Goal: Information Seeking & Learning: Learn about a topic

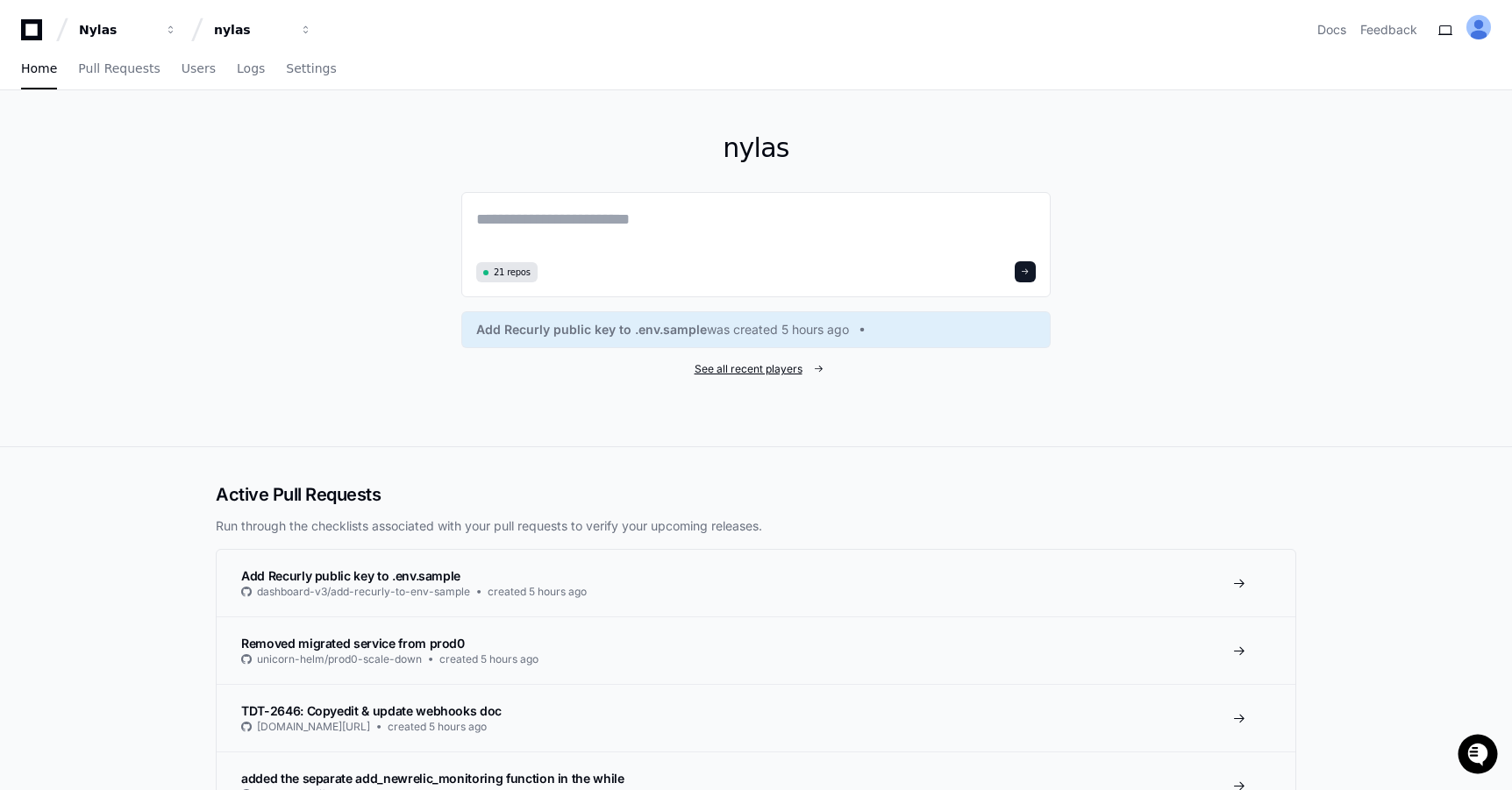
click at [791, 372] on span "See all recent players" at bounding box center [748, 370] width 108 height 14
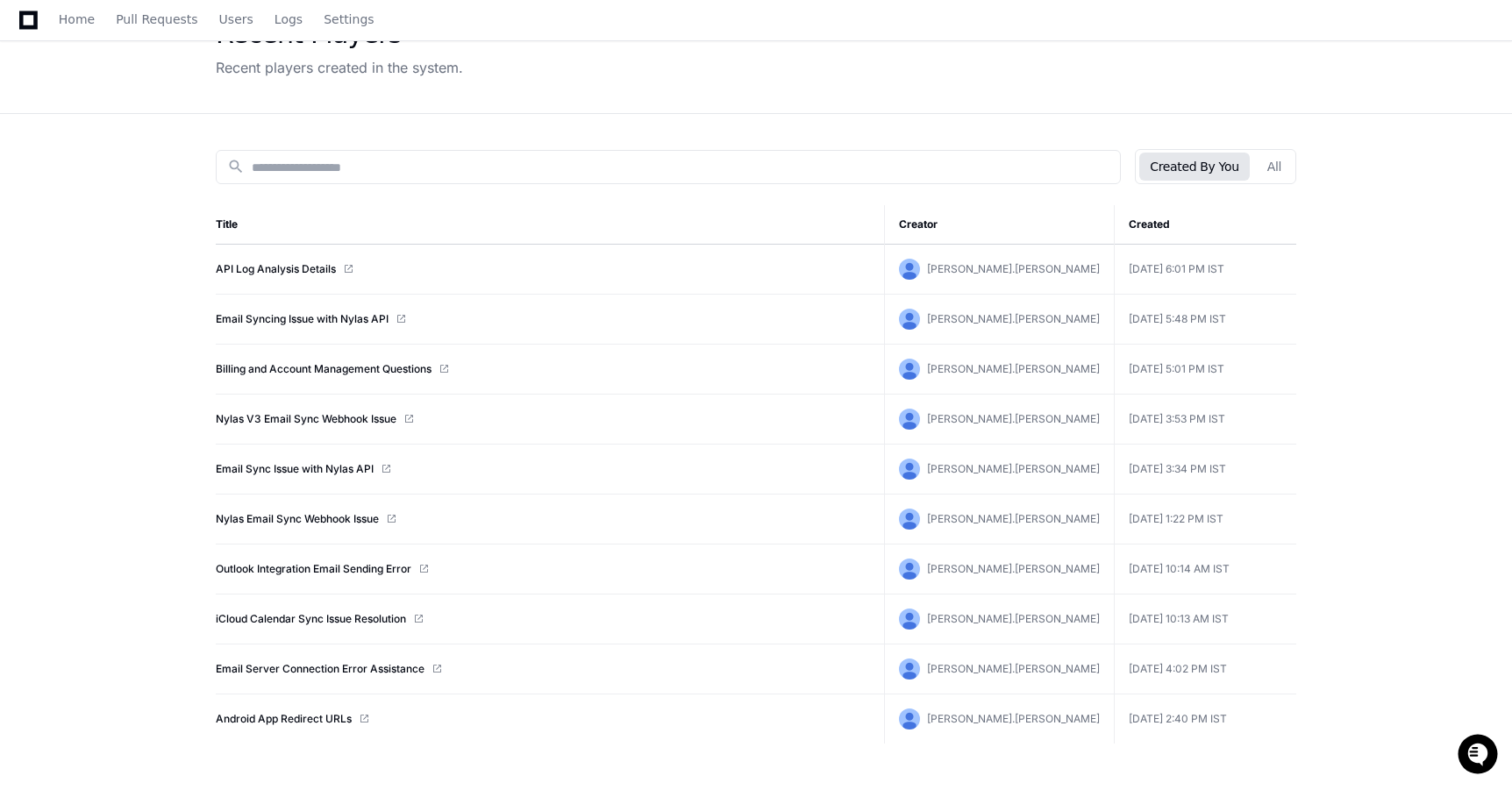
scroll to position [221, 0]
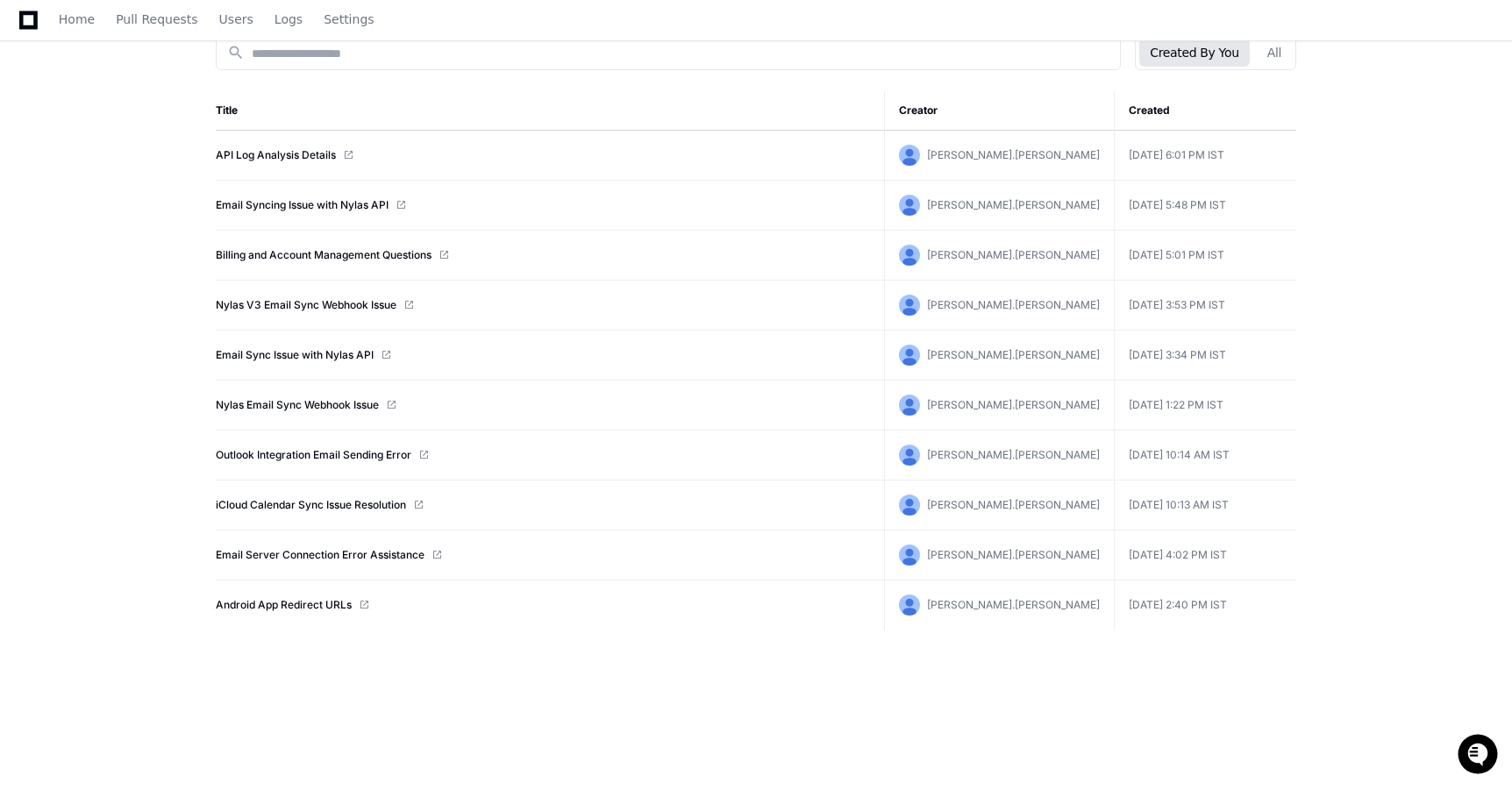
click at [1111, 603] on td "[PERSON_NAME].[PERSON_NAME]" at bounding box center [999, 605] width 230 height 50
click at [1036, 601] on span "[PERSON_NAME].[PERSON_NAME]" at bounding box center [1013, 604] width 173 height 14
click at [281, 606] on link "Android App Redirect URLs" at bounding box center [284, 605] width 136 height 14
click at [1042, 607] on span "[PERSON_NAME].[PERSON_NAME]" at bounding box center [1013, 604] width 173 height 14
click at [393, 560] on link "Email Server Connection Error Assistance" at bounding box center [320, 555] width 209 height 14
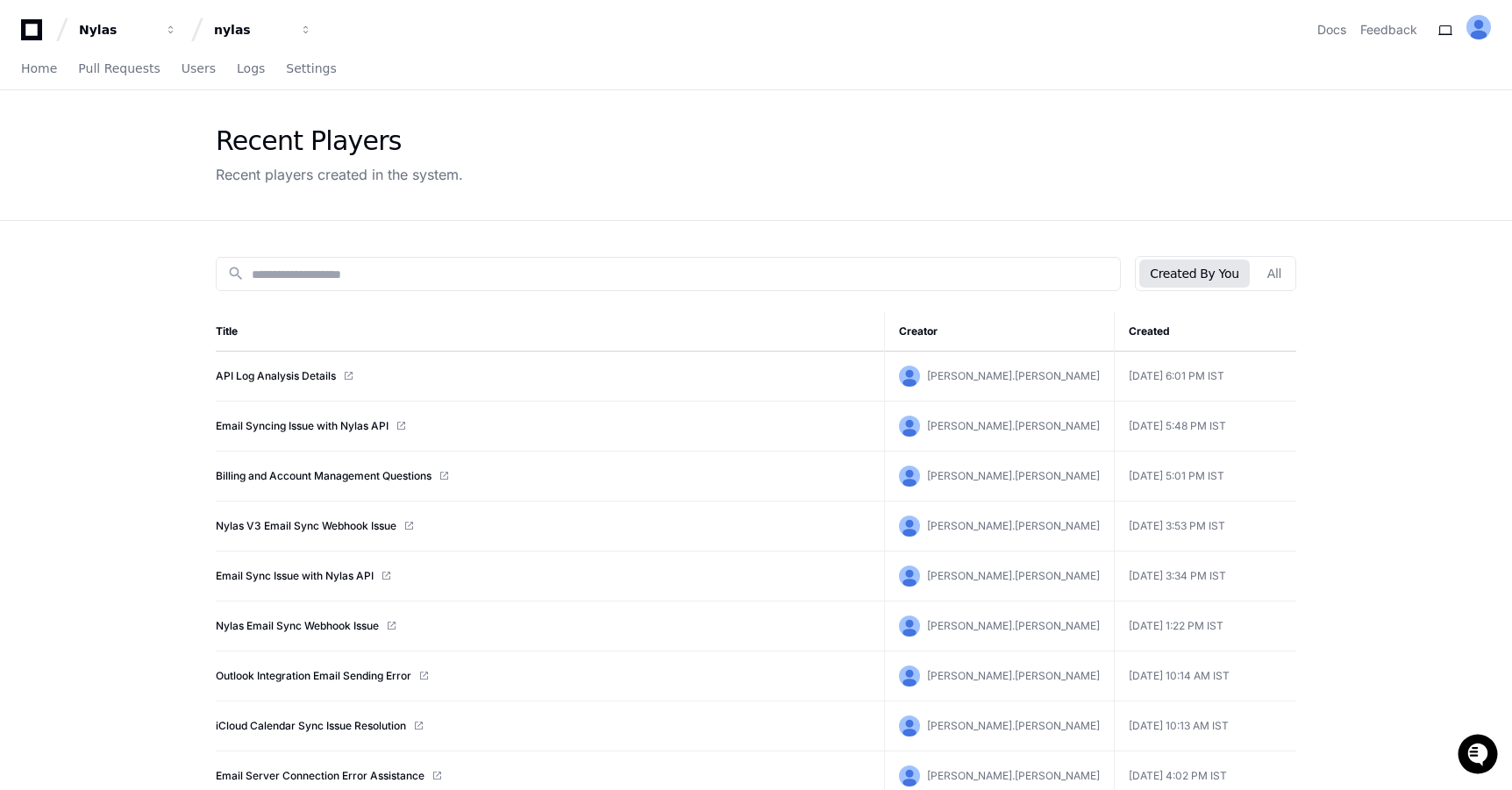
scroll to position [1, 0]
click at [189, 71] on span "Users" at bounding box center [199, 68] width 34 height 11
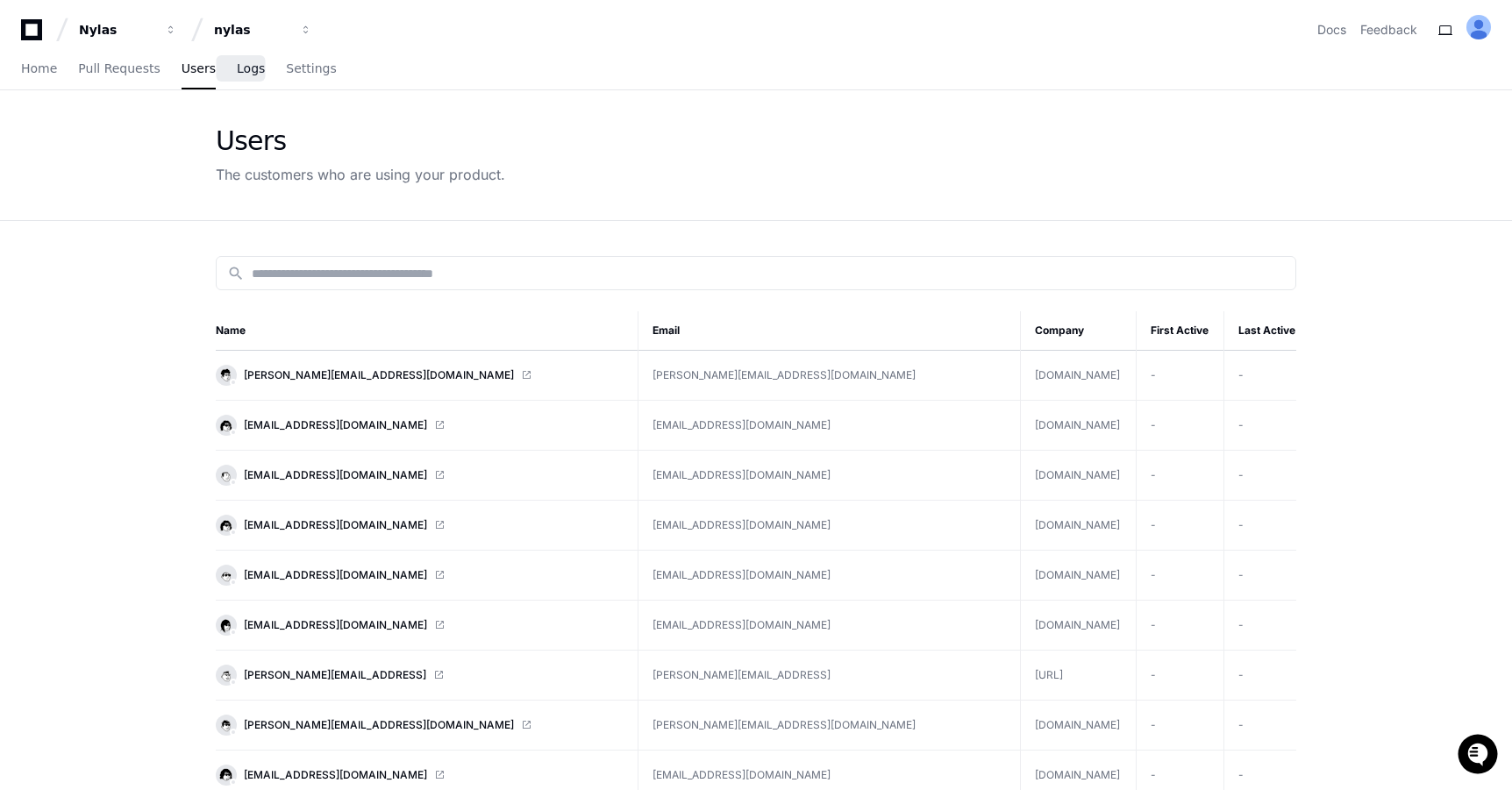
click at [237, 71] on span "Logs" at bounding box center [250, 69] width 28 height 11
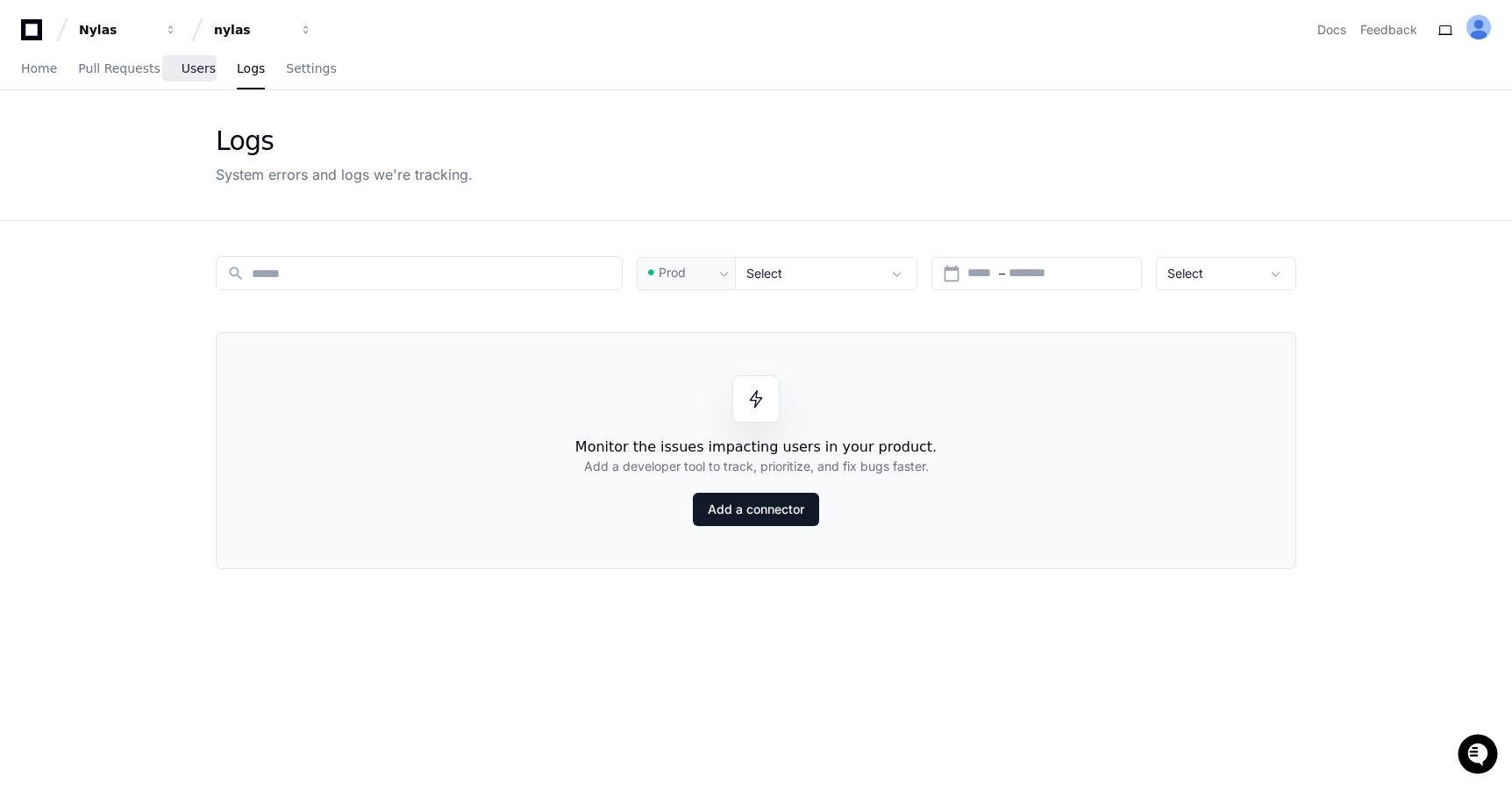
click at [199, 80] on link "Users" at bounding box center [199, 69] width 34 height 41
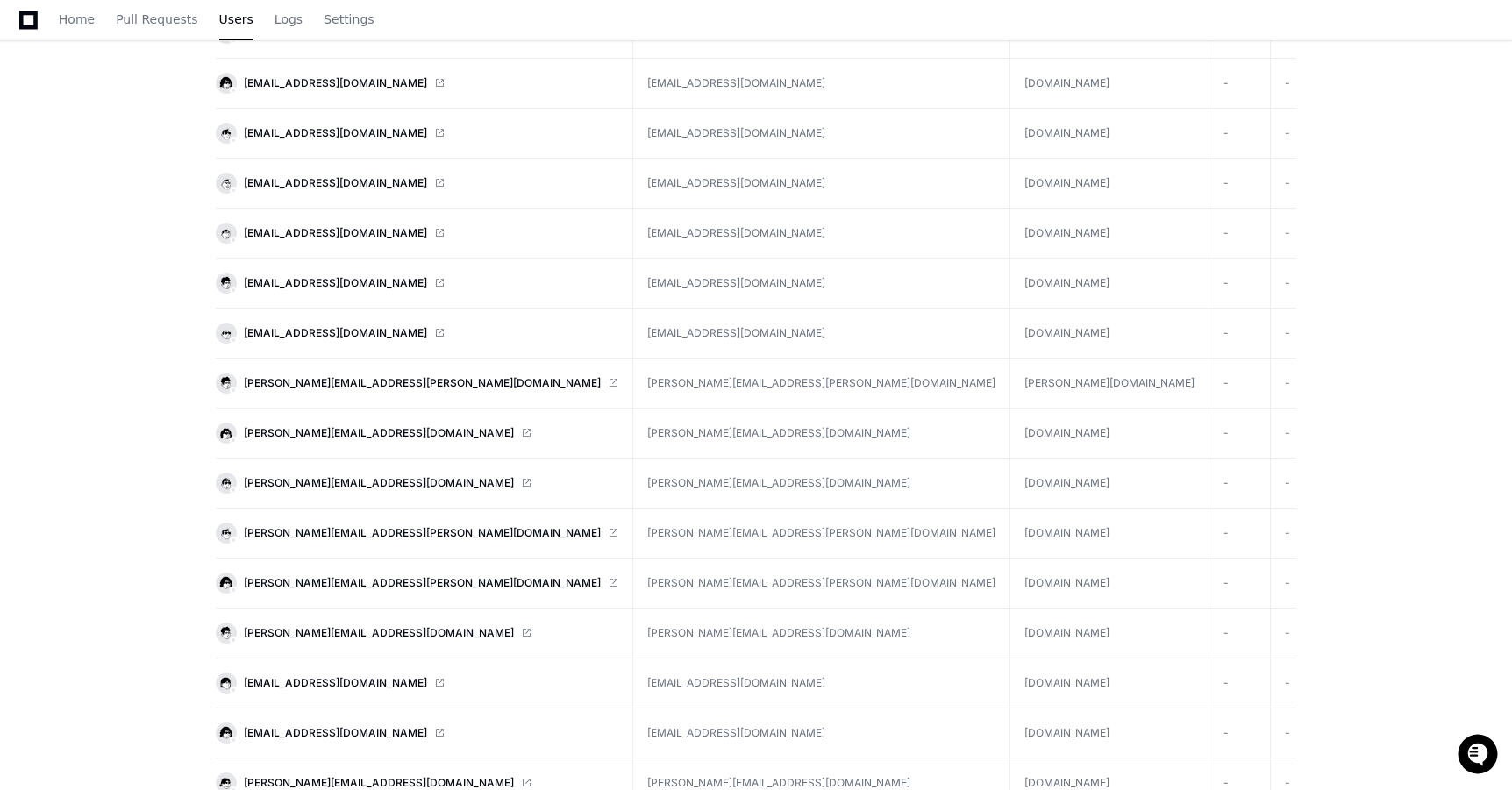
scroll to position [2808, 0]
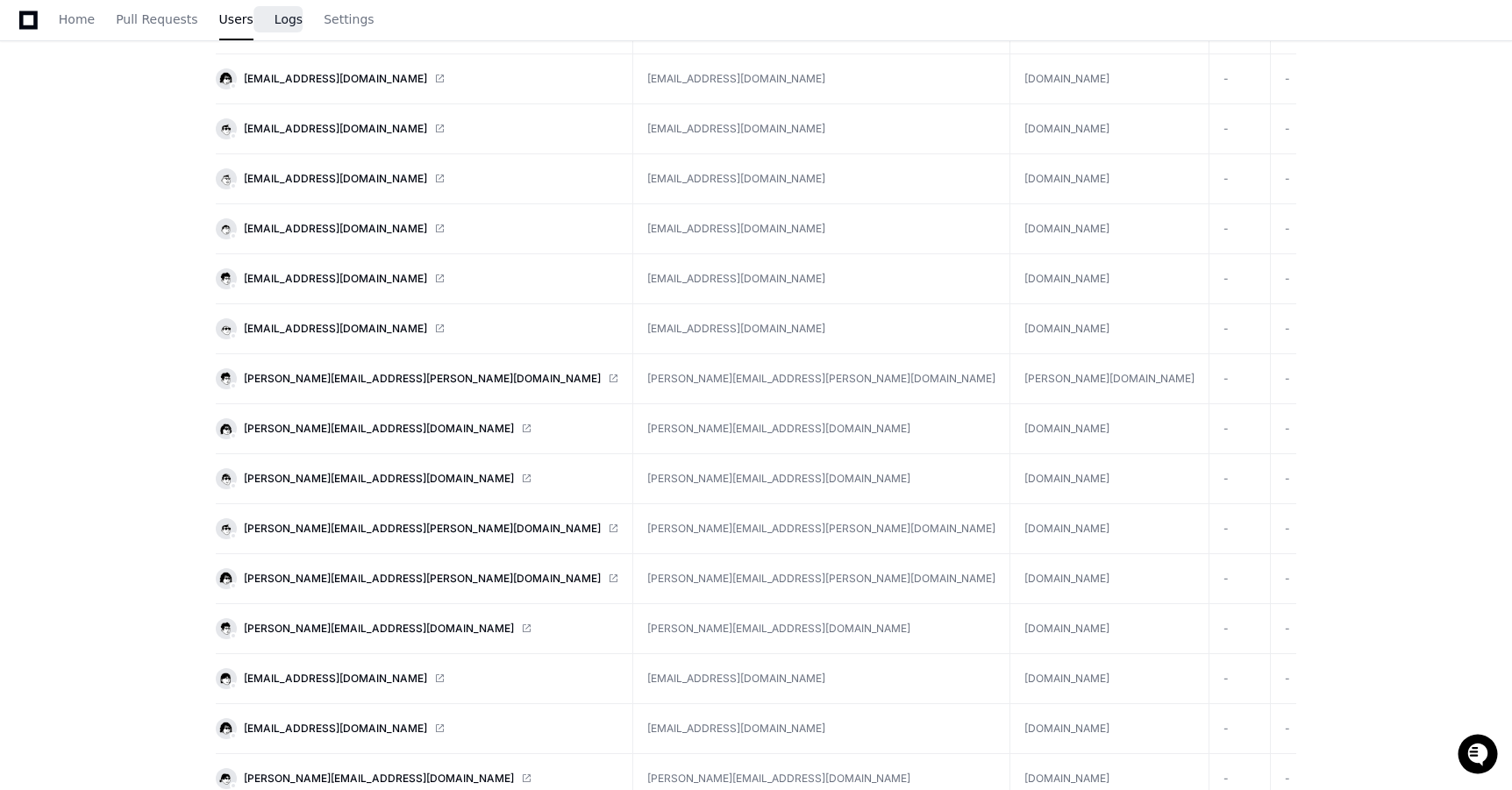
click at [280, 26] on link "Logs" at bounding box center [288, 20] width 28 height 41
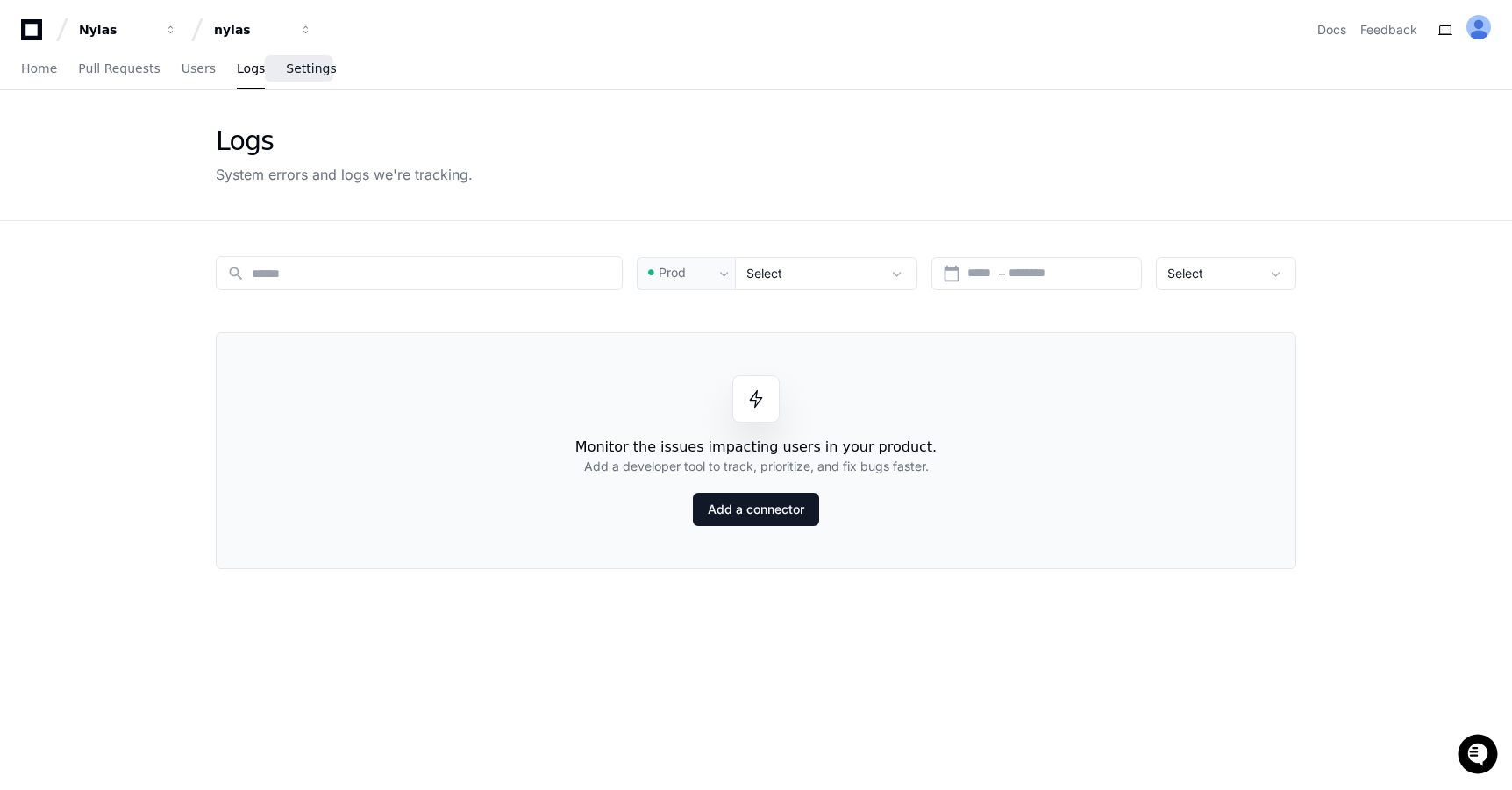
click at [303, 71] on span "Settings" at bounding box center [310, 69] width 50 height 11
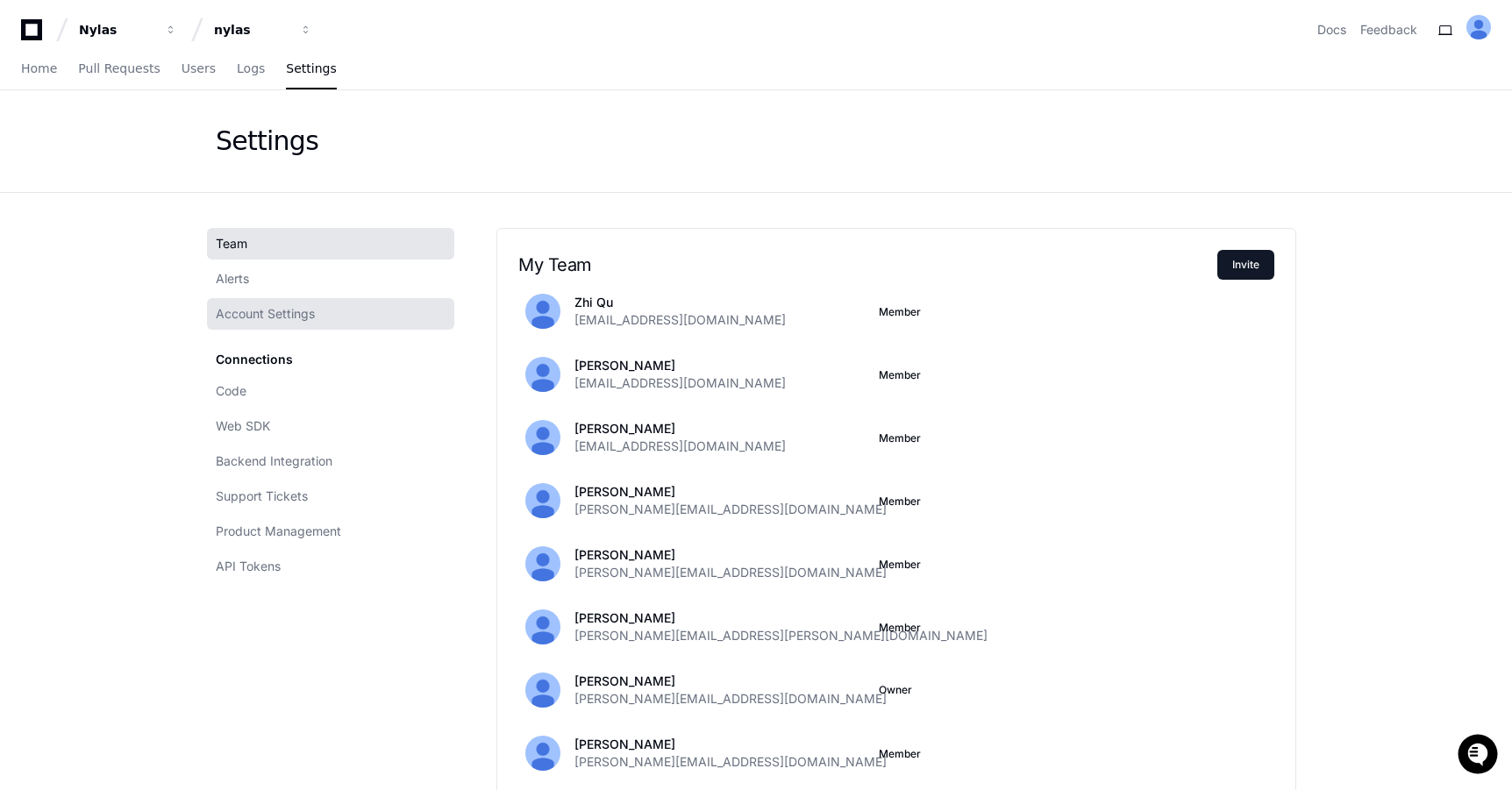
click at [257, 321] on span "Account Settings" at bounding box center [266, 313] width 99 height 17
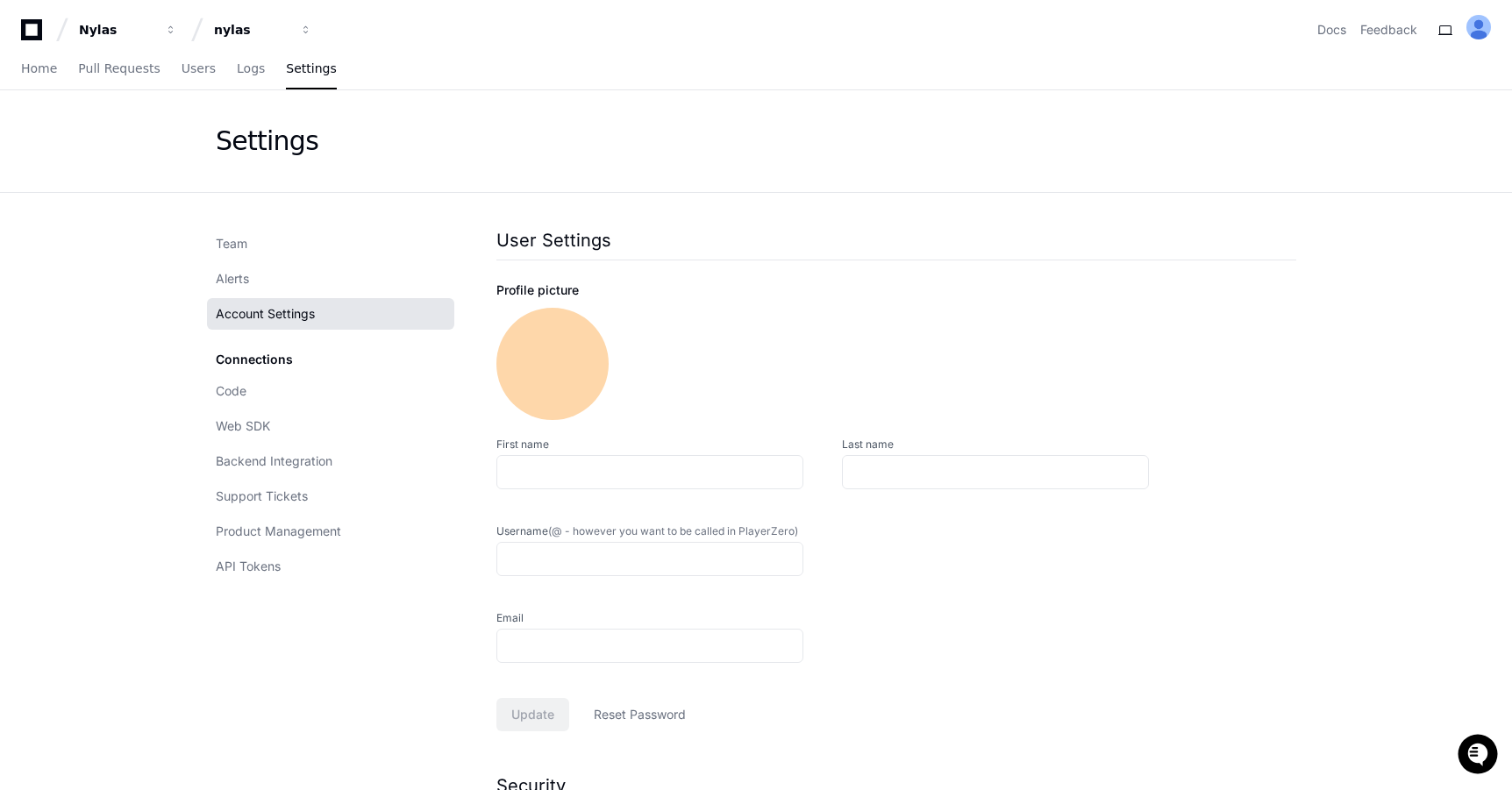
type input "********"
type input "*****"
type input "**********"
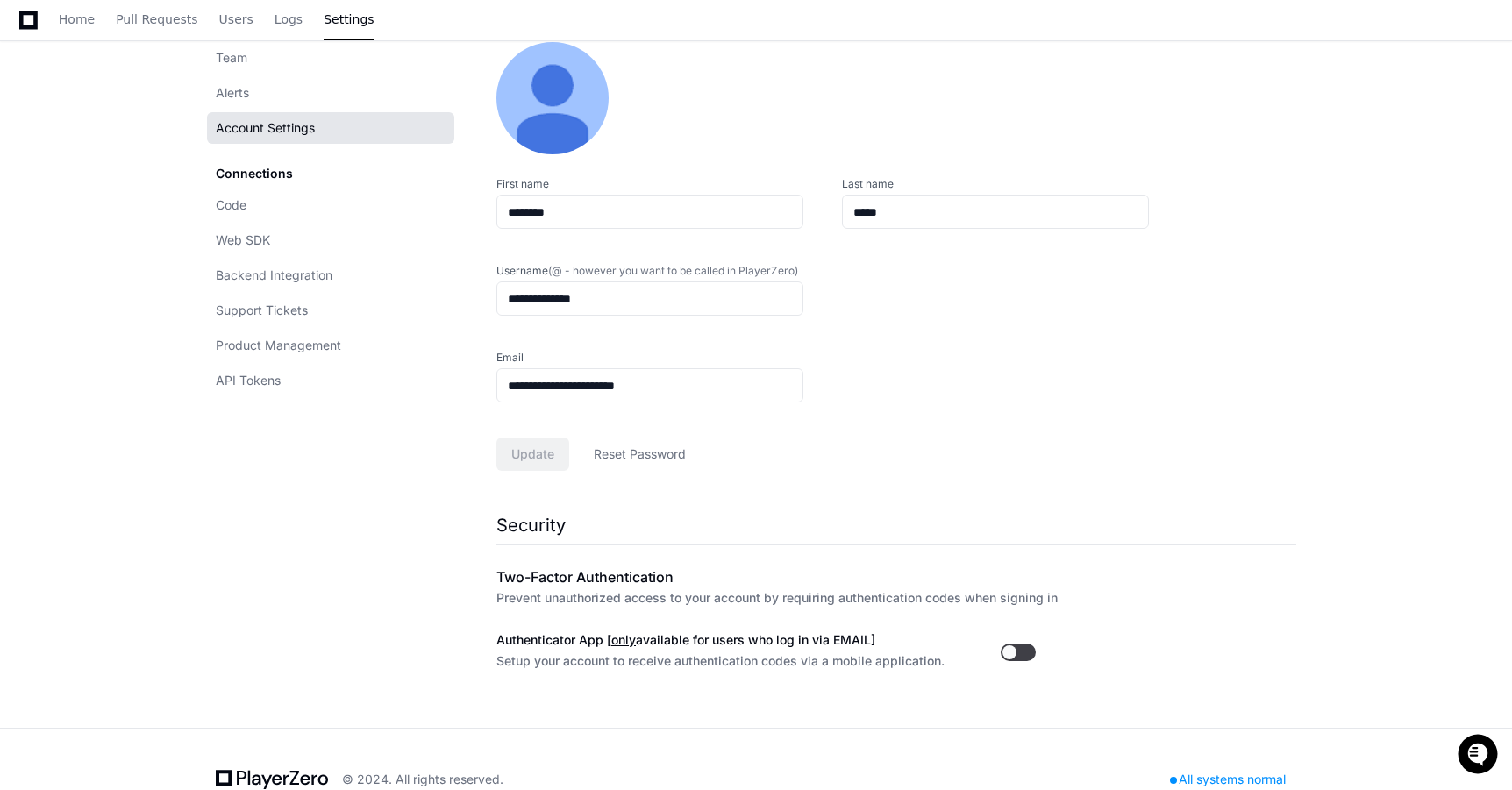
scroll to position [305, 0]
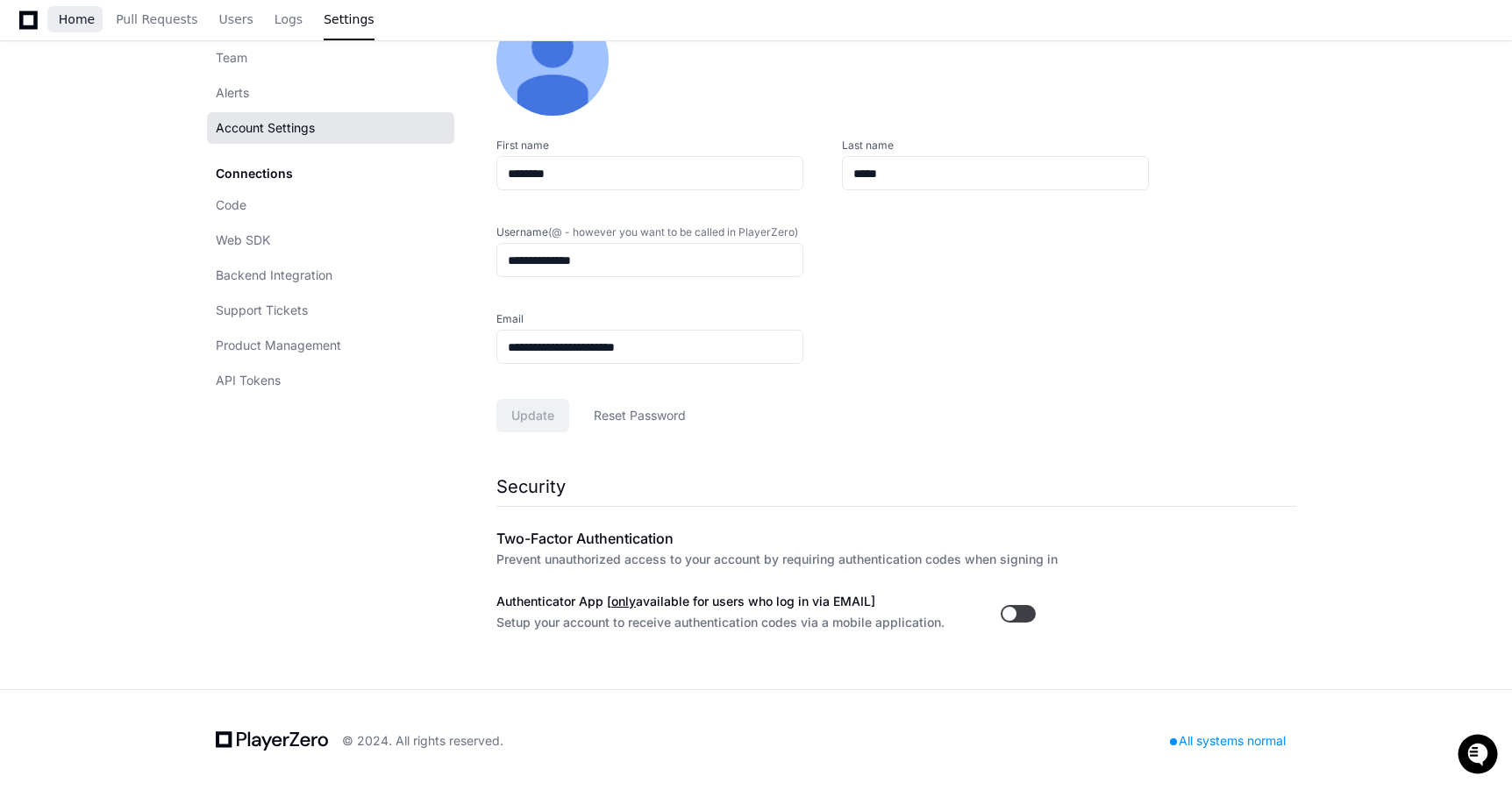
click at [62, 19] on span "Home" at bounding box center [77, 20] width 36 height 11
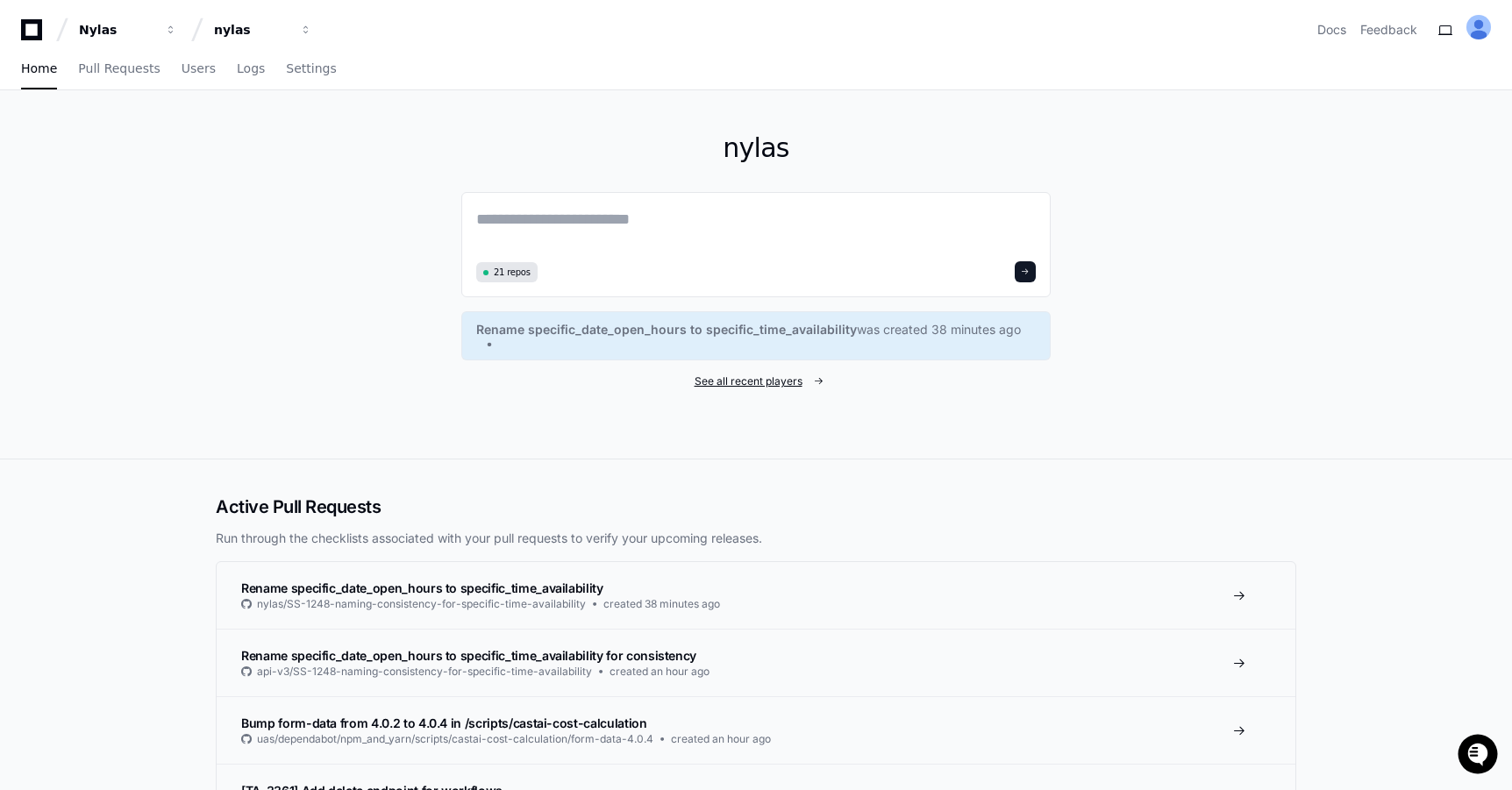
click at [742, 385] on span "See all recent players" at bounding box center [748, 381] width 108 height 14
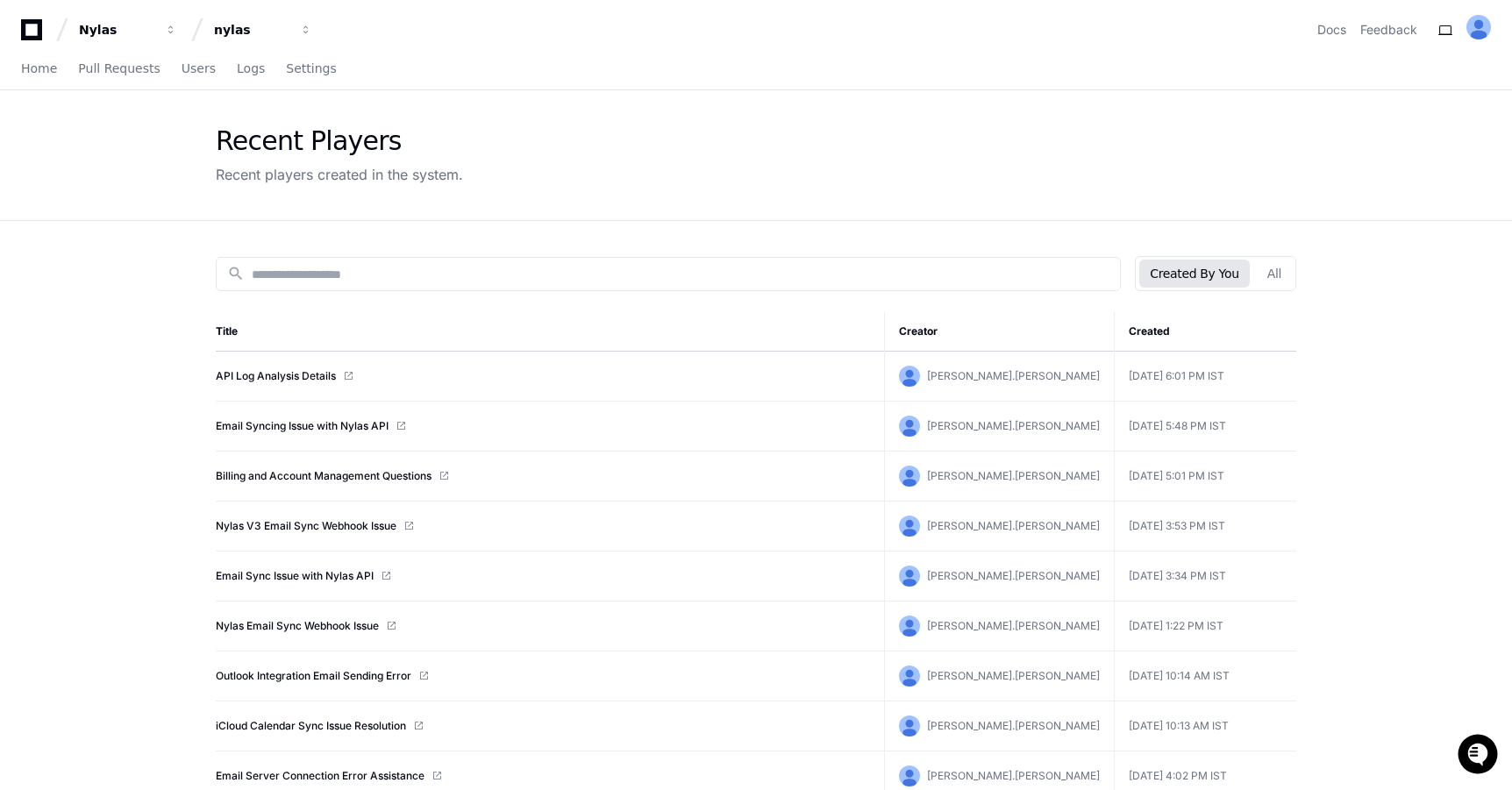
click at [1029, 383] on div "[PERSON_NAME].[PERSON_NAME]" at bounding box center [999, 375] width 201 height 21
click at [297, 380] on link "API Log Analysis Details" at bounding box center [276, 376] width 120 height 14
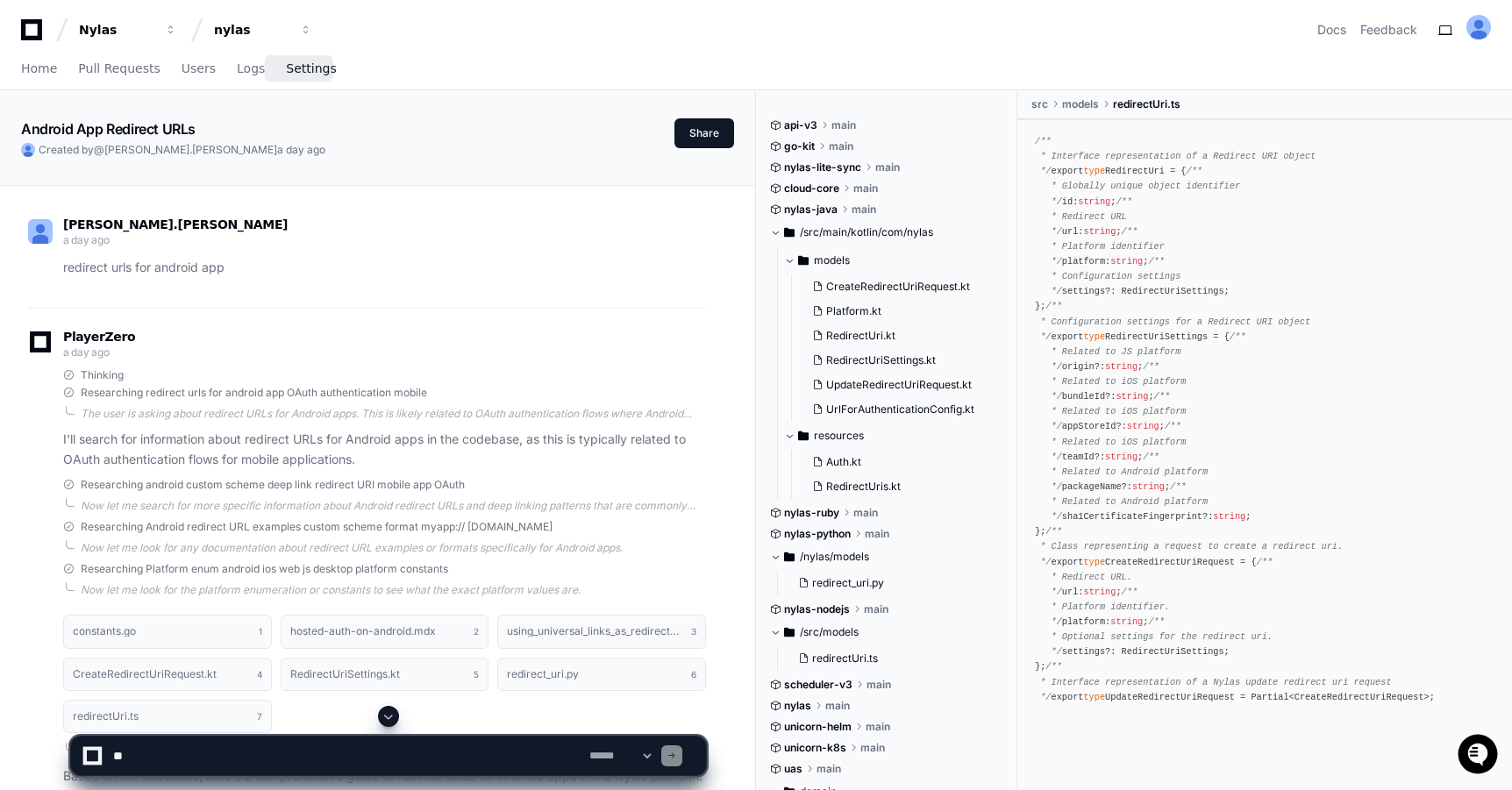
click at [302, 71] on span "Settings" at bounding box center [310, 69] width 50 height 11
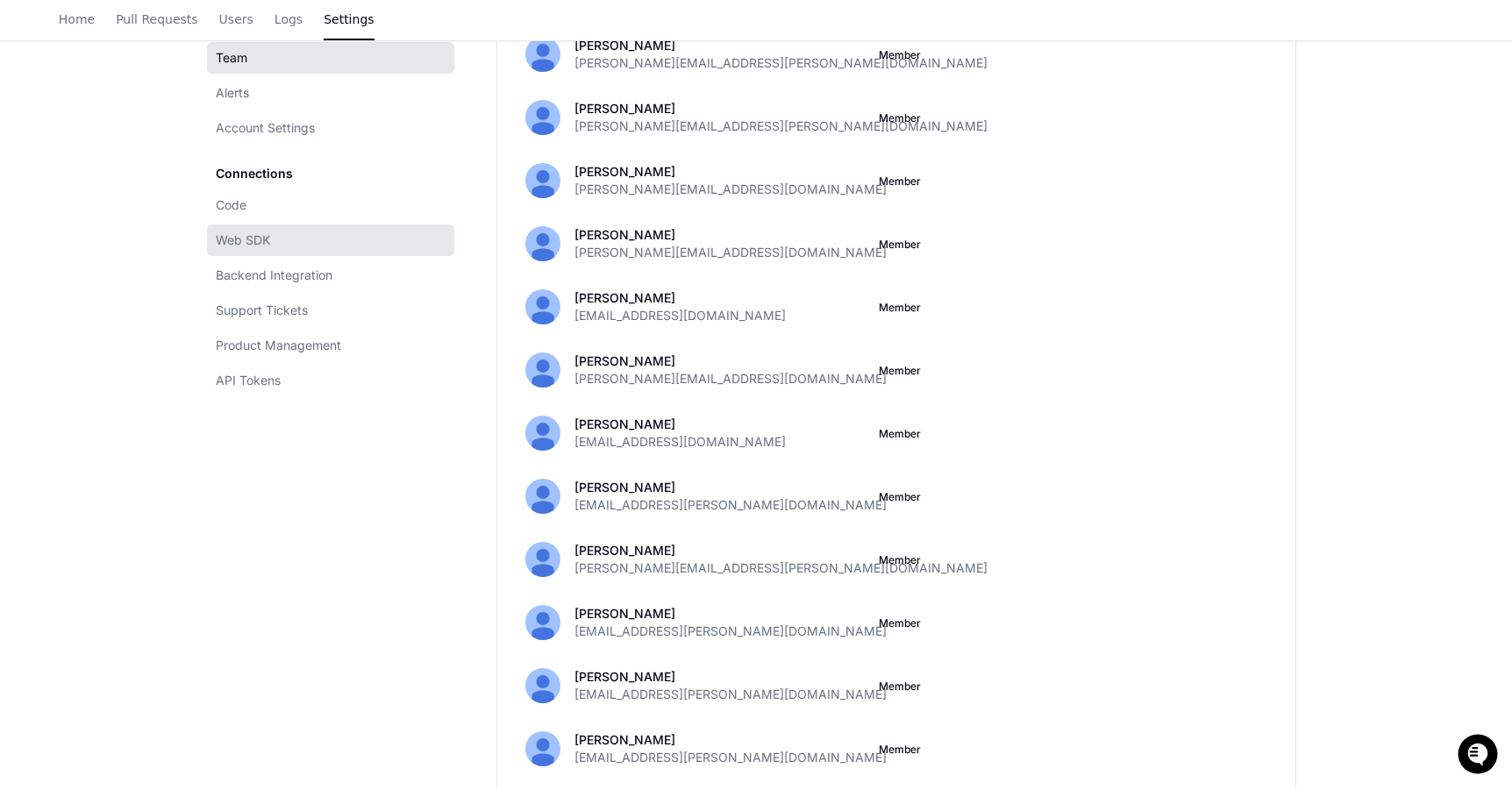
scroll to position [2217, 0]
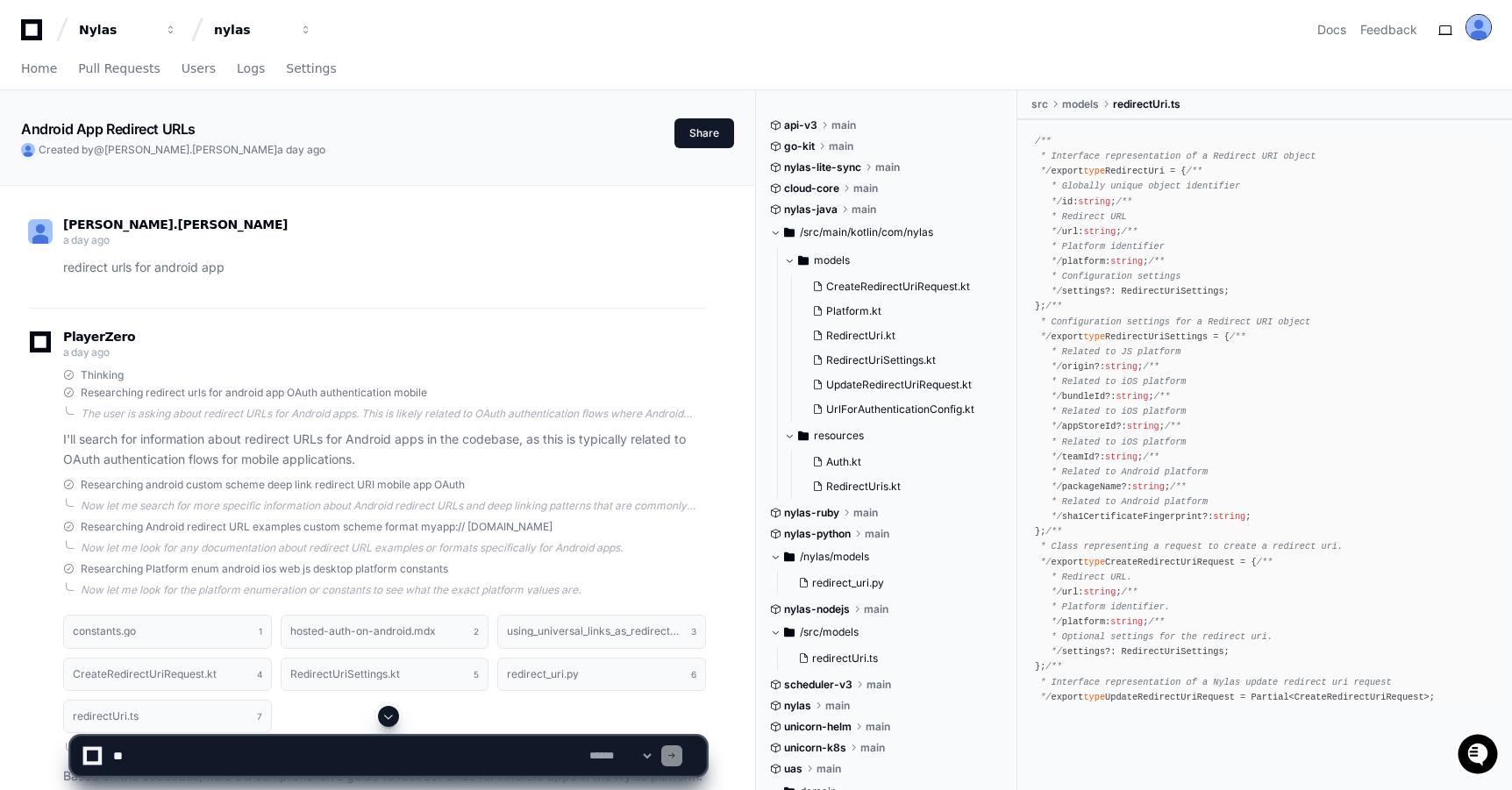
click at [1475, 33] on img at bounding box center [1478, 26] width 24 height 24
click at [591, 296] on div "pracheta.munje a day ago redirect urls for android app" at bounding box center [367, 251] width 678 height 111
click at [177, 29] on span "button" at bounding box center [171, 30] width 13 height 13
click at [418, 284] on div "pracheta.munje a day ago redirect urls for android app" at bounding box center [367, 251] width 678 height 111
click at [291, 63] on span "Settings" at bounding box center [310, 69] width 50 height 11
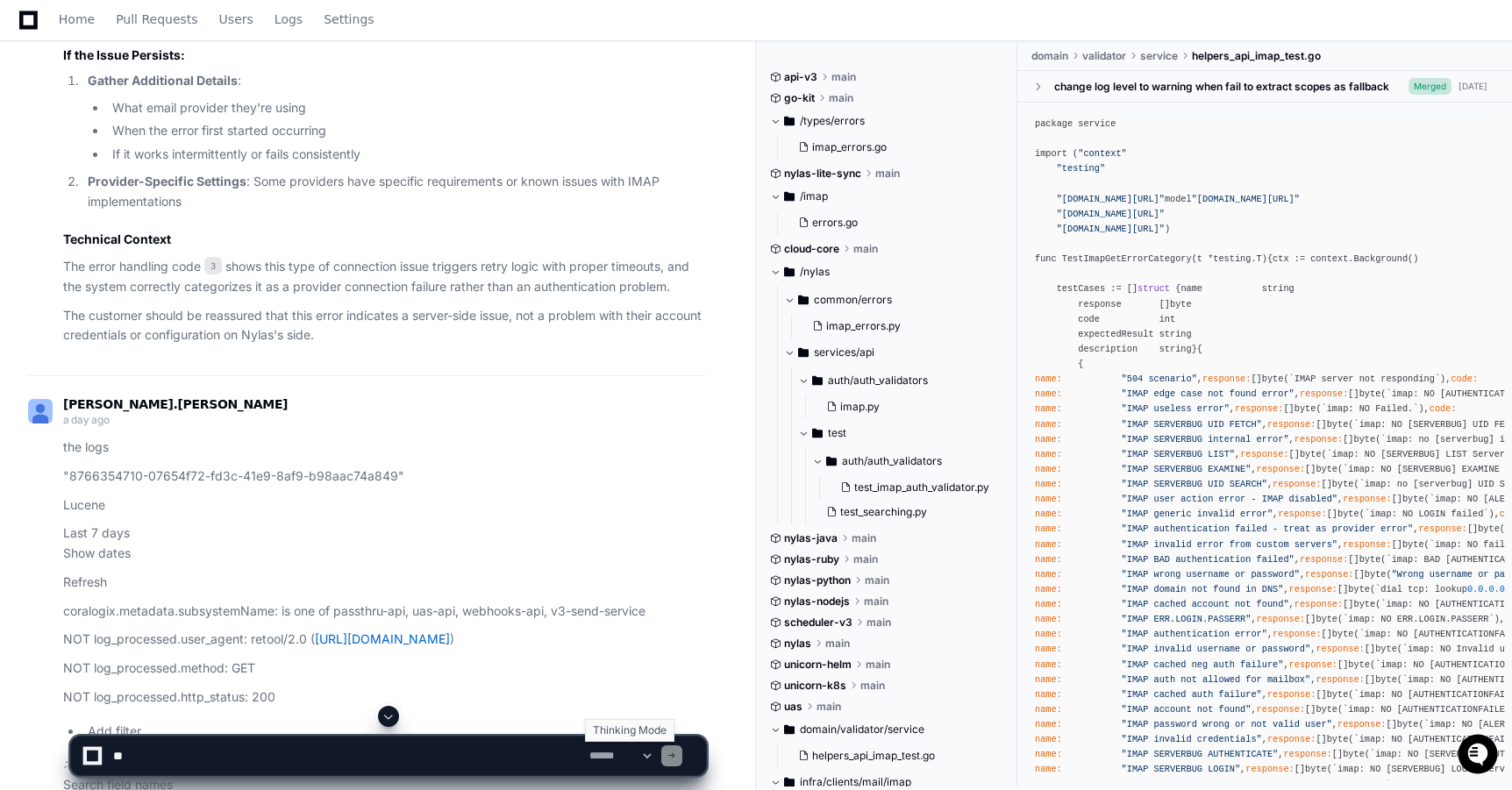
click at [654, 761] on select "**********" at bounding box center [620, 756] width 69 height 13
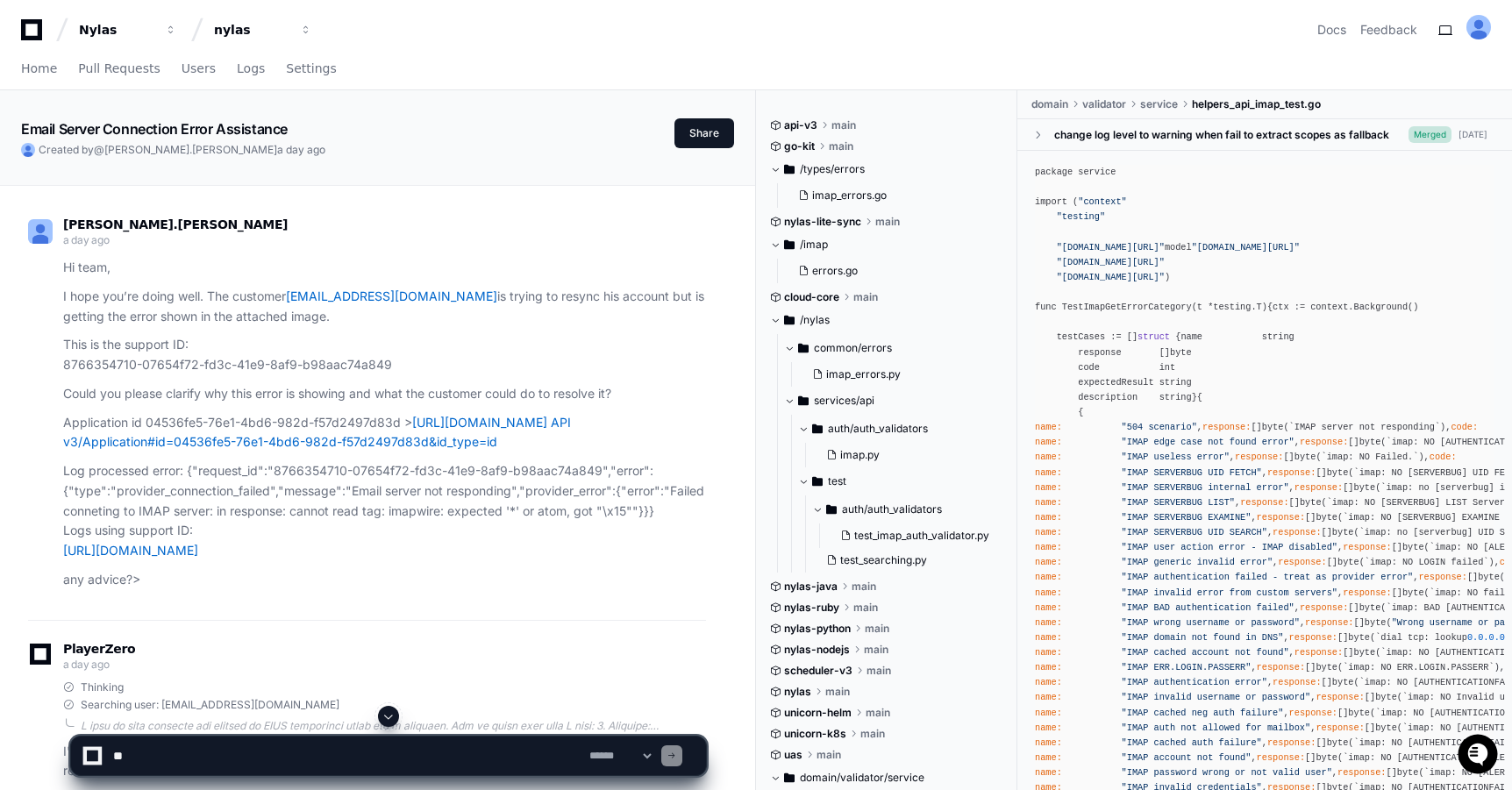
click at [150, 147] on span "[PERSON_NAME].[PERSON_NAME]" at bounding box center [190, 149] width 173 height 14
click at [25, 150] on img at bounding box center [28, 150] width 14 height 14
click at [99, 118] on h1 "Email Server Connection Error Assistance" at bounding box center [154, 128] width 267 height 21
click at [169, 34] on span "button" at bounding box center [171, 30] width 13 height 13
click at [30, 23] on icon at bounding box center [31, 29] width 21 height 21
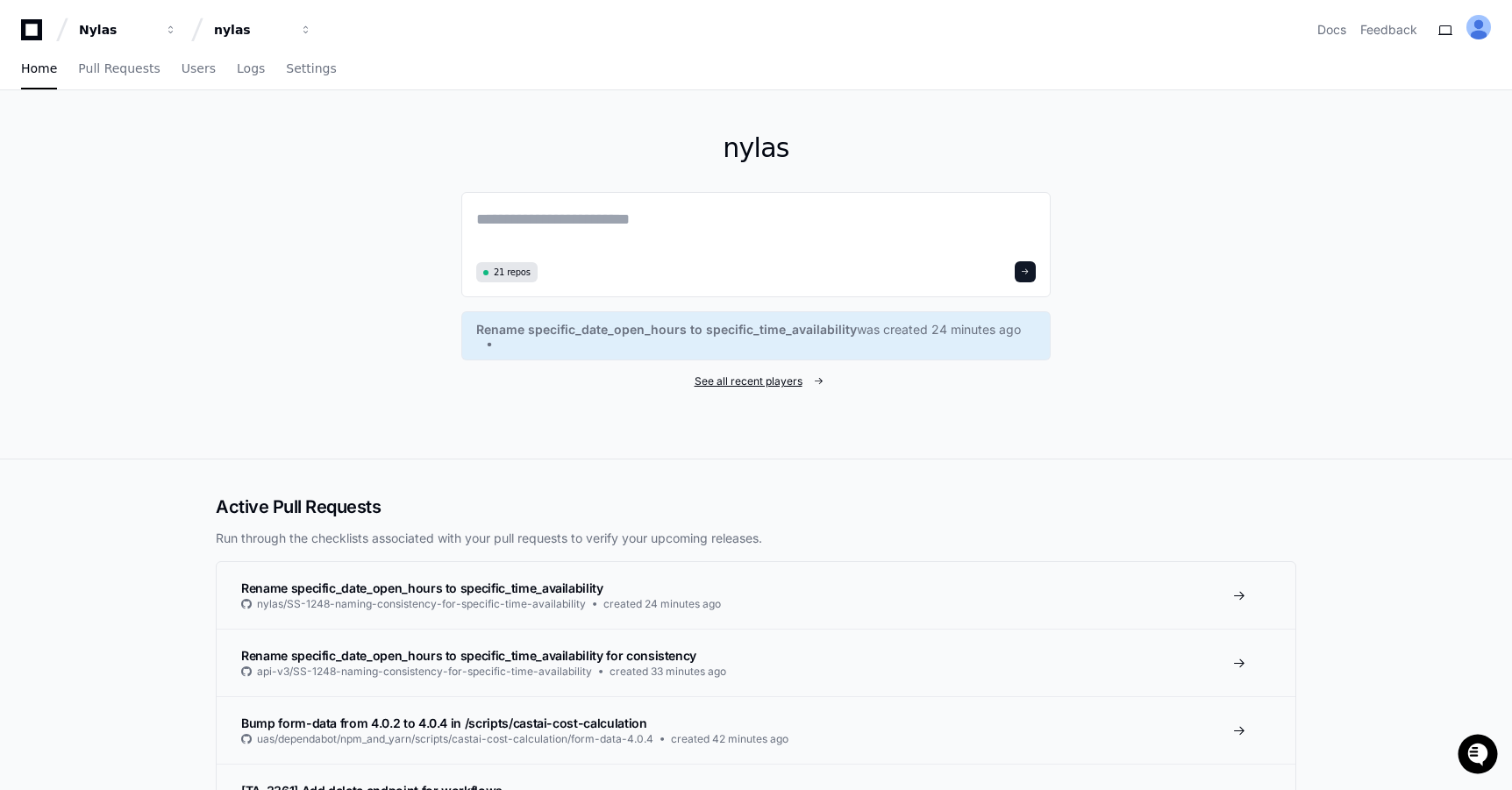
click at [744, 378] on span "See all recent players" at bounding box center [748, 381] width 108 height 14
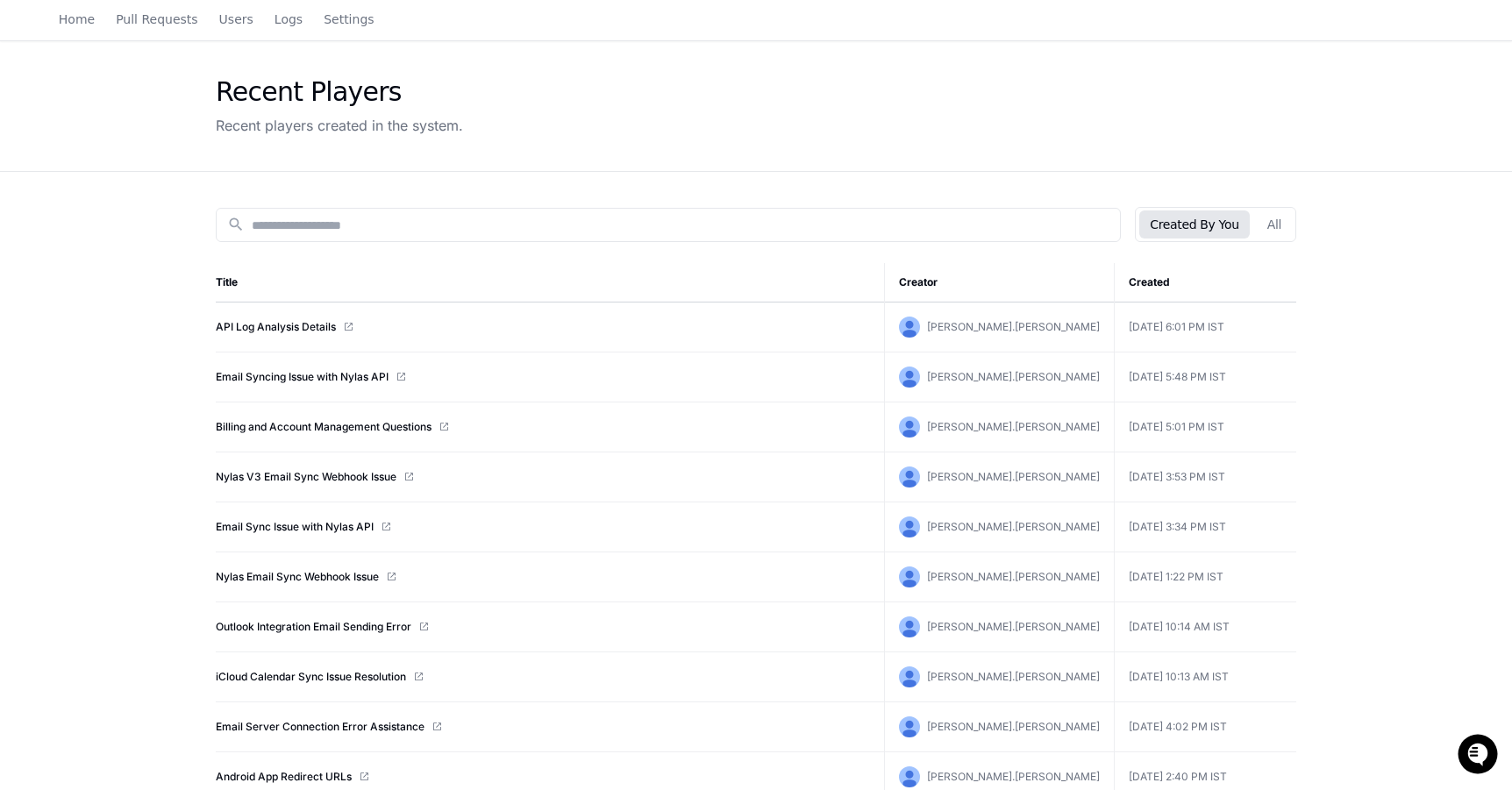
scroll to position [43, 0]
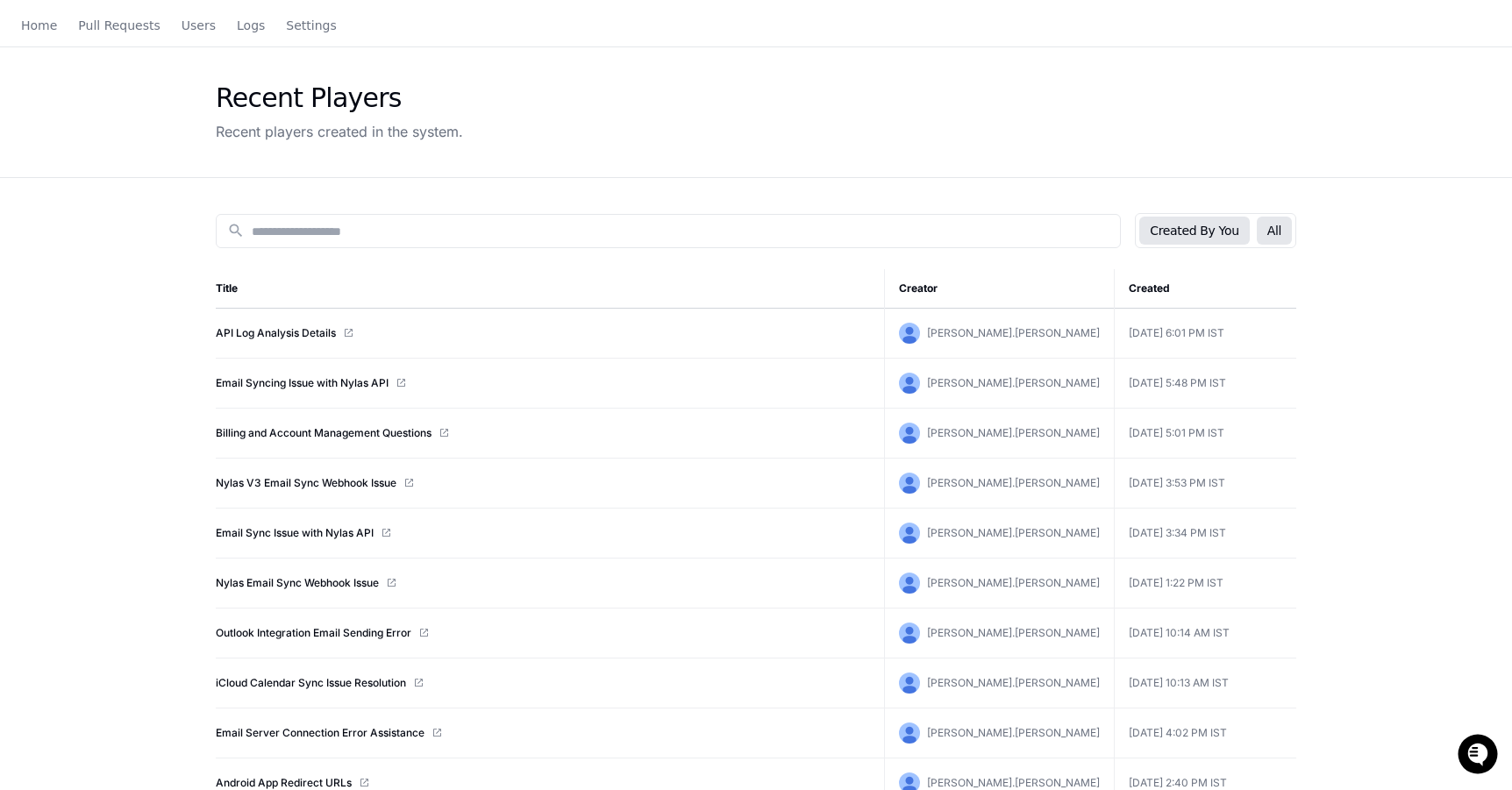
click at [1266, 230] on button "All" at bounding box center [1274, 230] width 35 height 28
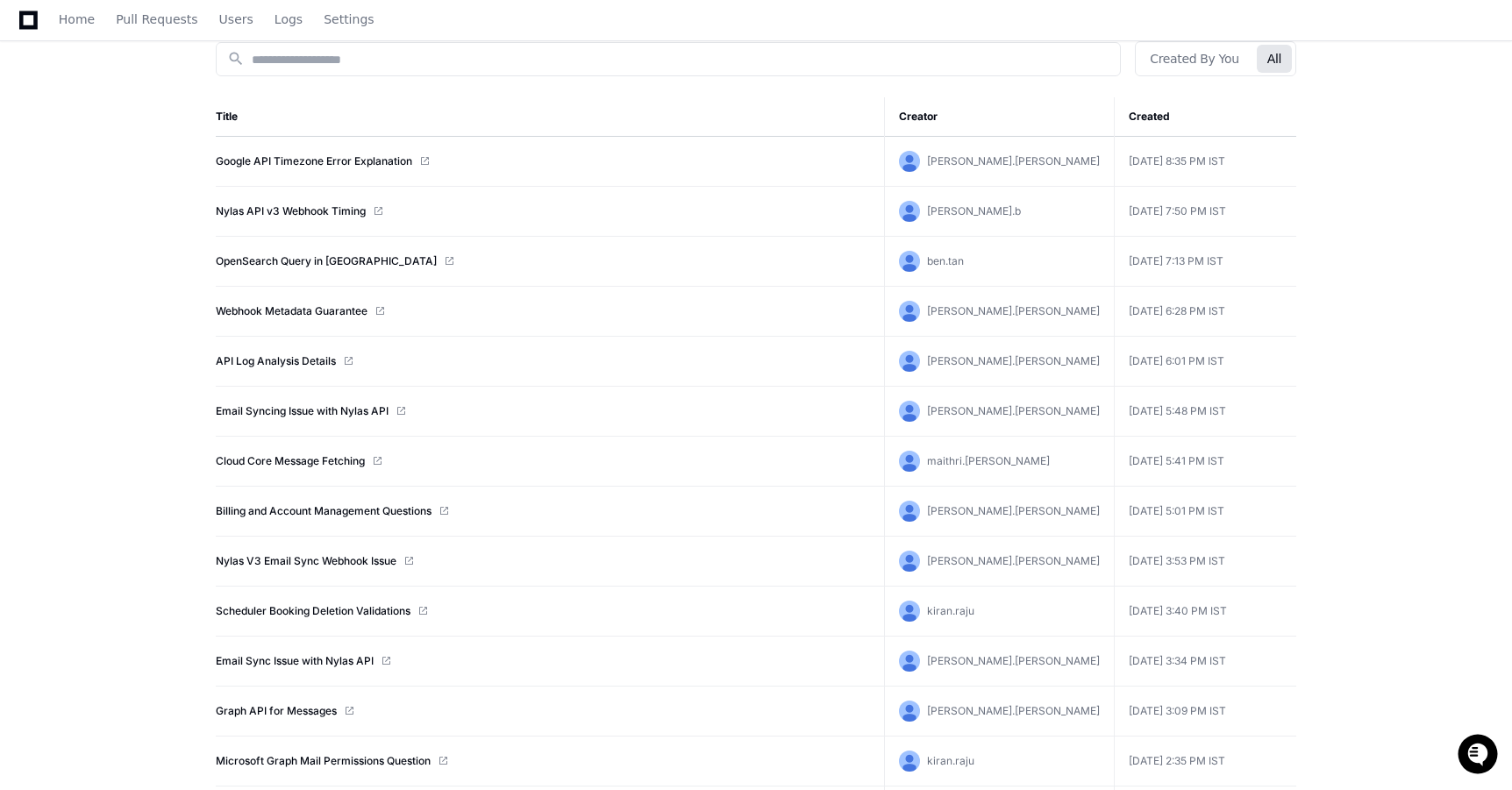
scroll to position [0, 0]
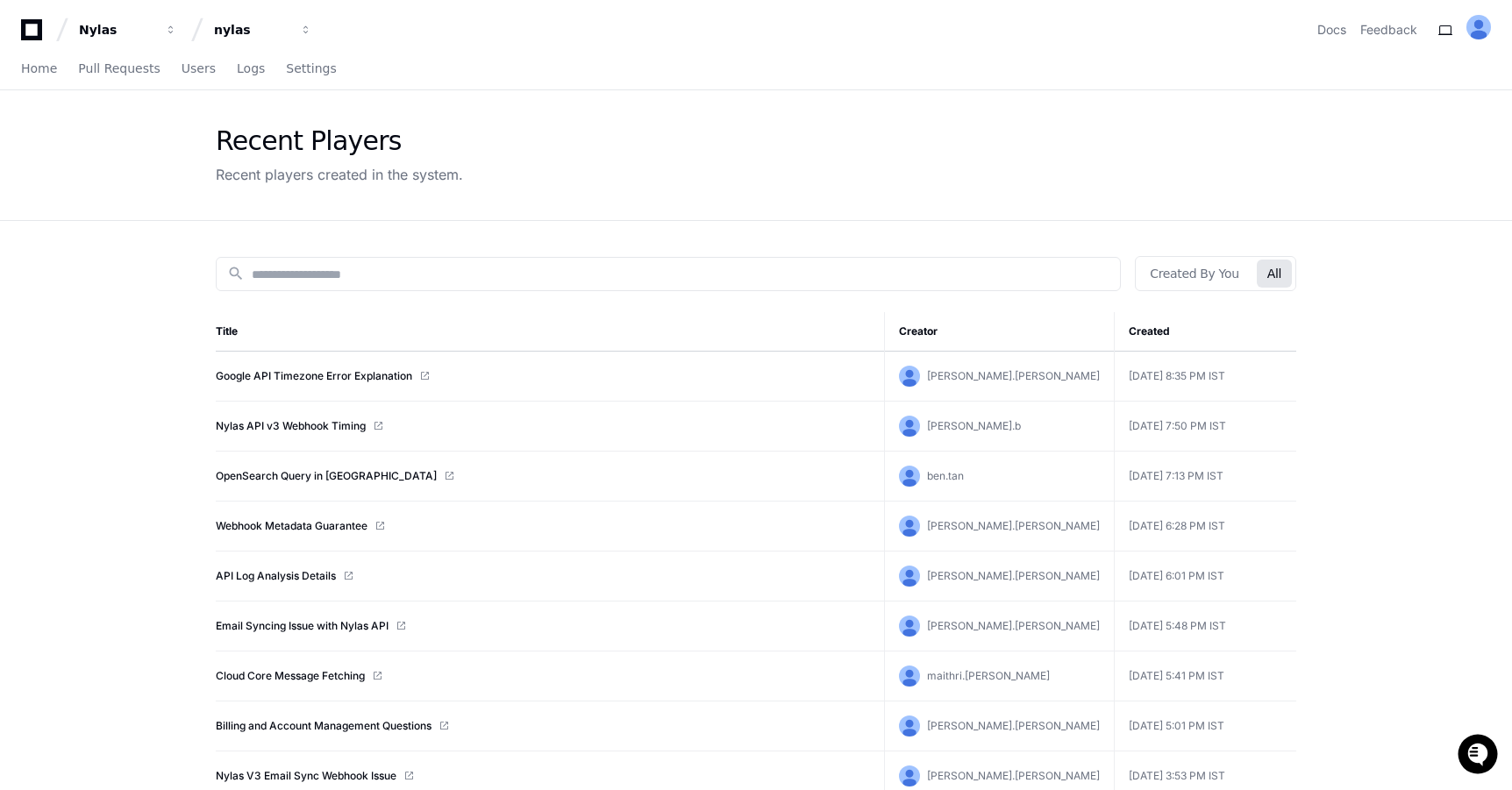
click at [347, 571] on span at bounding box center [348, 576] width 11 height 11
click at [292, 573] on link "API Log Analysis Details" at bounding box center [276, 576] width 120 height 14
click at [331, 529] on link "Webhook Metadata Guarantee" at bounding box center [292, 526] width 152 height 14
click at [307, 376] on link "Google API Timezone Error Explanation" at bounding box center [314, 376] width 196 height 14
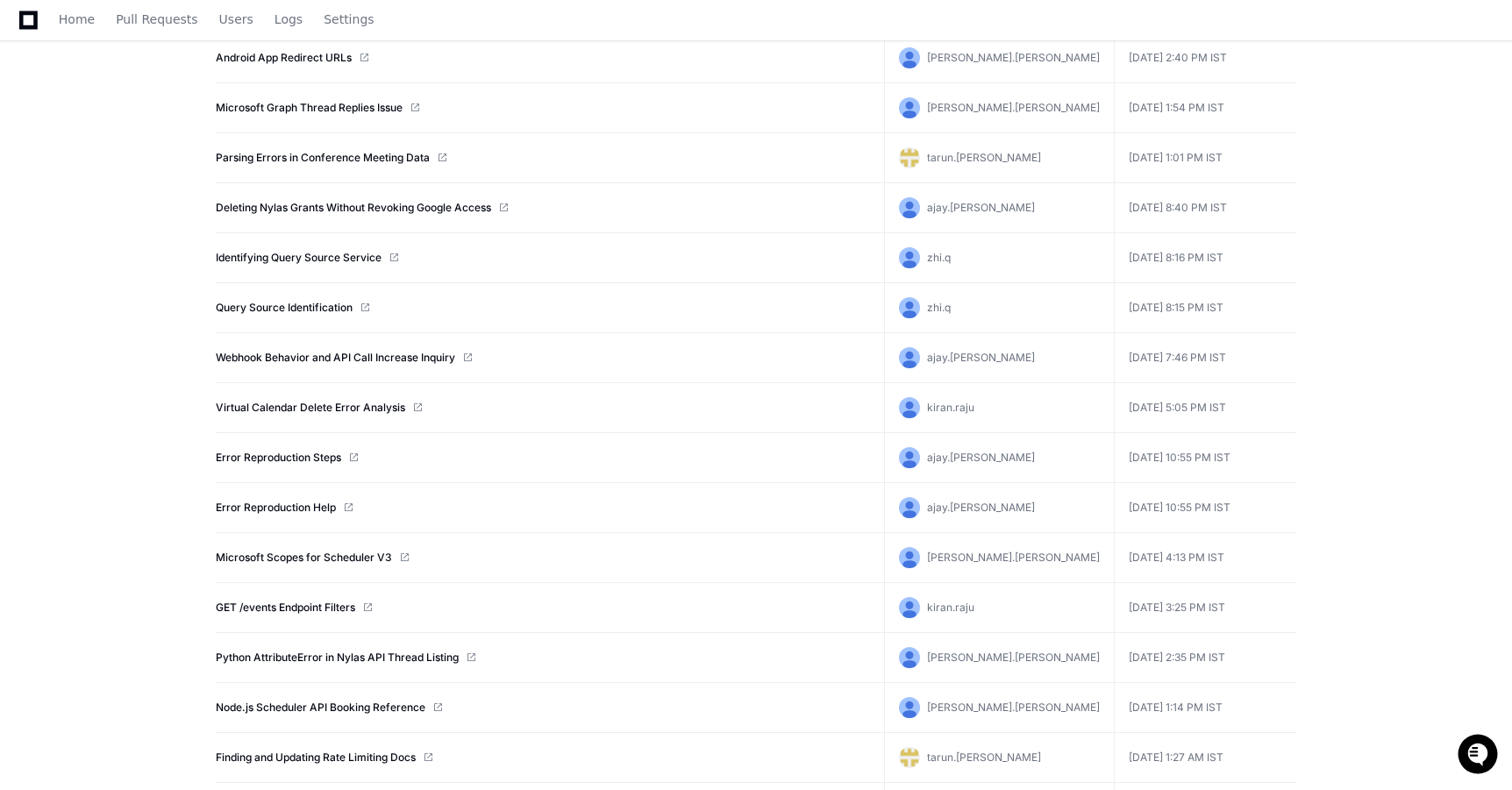
scroll to position [1464, 0]
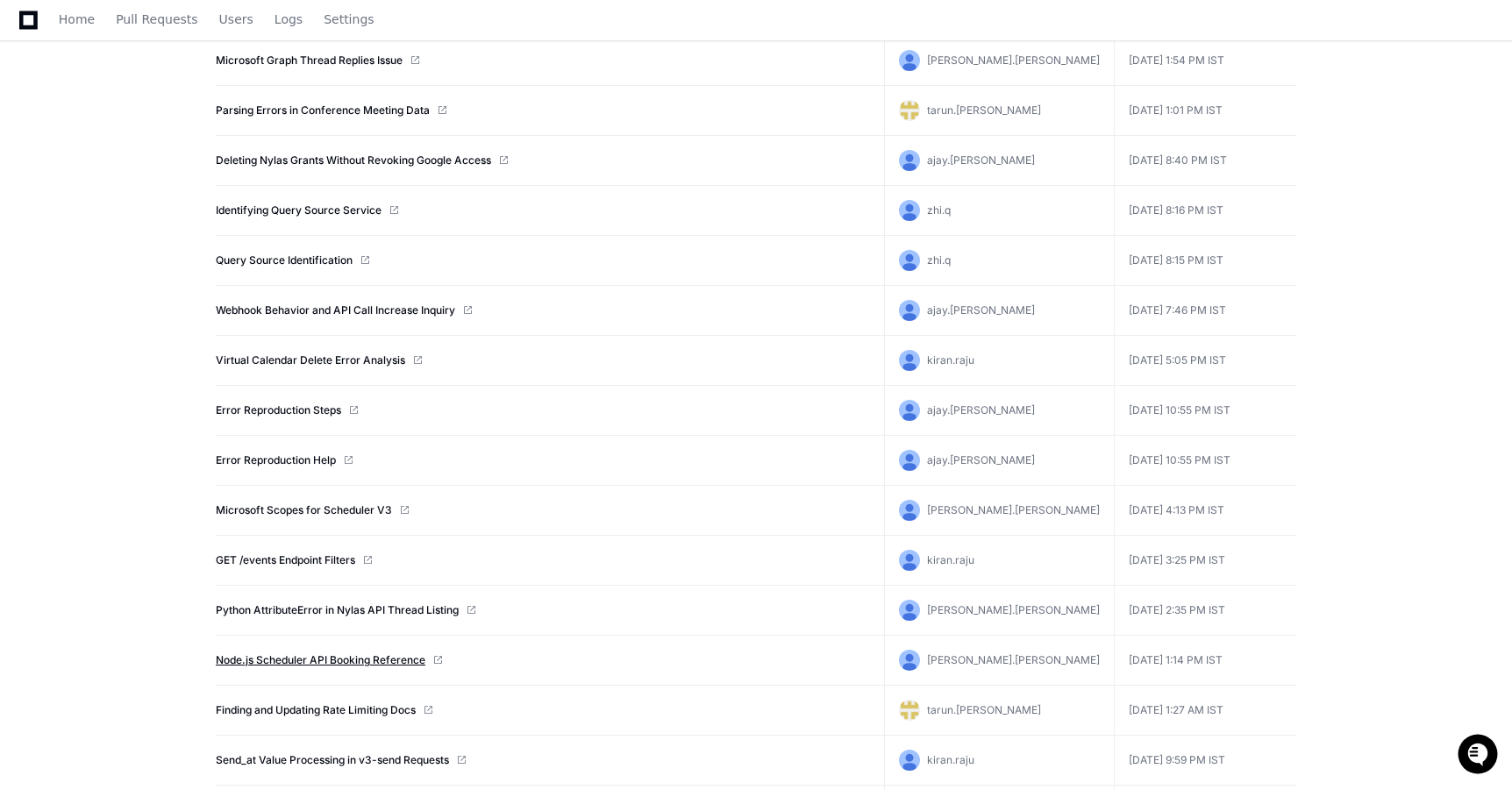
click at [324, 658] on link "Node.js Scheduler API Booking Reference" at bounding box center [321, 660] width 210 height 14
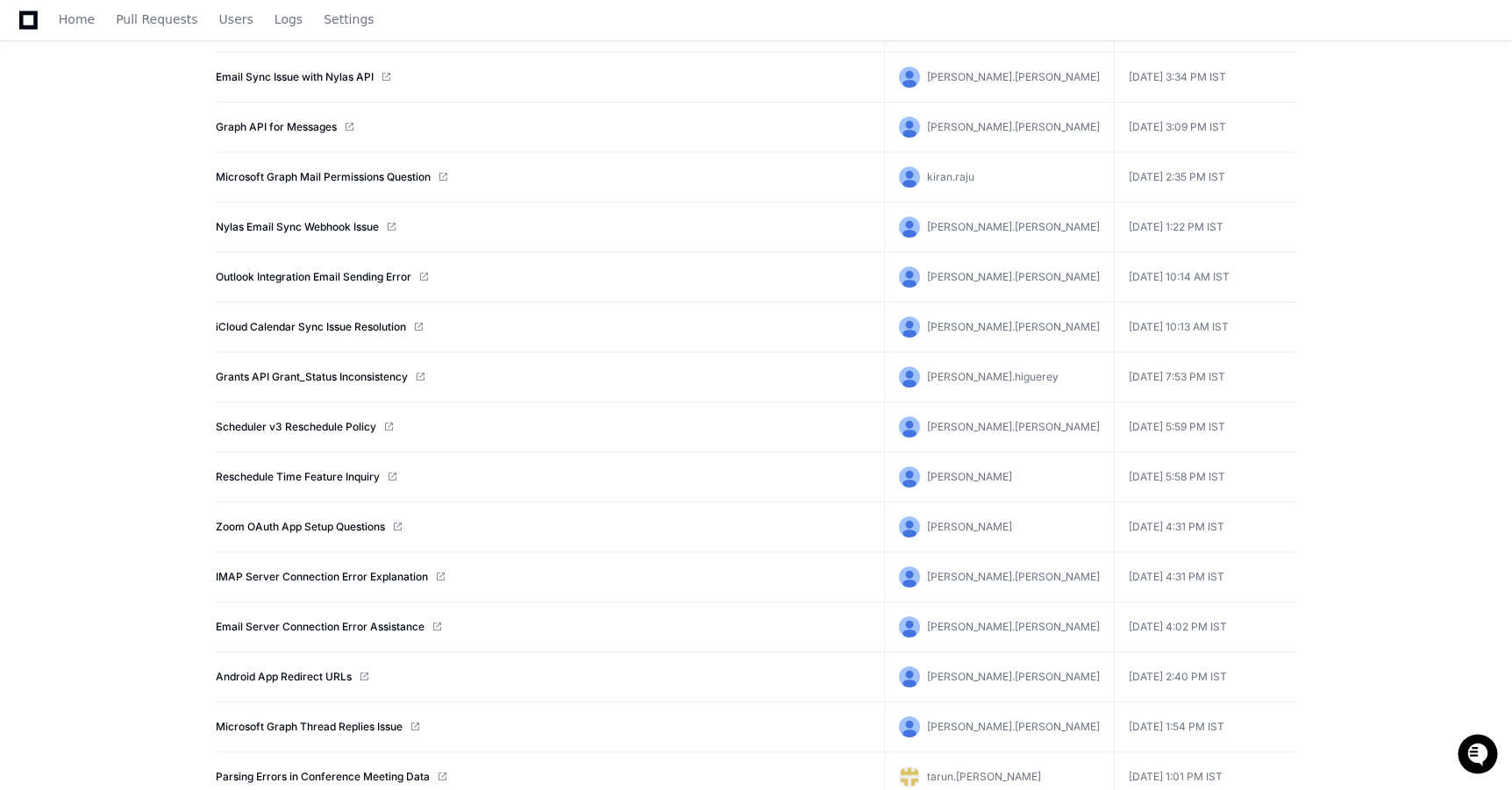
scroll to position [806, 0]
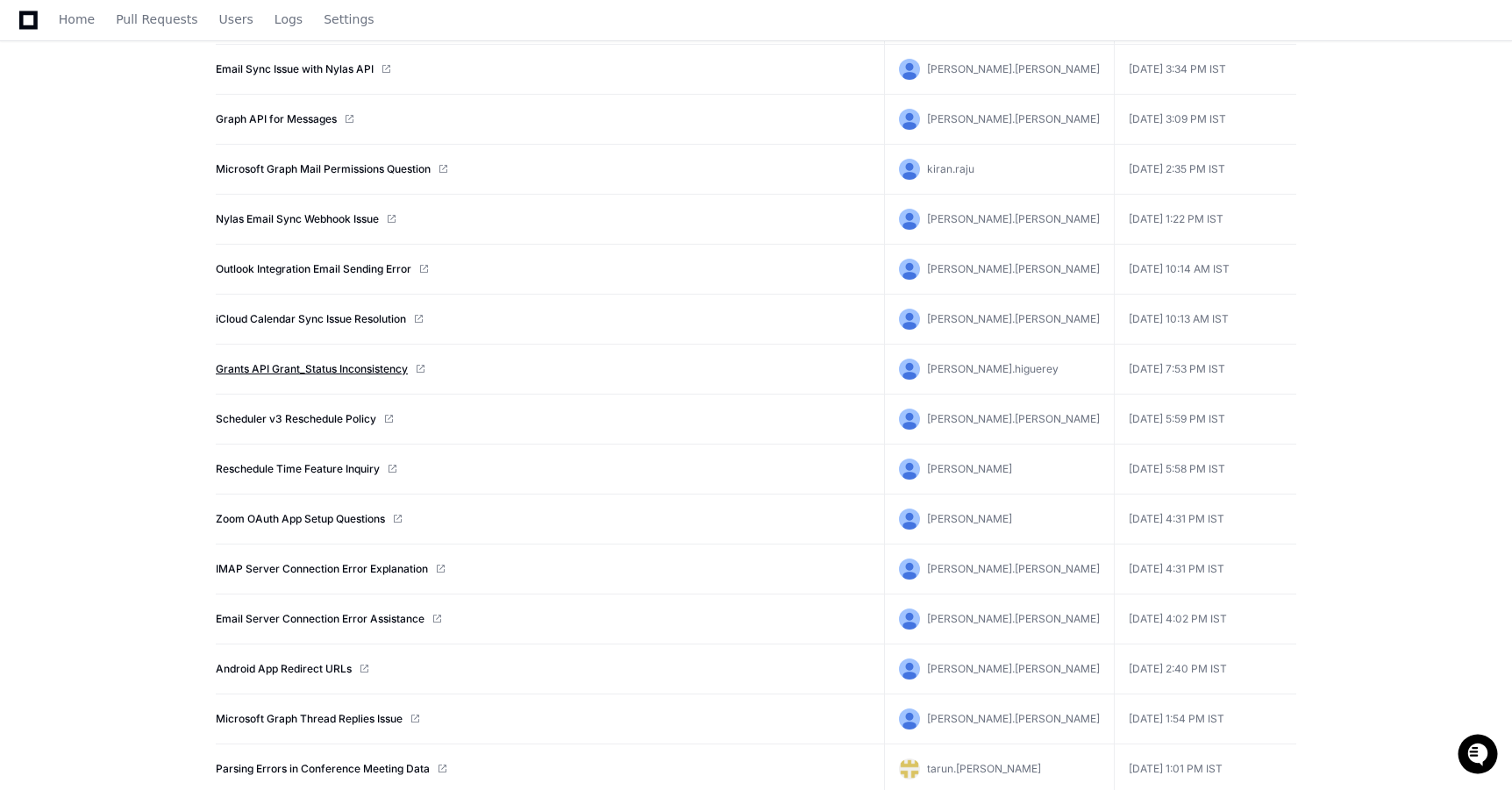
click at [346, 364] on link "Grants API Grant_Status Inconsistency" at bounding box center [312, 370] width 192 height 14
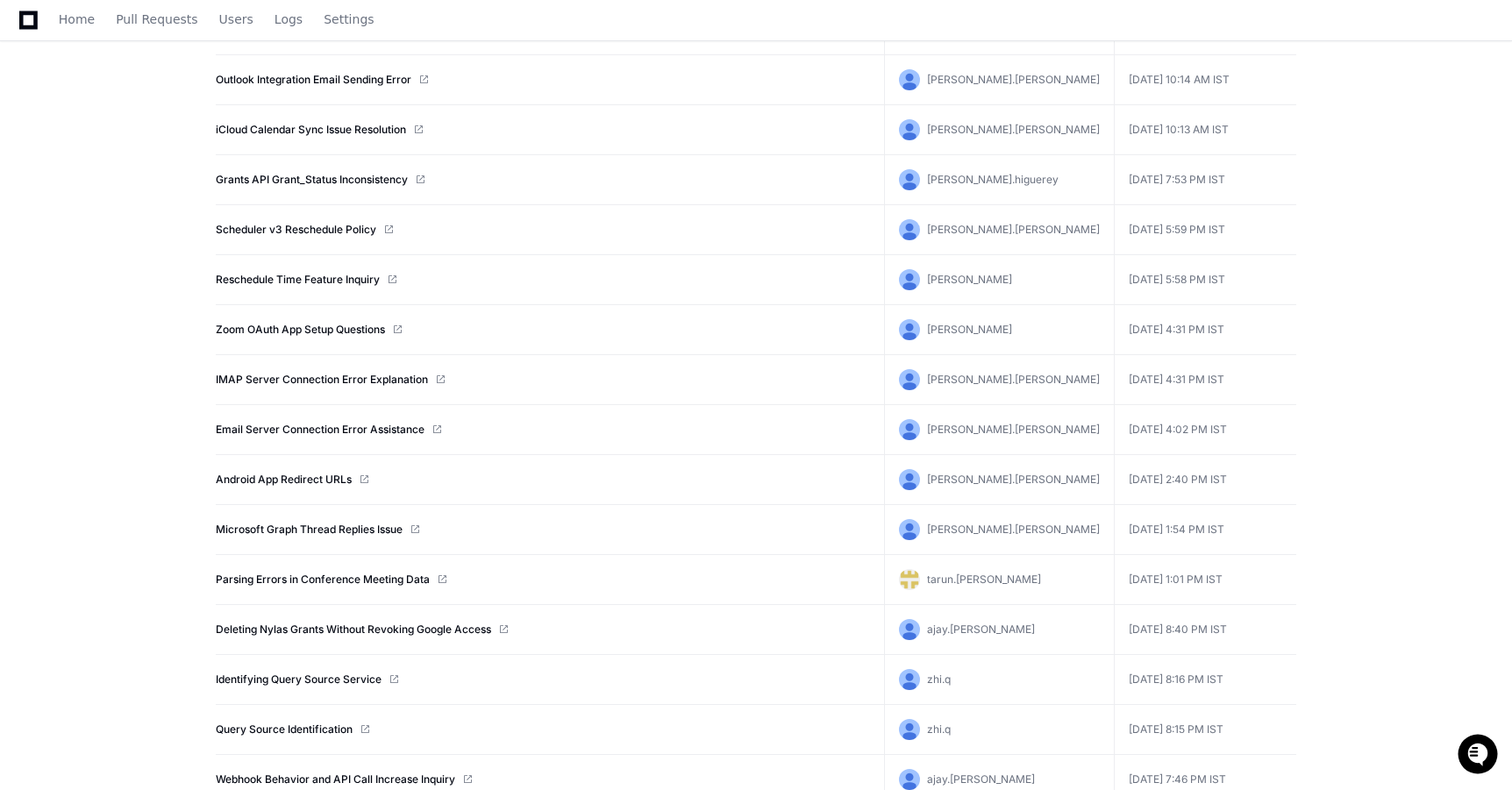
scroll to position [1028, 0]
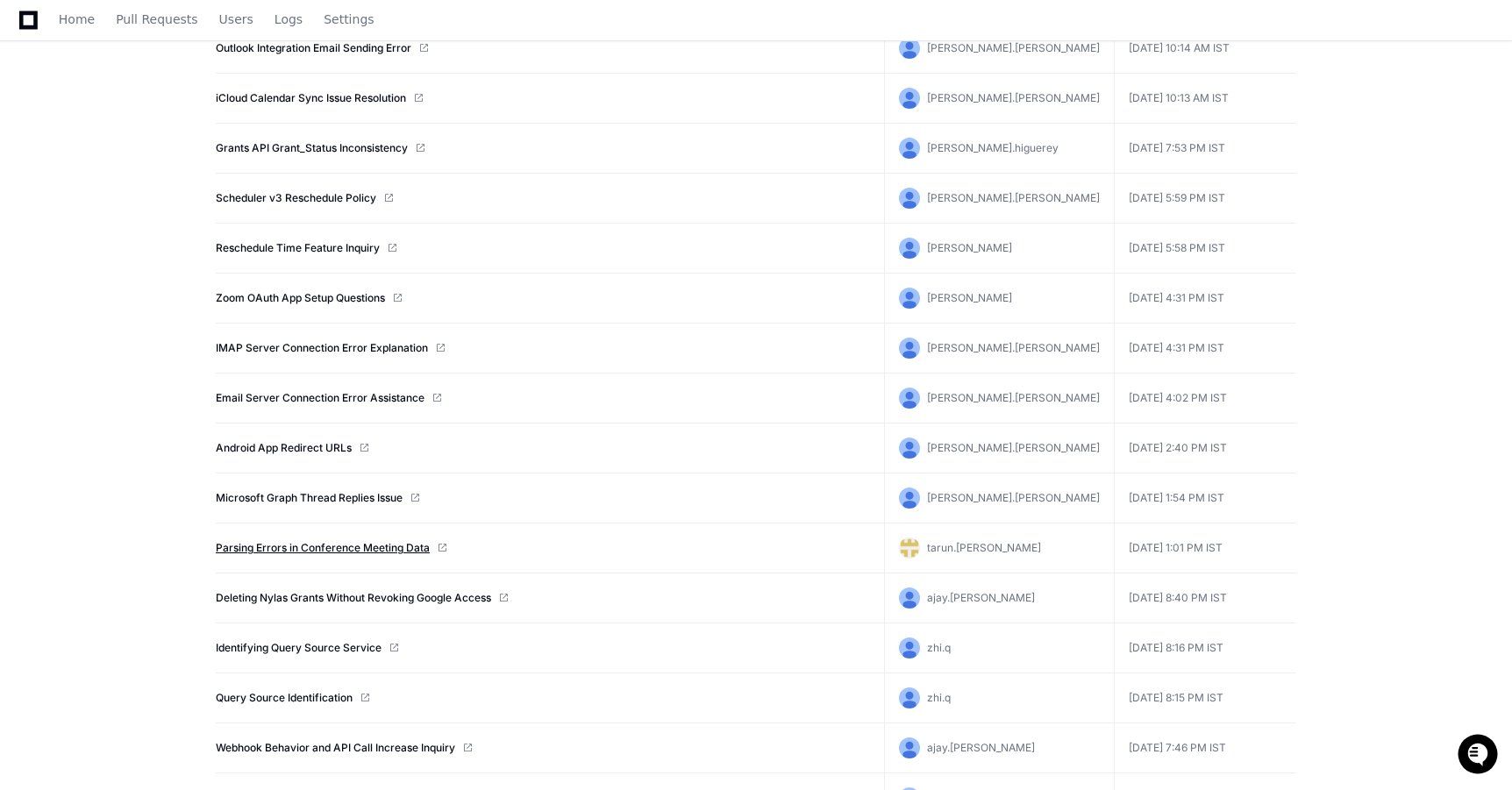
click at [300, 541] on link "Parsing Errors in Conference Meeting Data" at bounding box center [323, 548] width 214 height 14
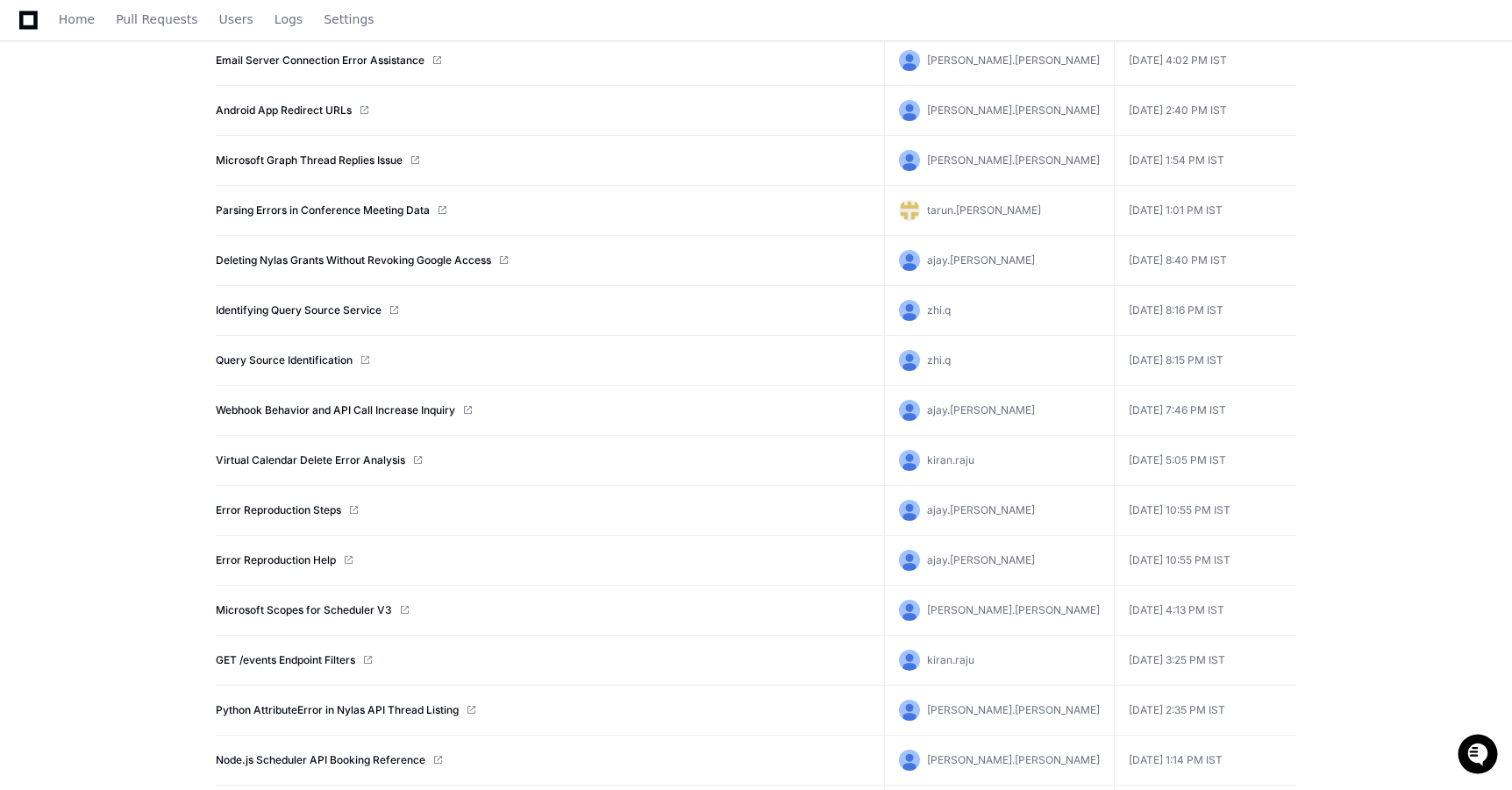
scroll to position [1367, 0]
click at [265, 507] on link "Error Reproduction Steps" at bounding box center [279, 509] width 126 height 14
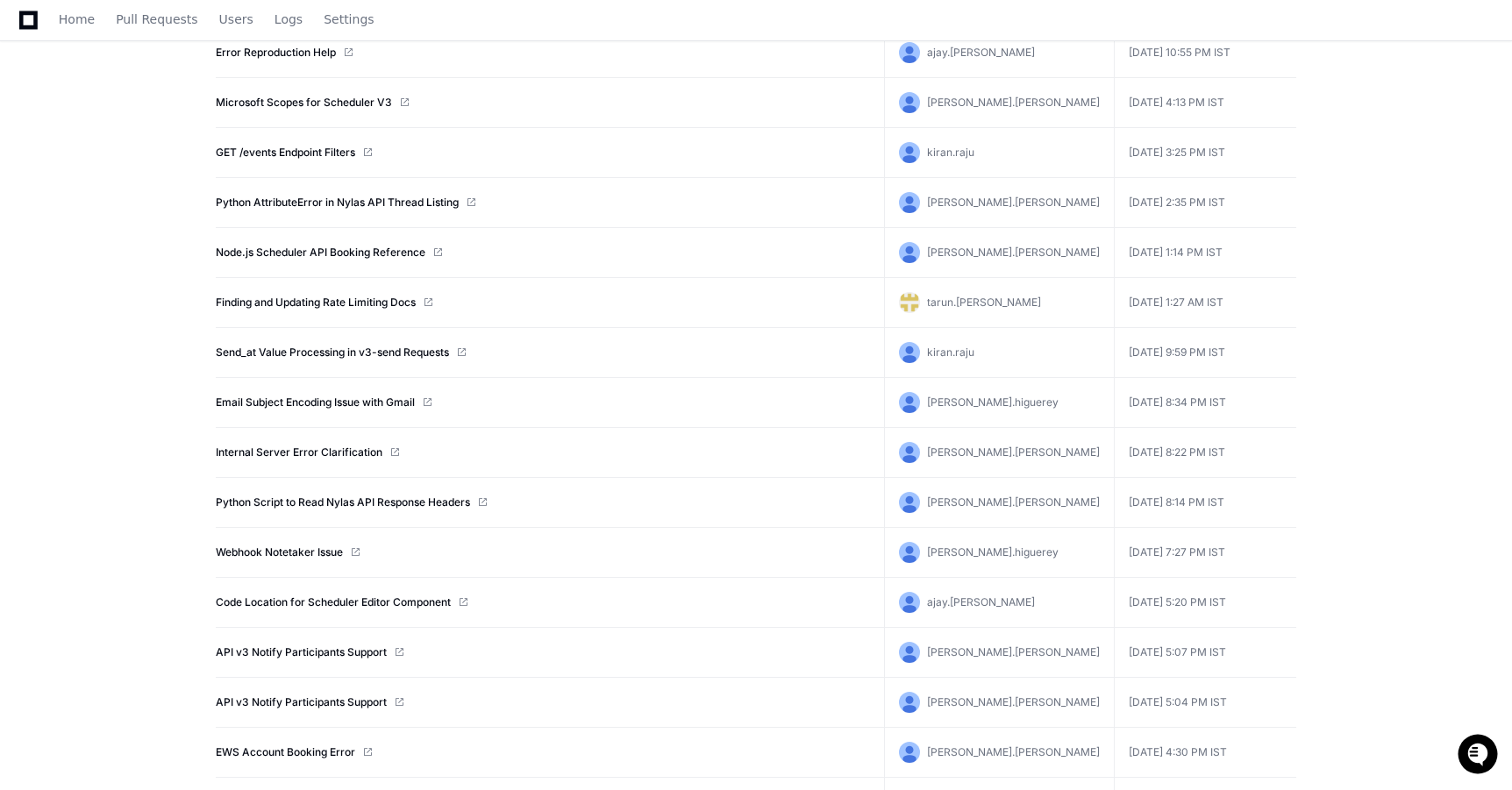
scroll to position [1874, 0]
click at [343, 405] on link "Email Subject Encoding Issue with Gmail" at bounding box center [316, 400] width 199 height 14
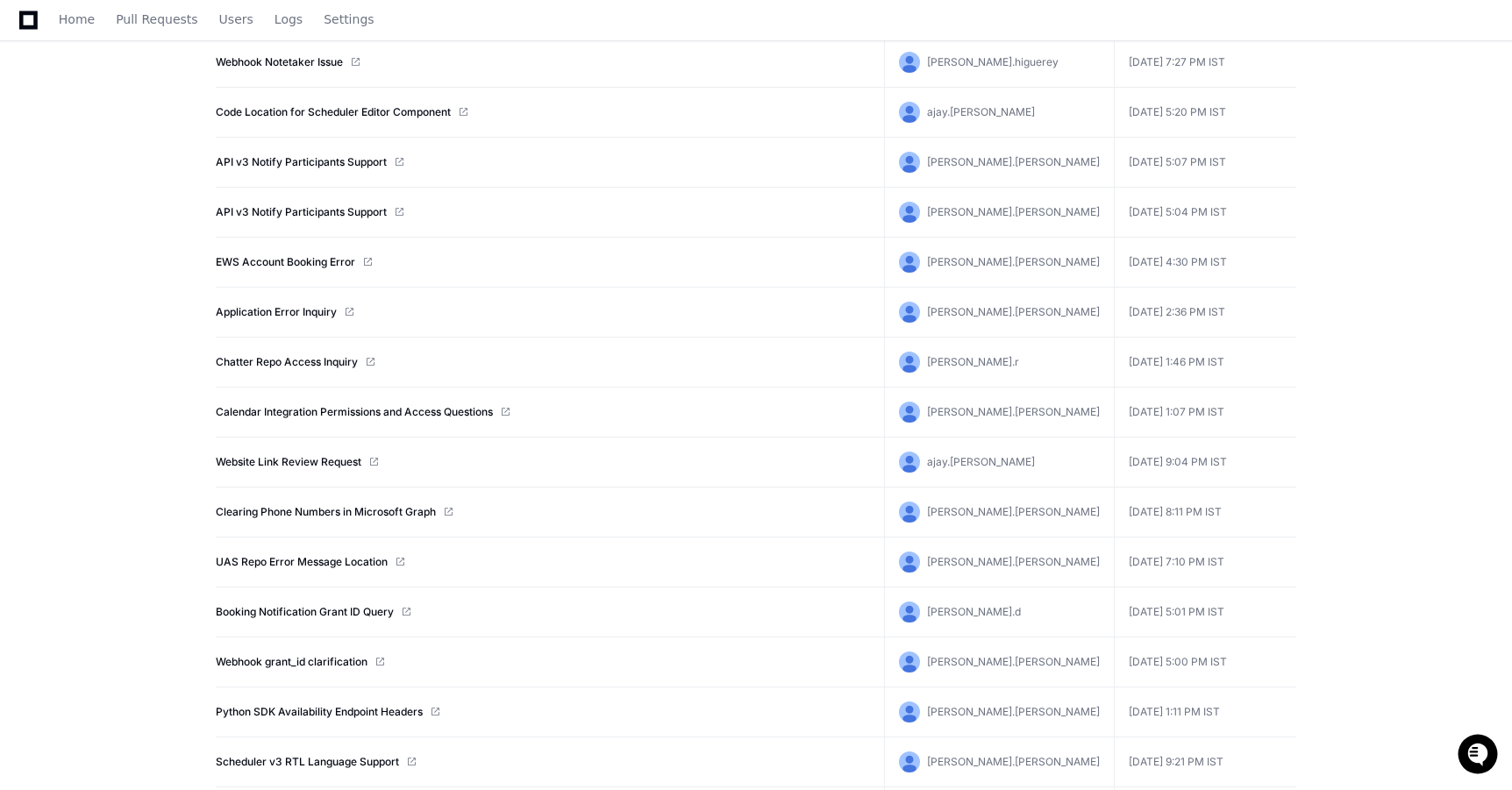
scroll to position [2367, 0]
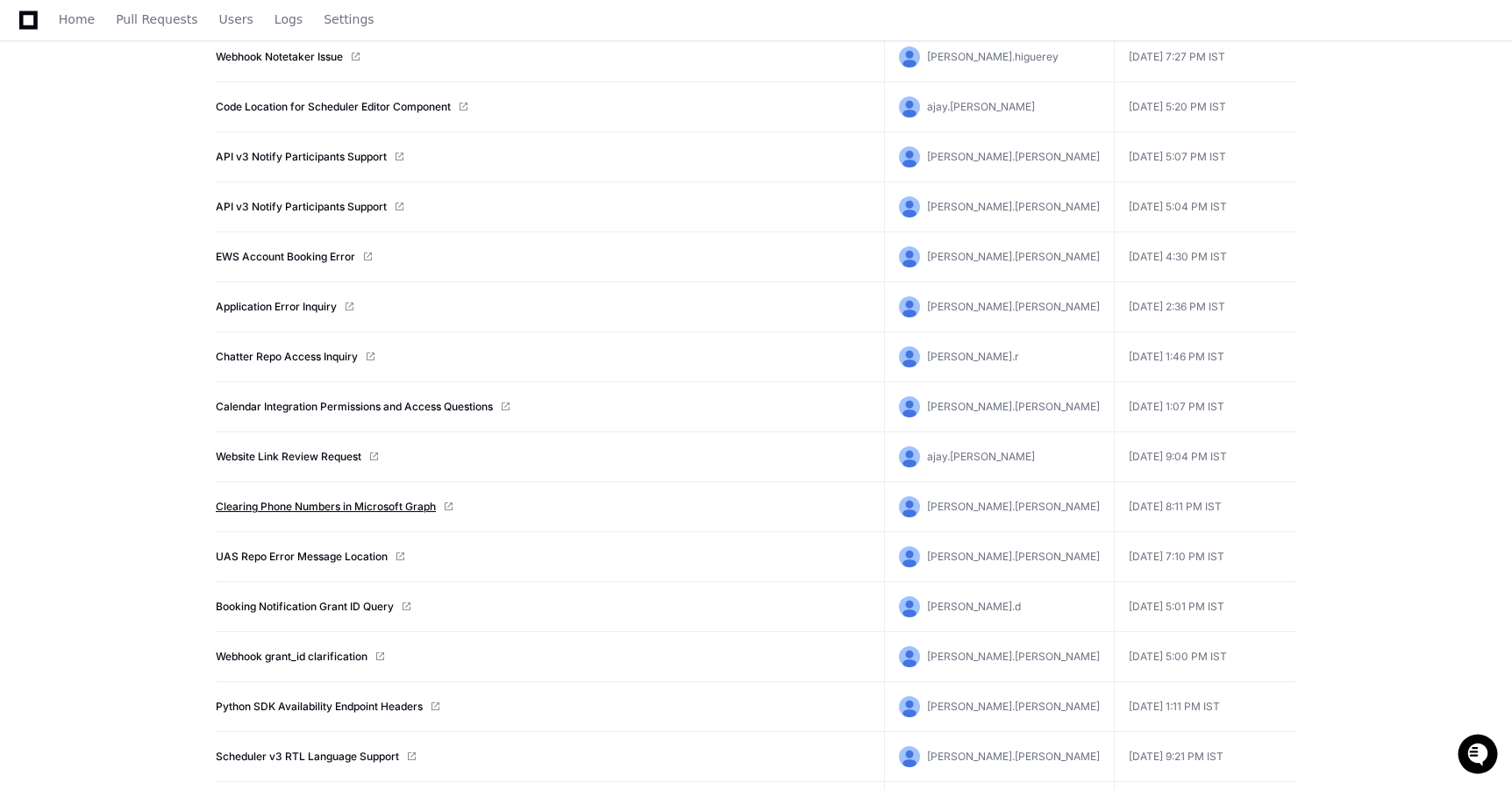
click at [382, 511] on link "Clearing Phone Numbers in Microsoft Graph" at bounding box center [326, 507] width 220 height 14
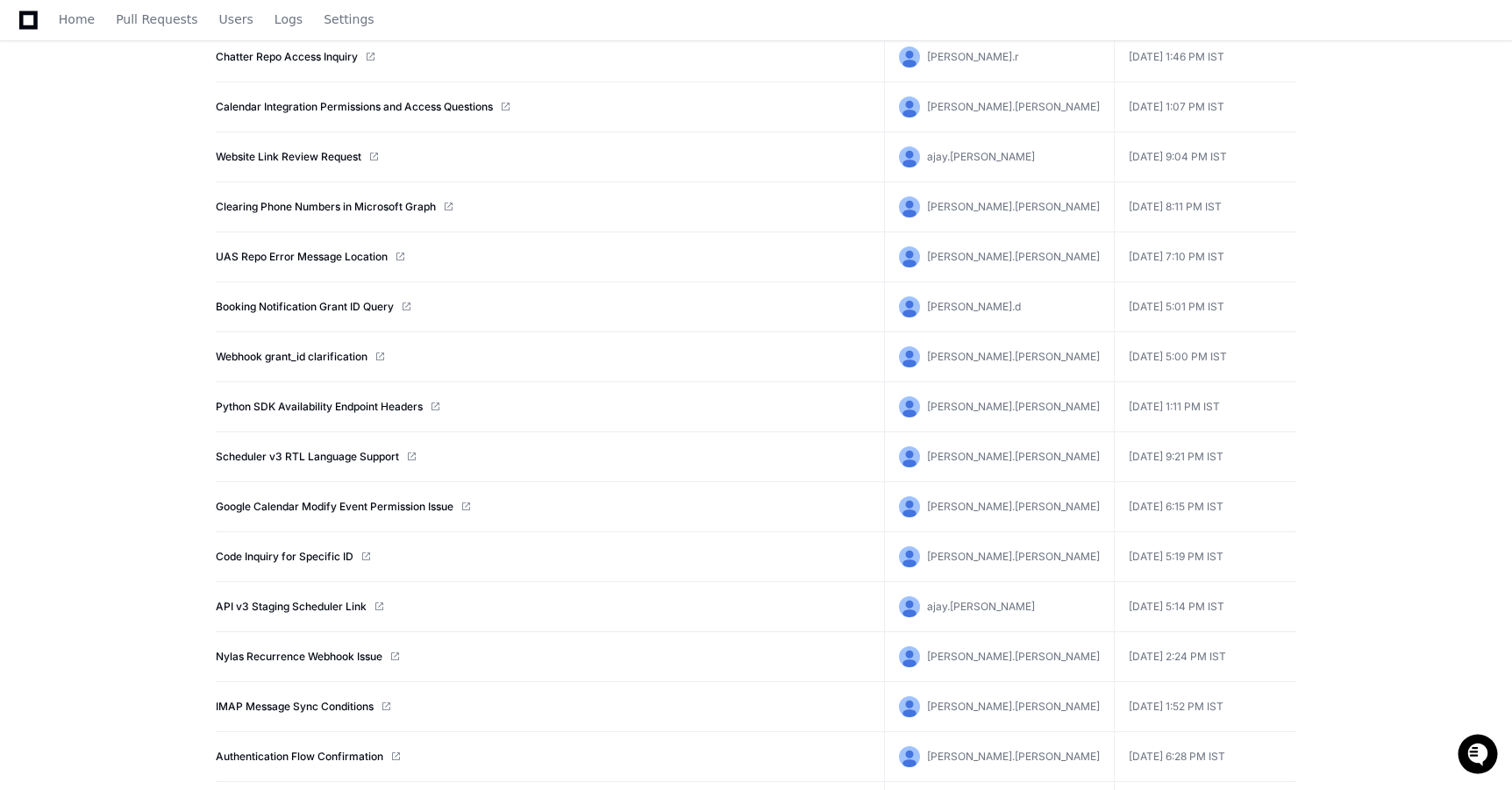
scroll to position [3116, 0]
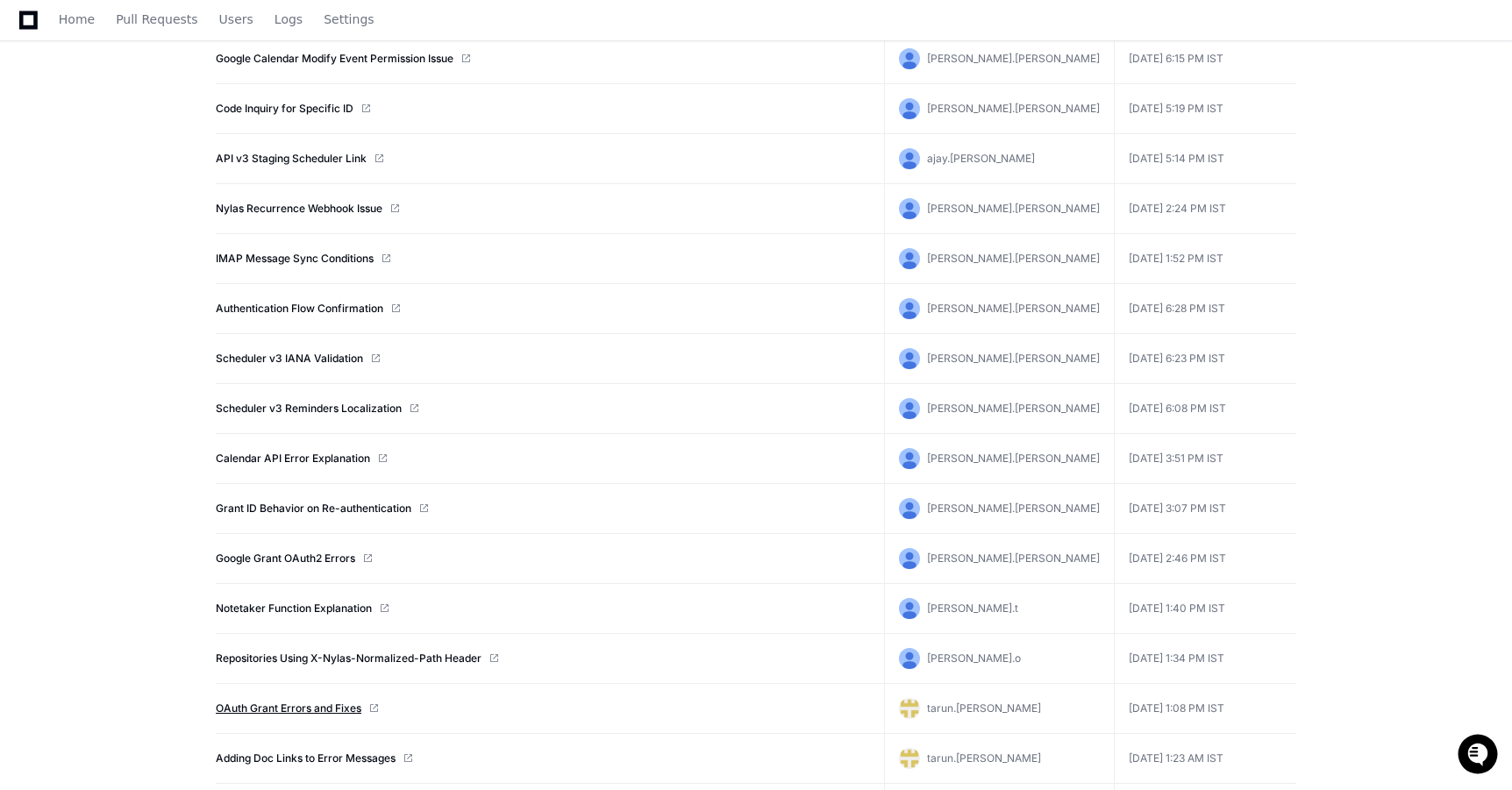
click at [314, 711] on link "OAuth Grant Errors and Fixes" at bounding box center [288, 709] width 146 height 14
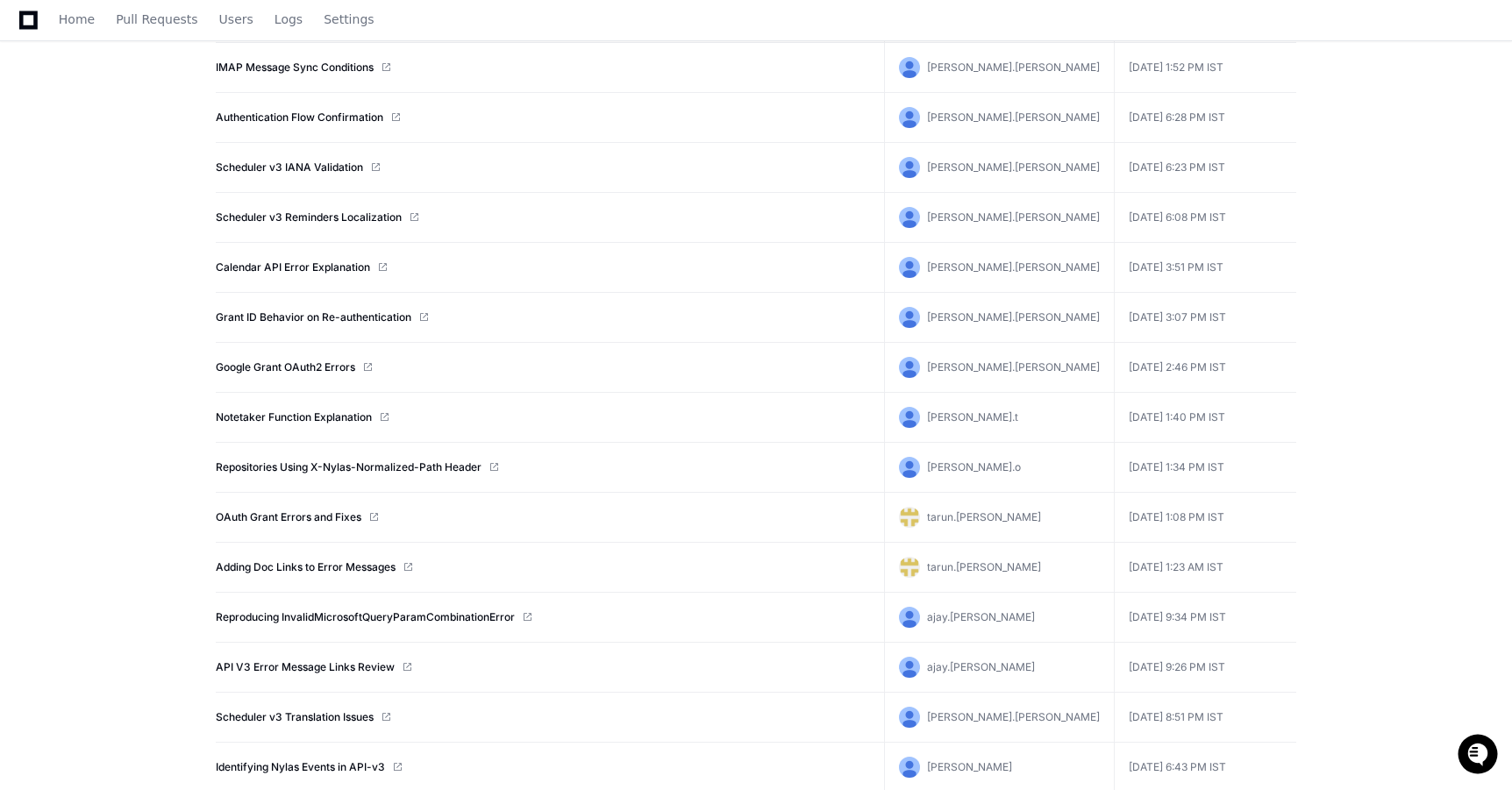
scroll to position [3304, 0]
click at [316, 569] on link "Adding Doc Links to Error Messages" at bounding box center [306, 570] width 180 height 14
click at [340, 621] on link "Reproducing InvalidMicrosoftQueryParamCombinationError" at bounding box center [365, 620] width 299 height 14
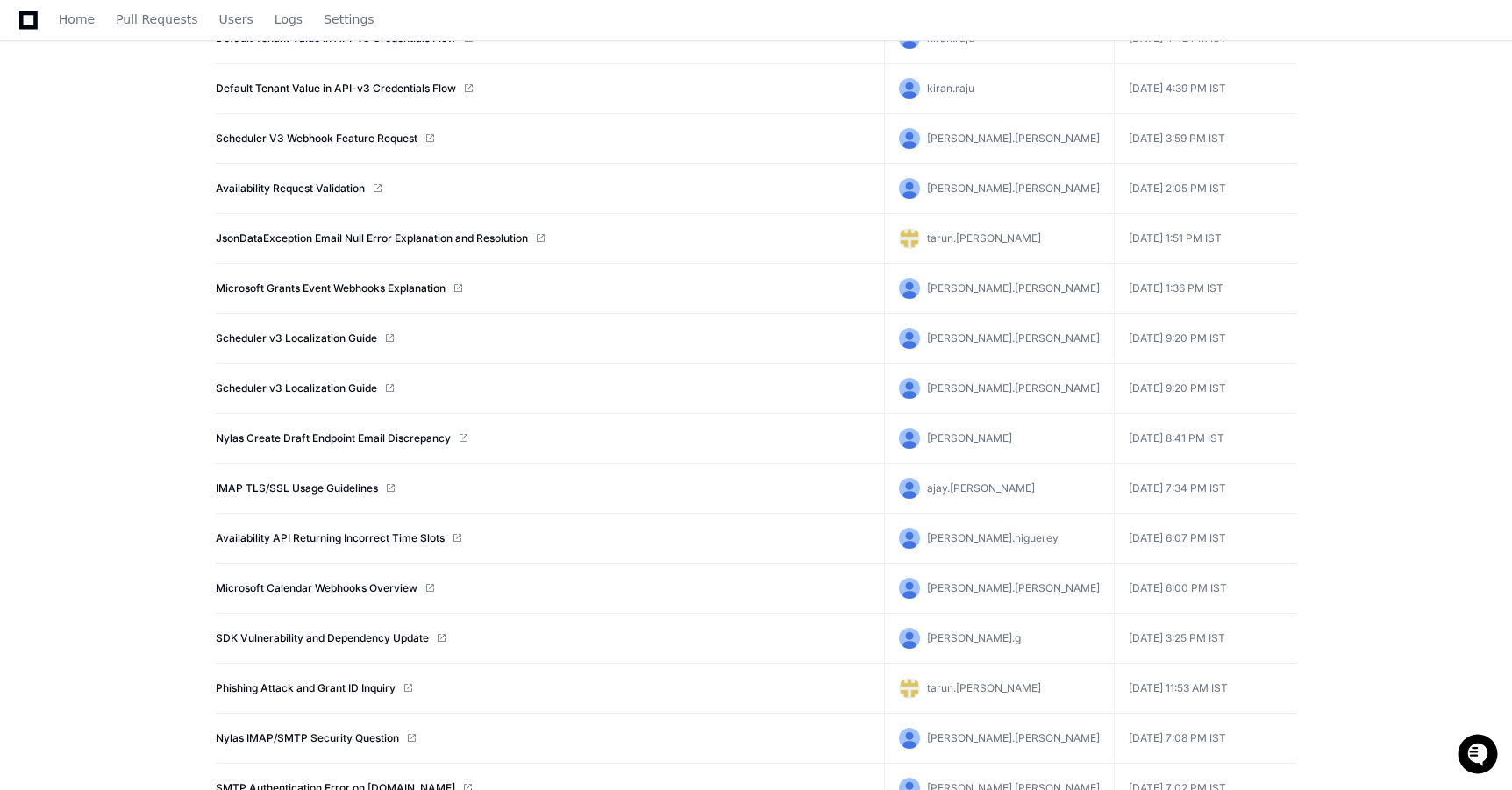
scroll to position [4523, 0]
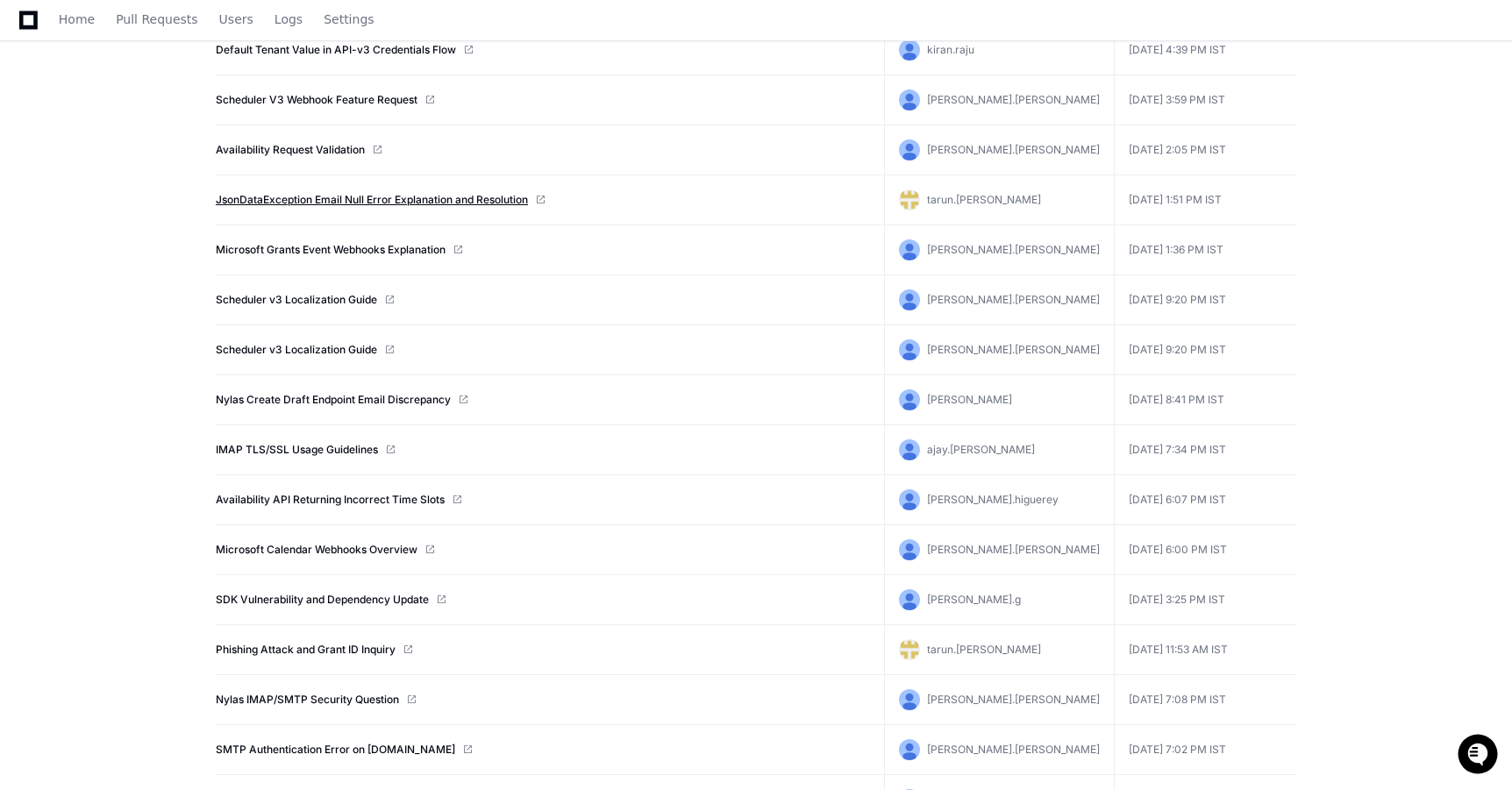
click at [415, 199] on link "JsonDataException Email Null Error Explanation and Resolution" at bounding box center [372, 200] width 312 height 14
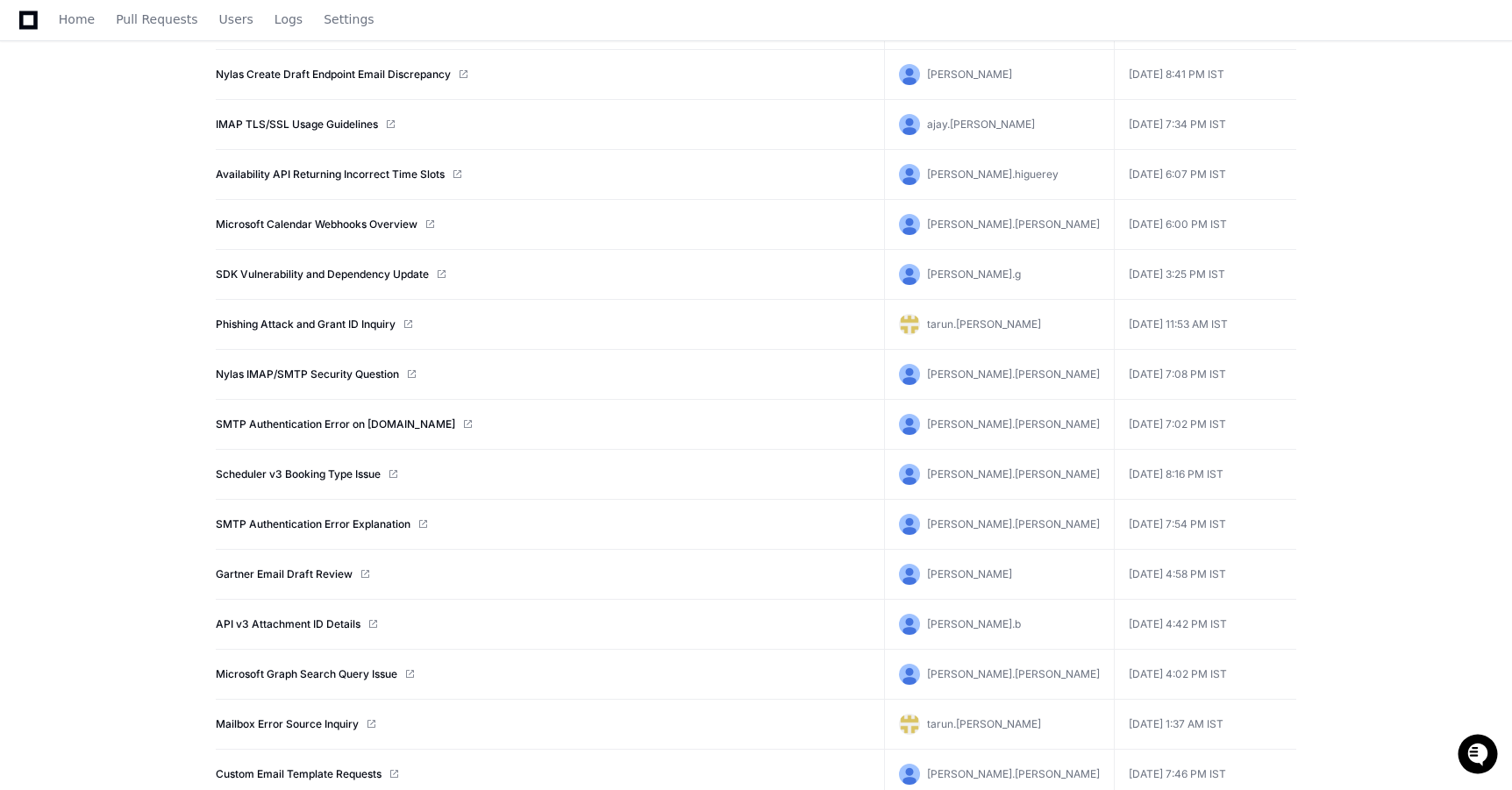
scroll to position [4890, 0]
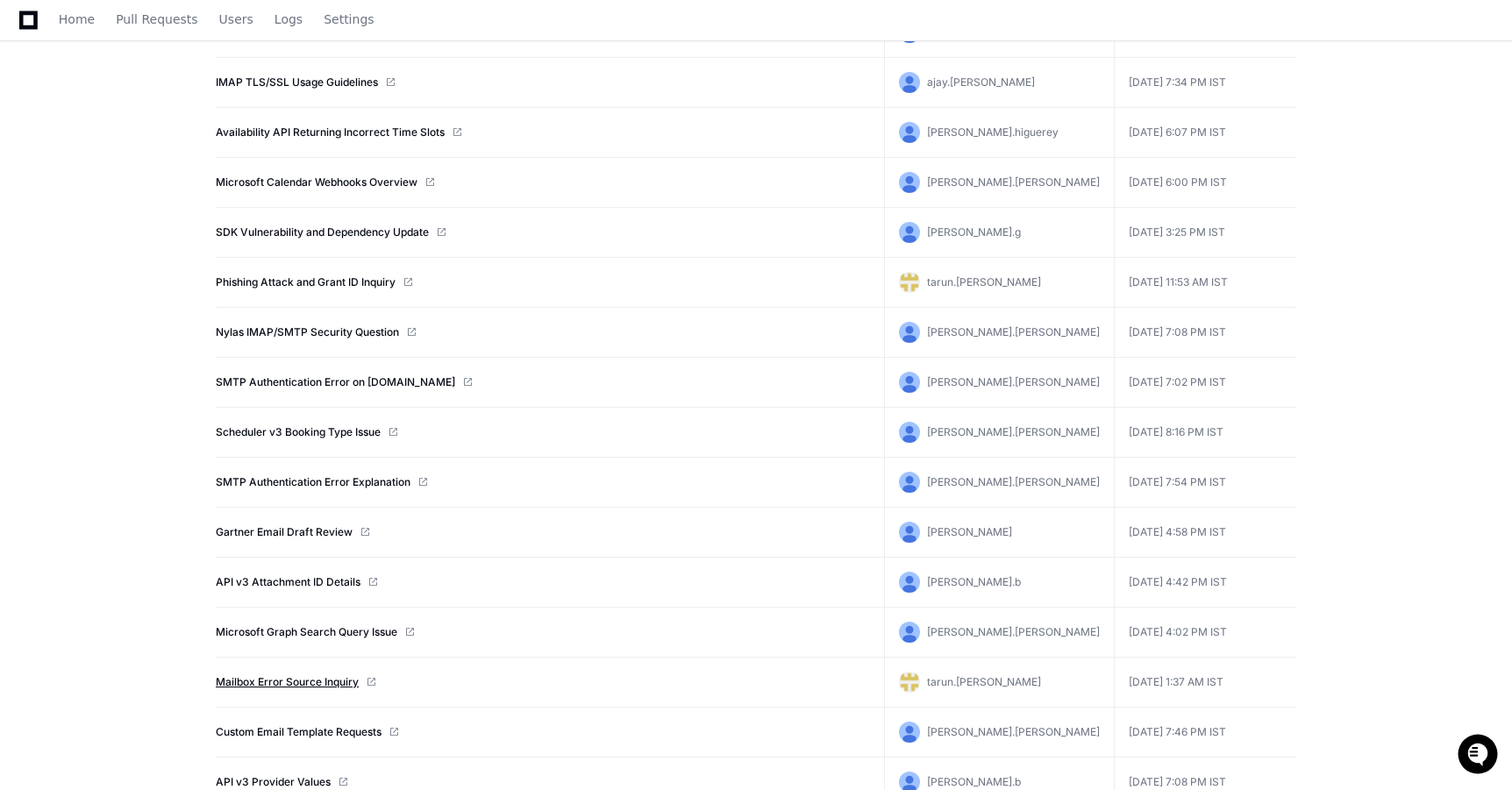
click at [309, 687] on link "Mailbox Error Source Inquiry" at bounding box center [288, 682] width 143 height 14
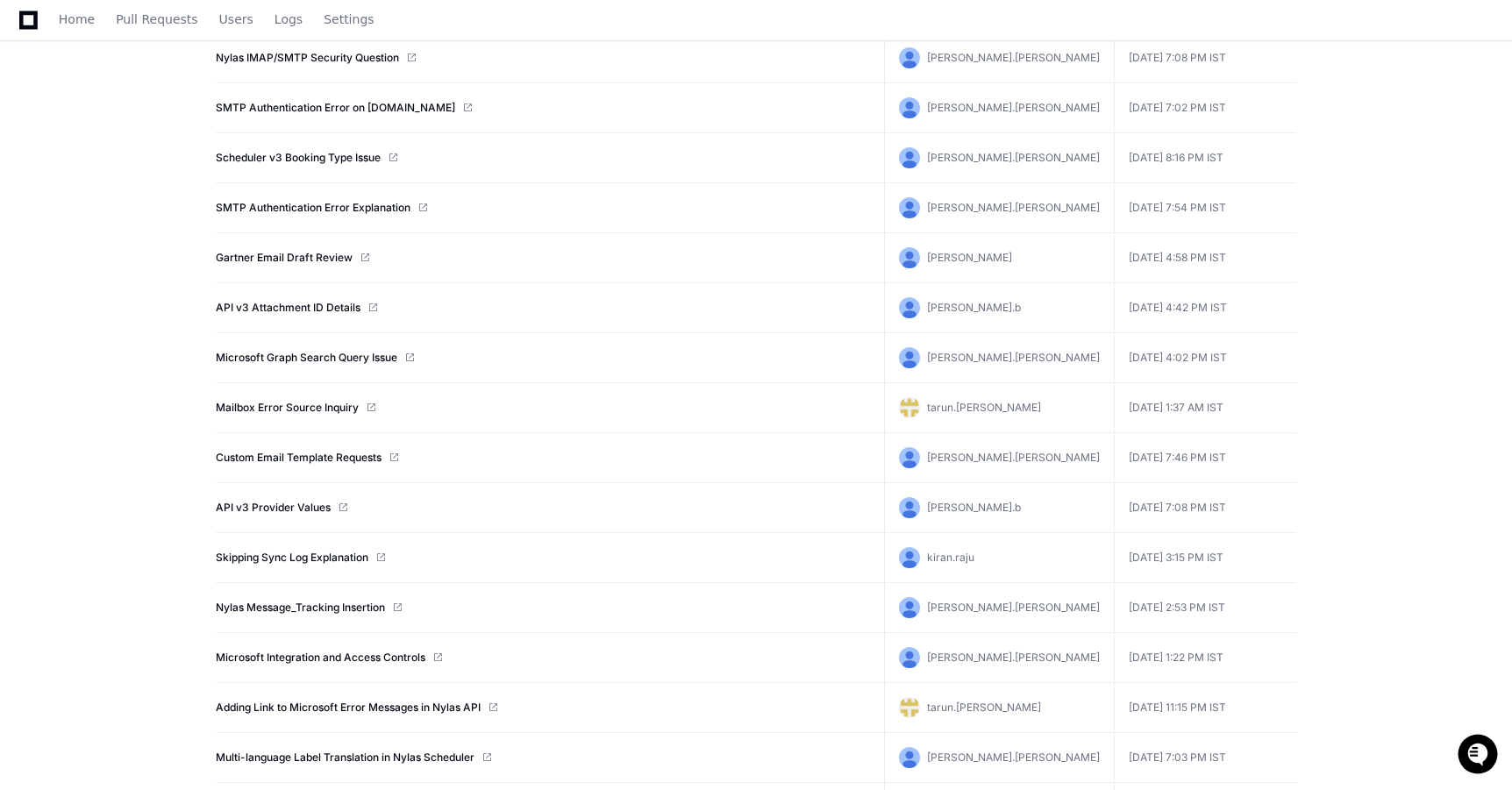
scroll to position [5230, 0]
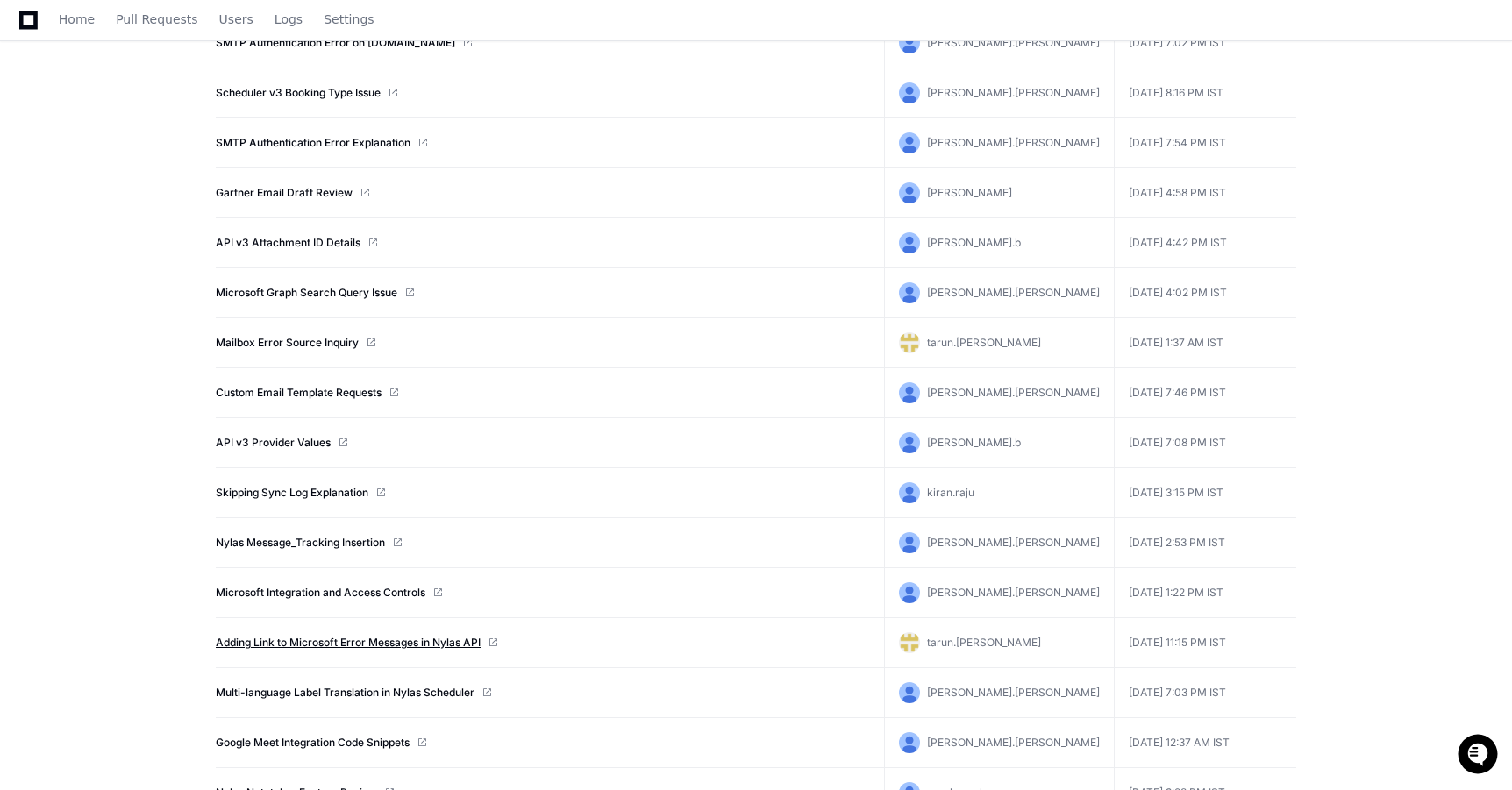
click at [361, 645] on link "Adding Link to Microsoft Error Messages in Nylas API" at bounding box center [348, 643] width 265 height 14
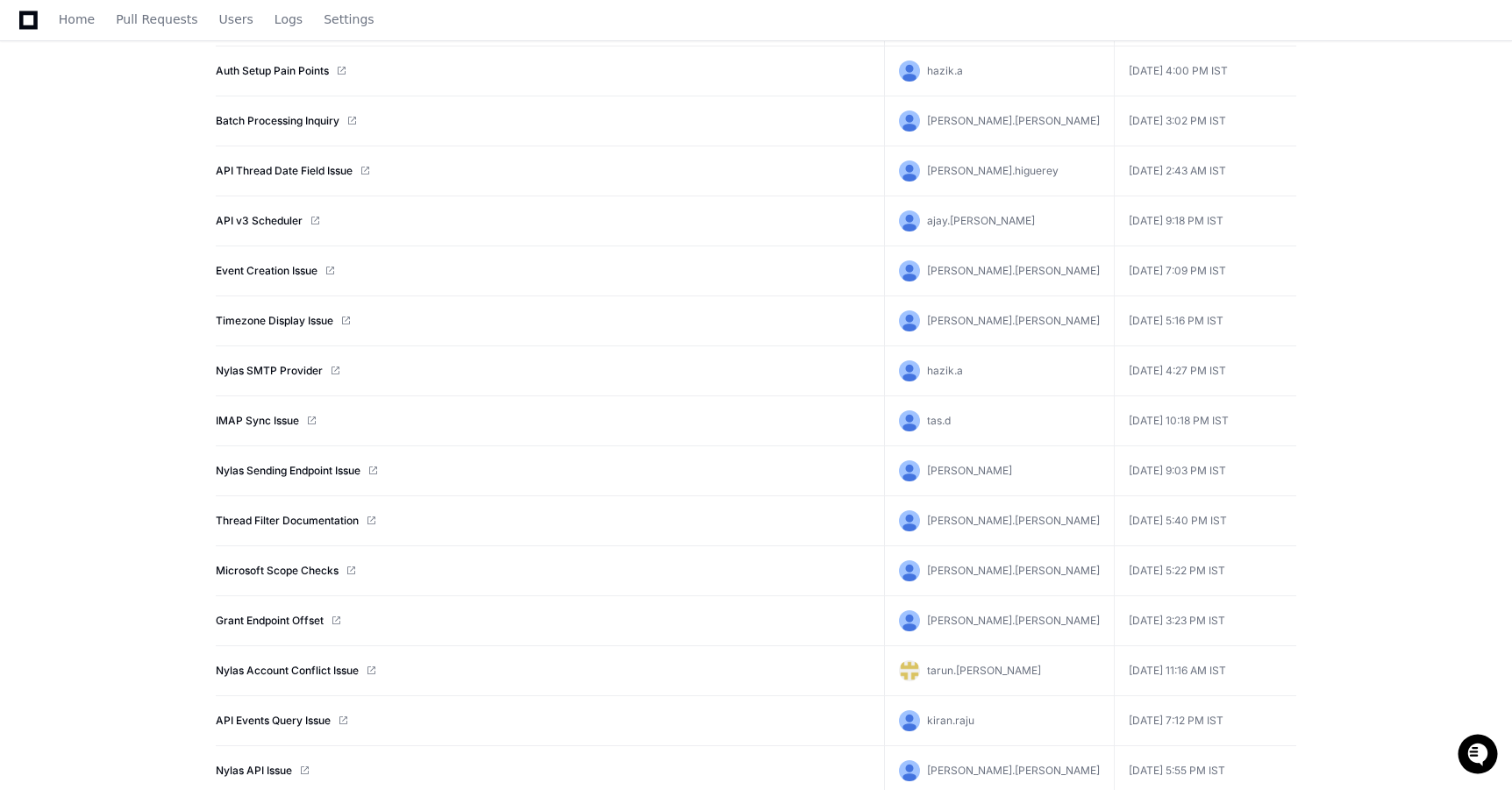
scroll to position [6625, 0]
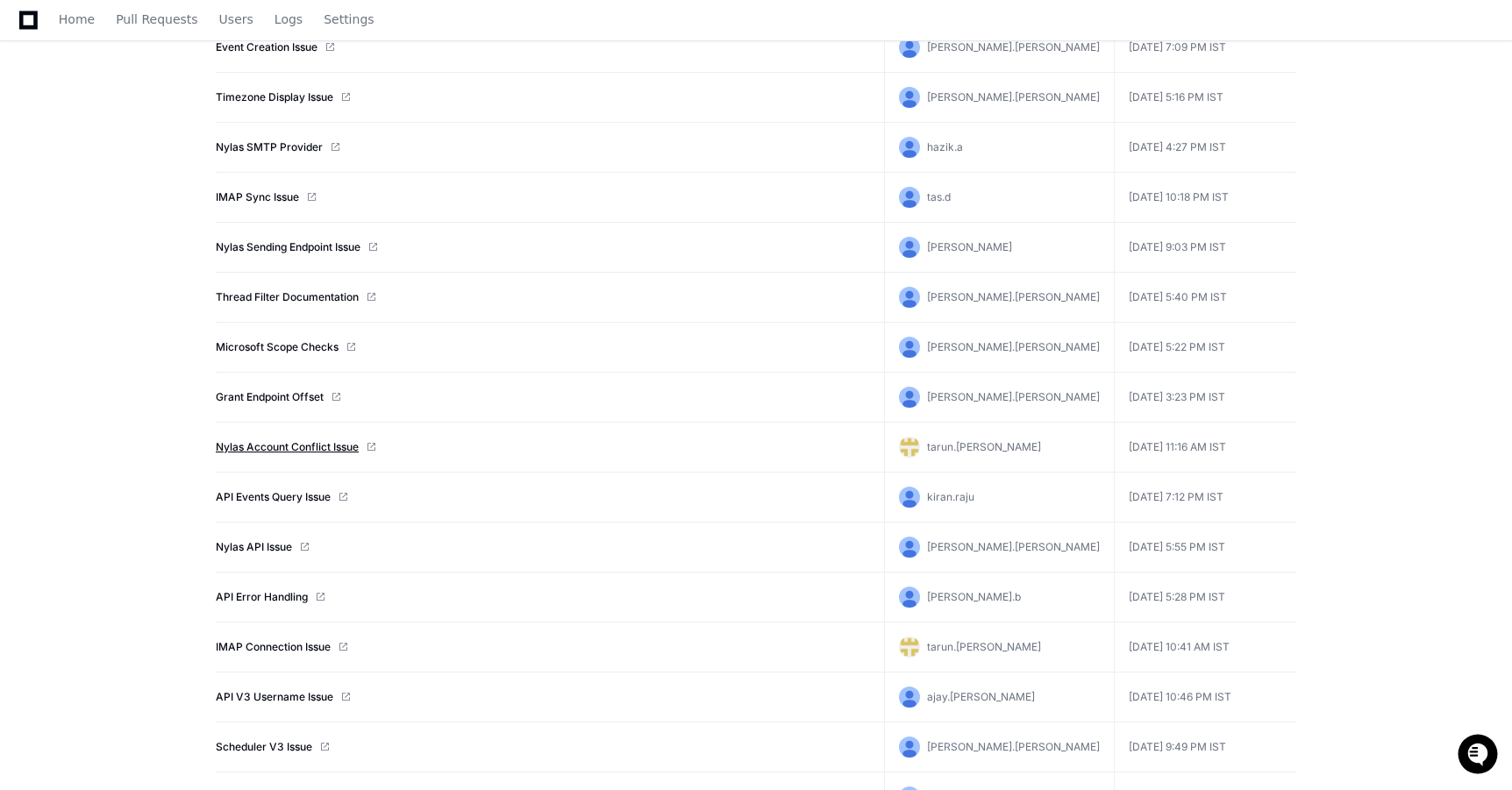
click at [310, 441] on link "Nylas Account Conflict Issue" at bounding box center [288, 447] width 143 height 14
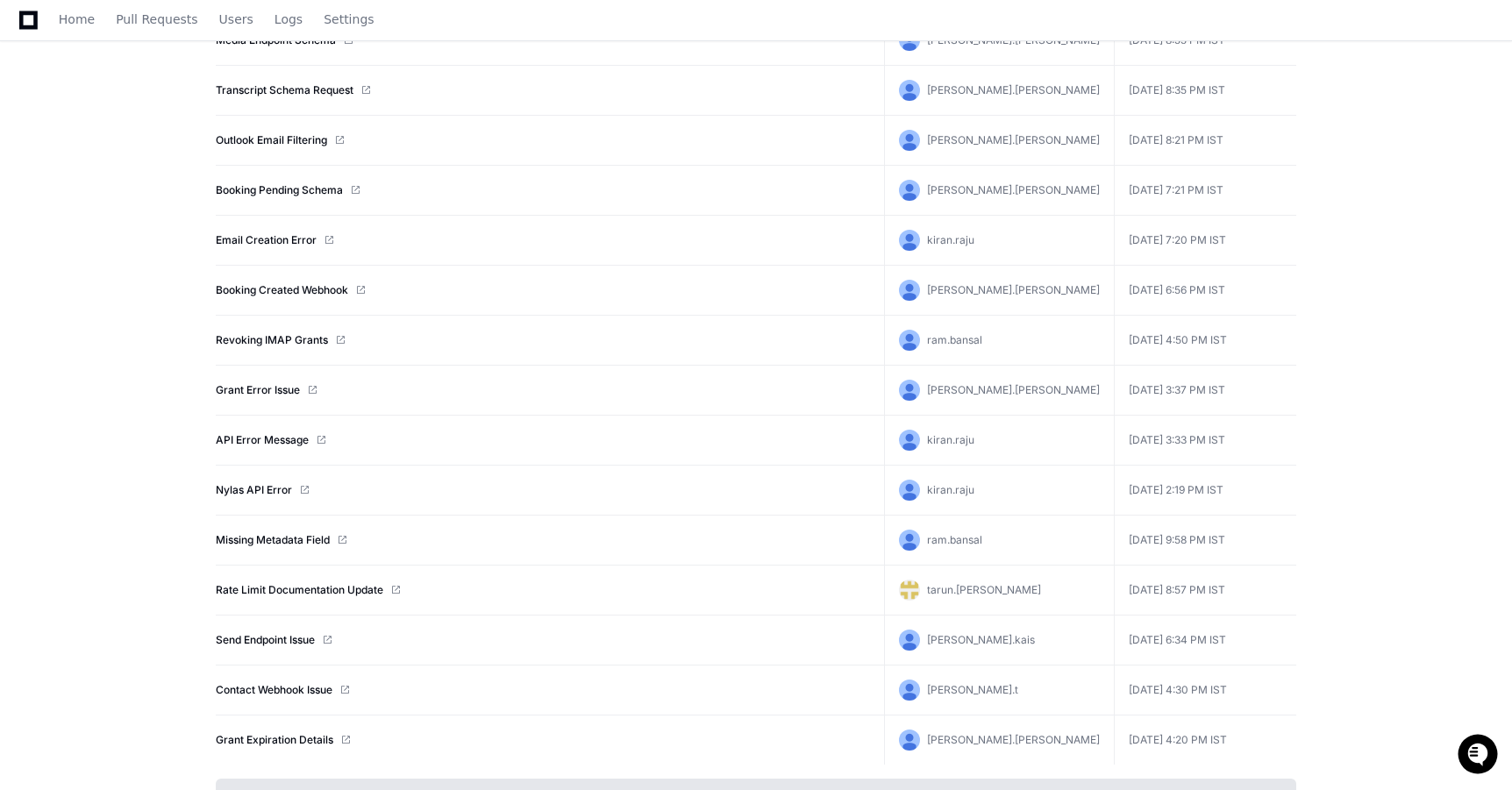
scroll to position [8334, 0]
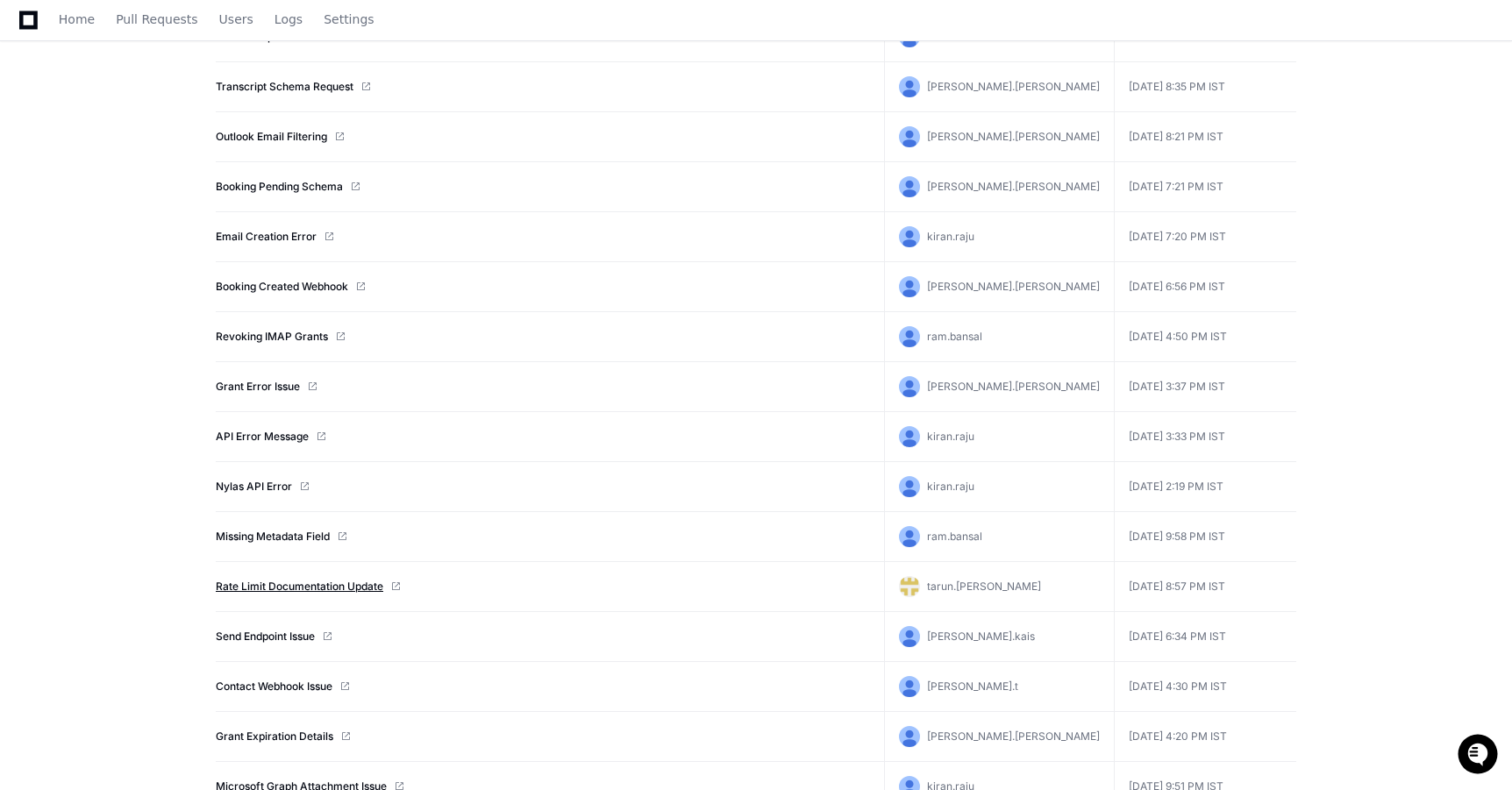
click at [272, 582] on link "Rate Limit Documentation Update" at bounding box center [299, 587] width 167 height 14
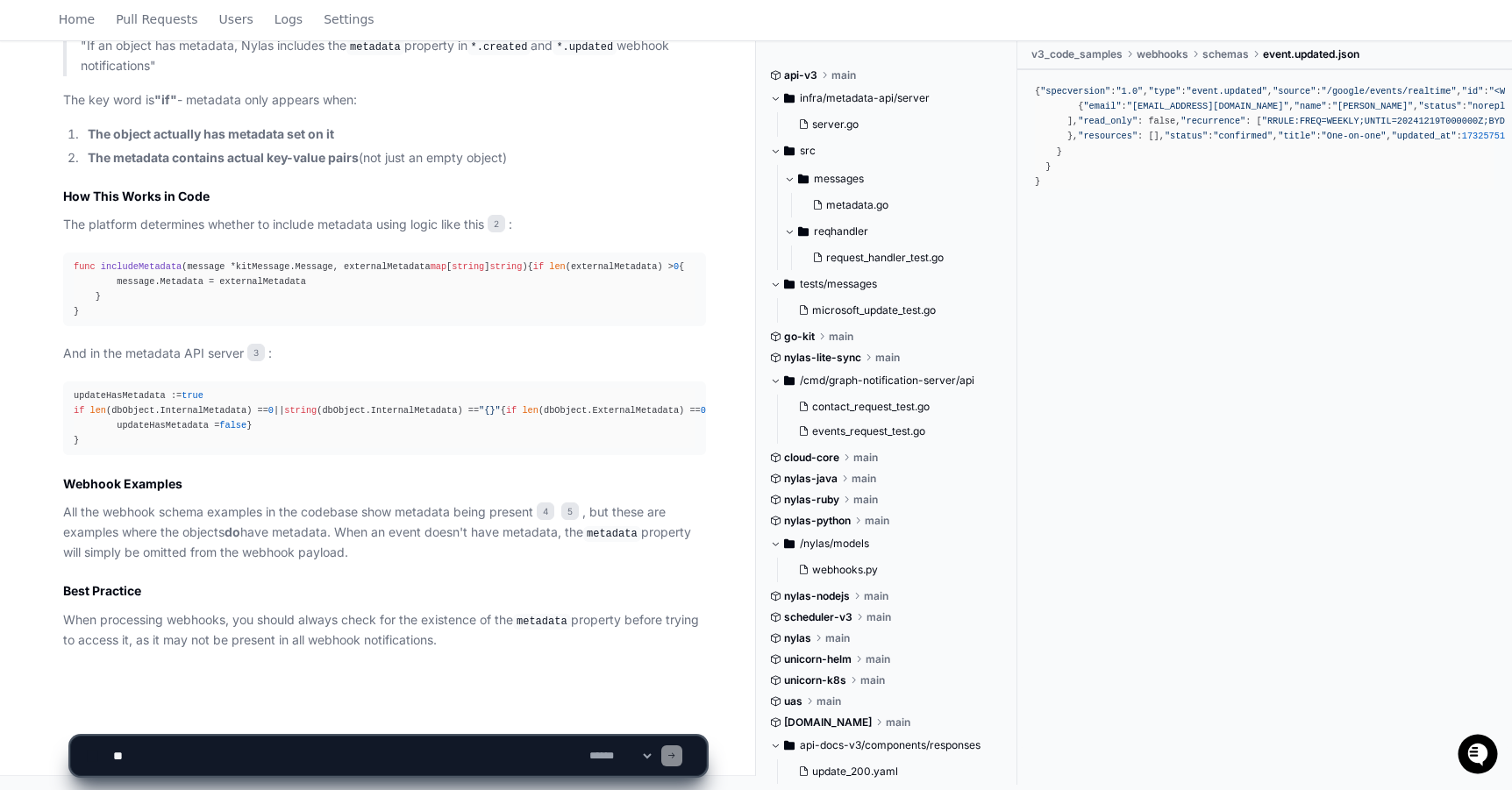
scroll to position [717, 0]
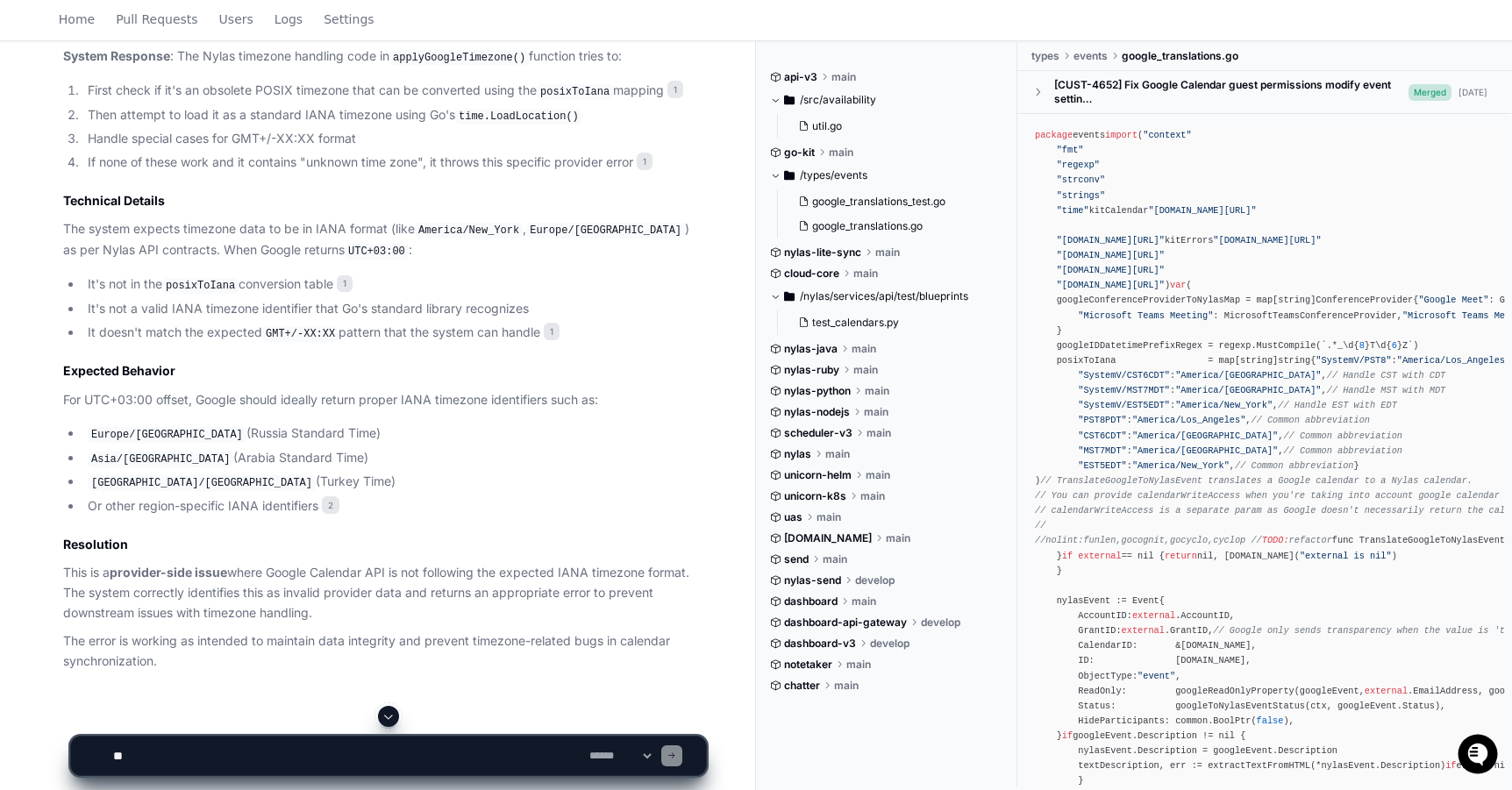
scroll to position [798, 0]
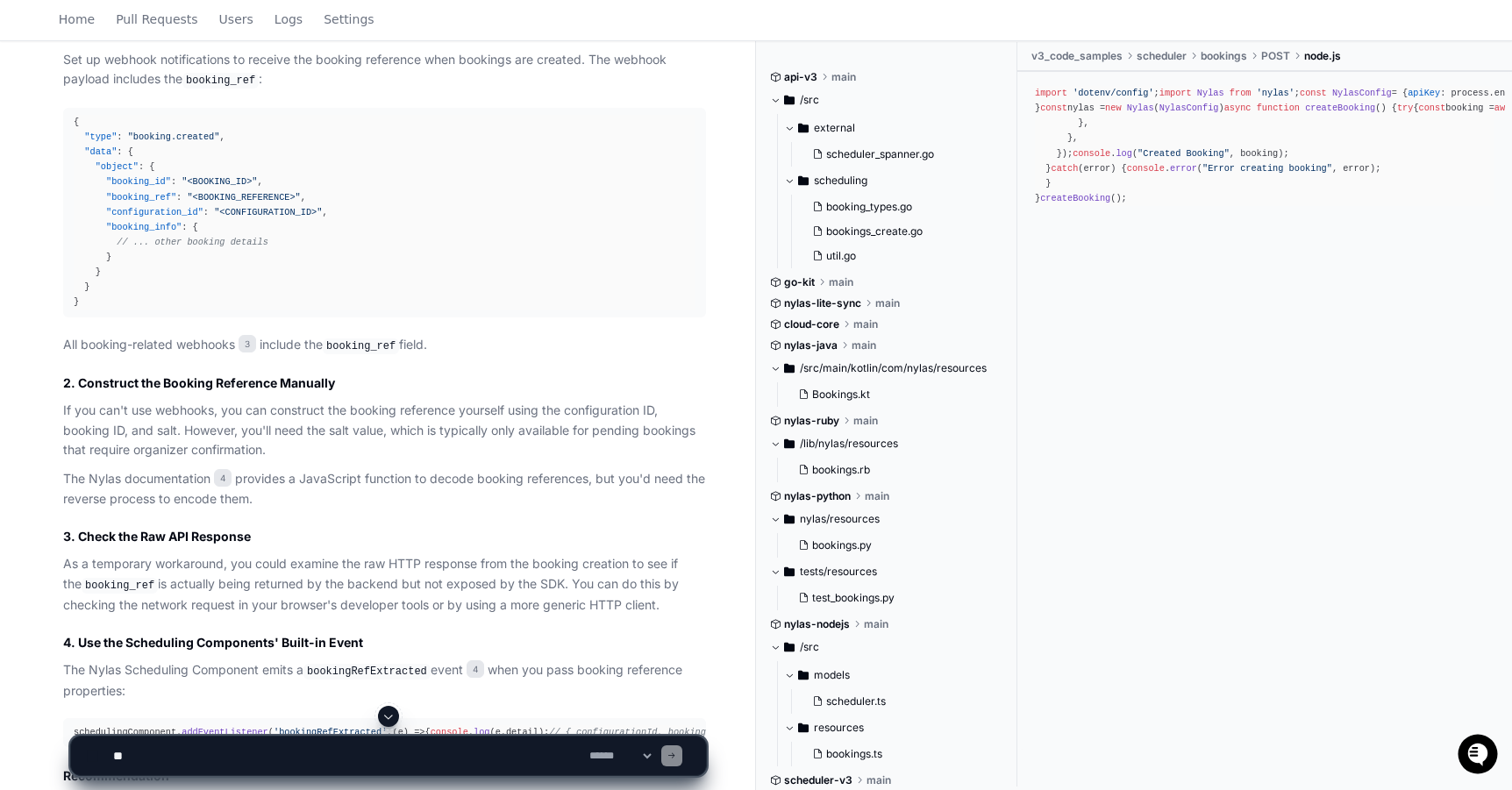
scroll to position [1493, 0]
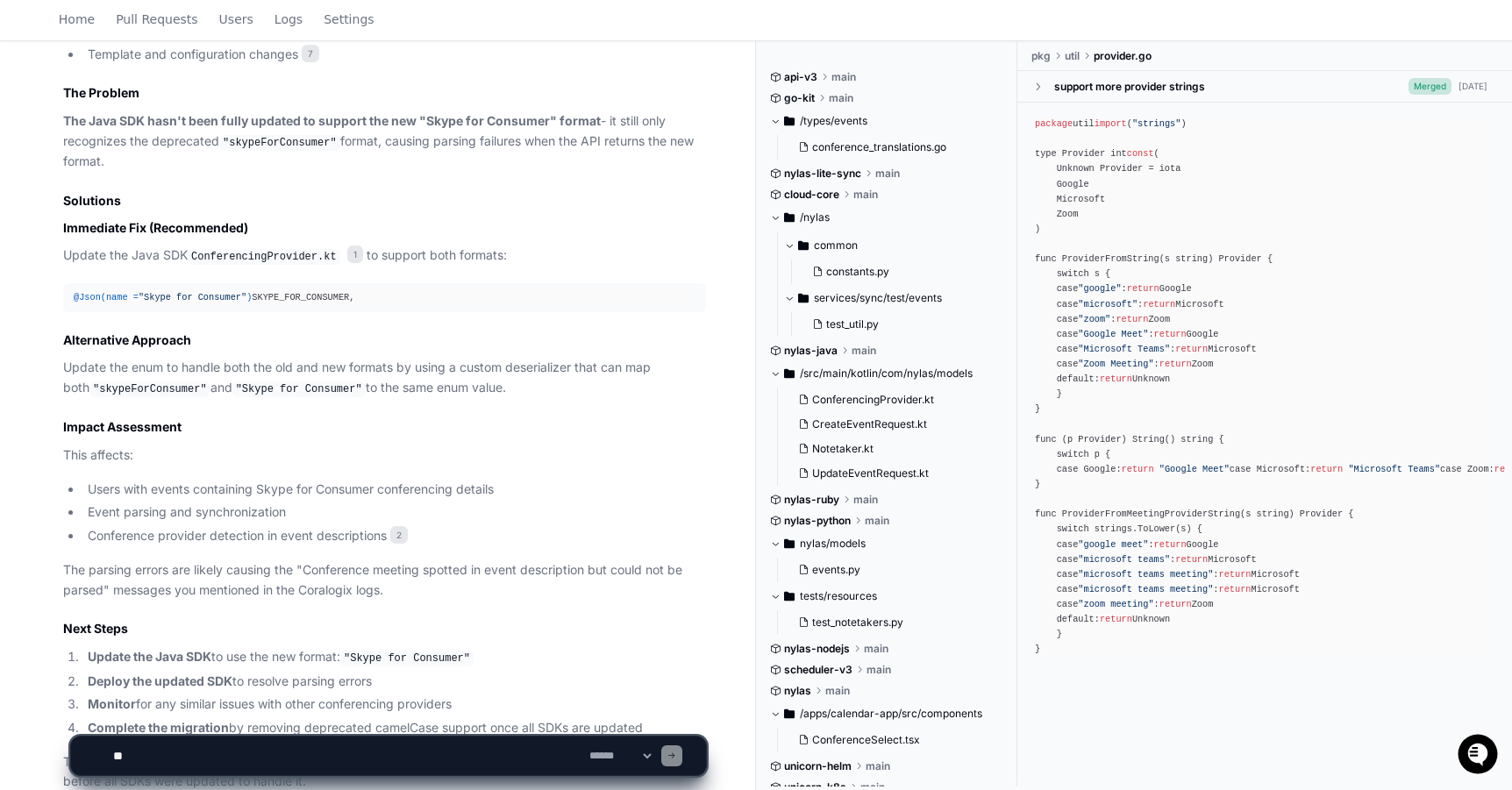
scroll to position [2107, 0]
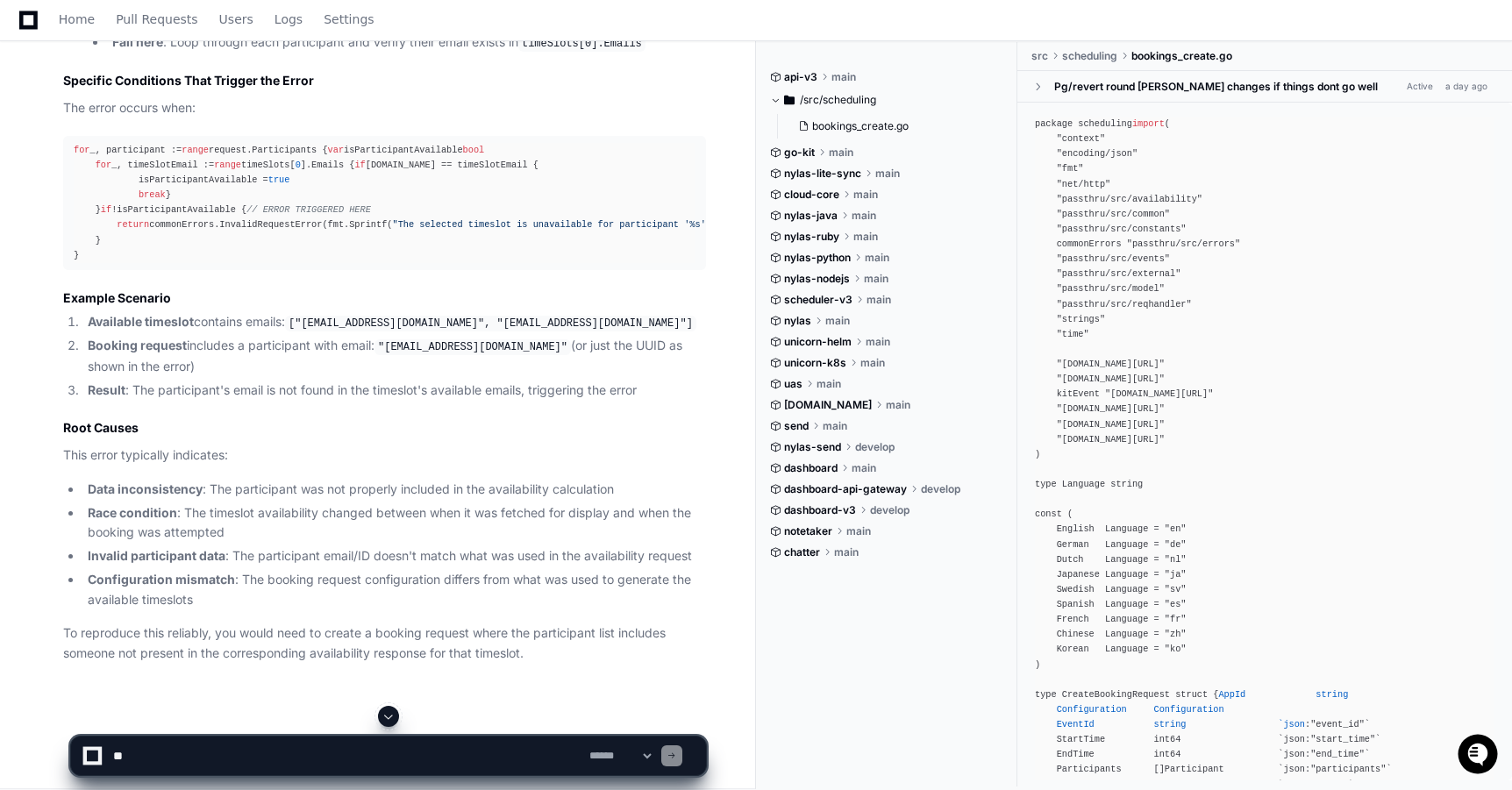
scroll to position [1372, 0]
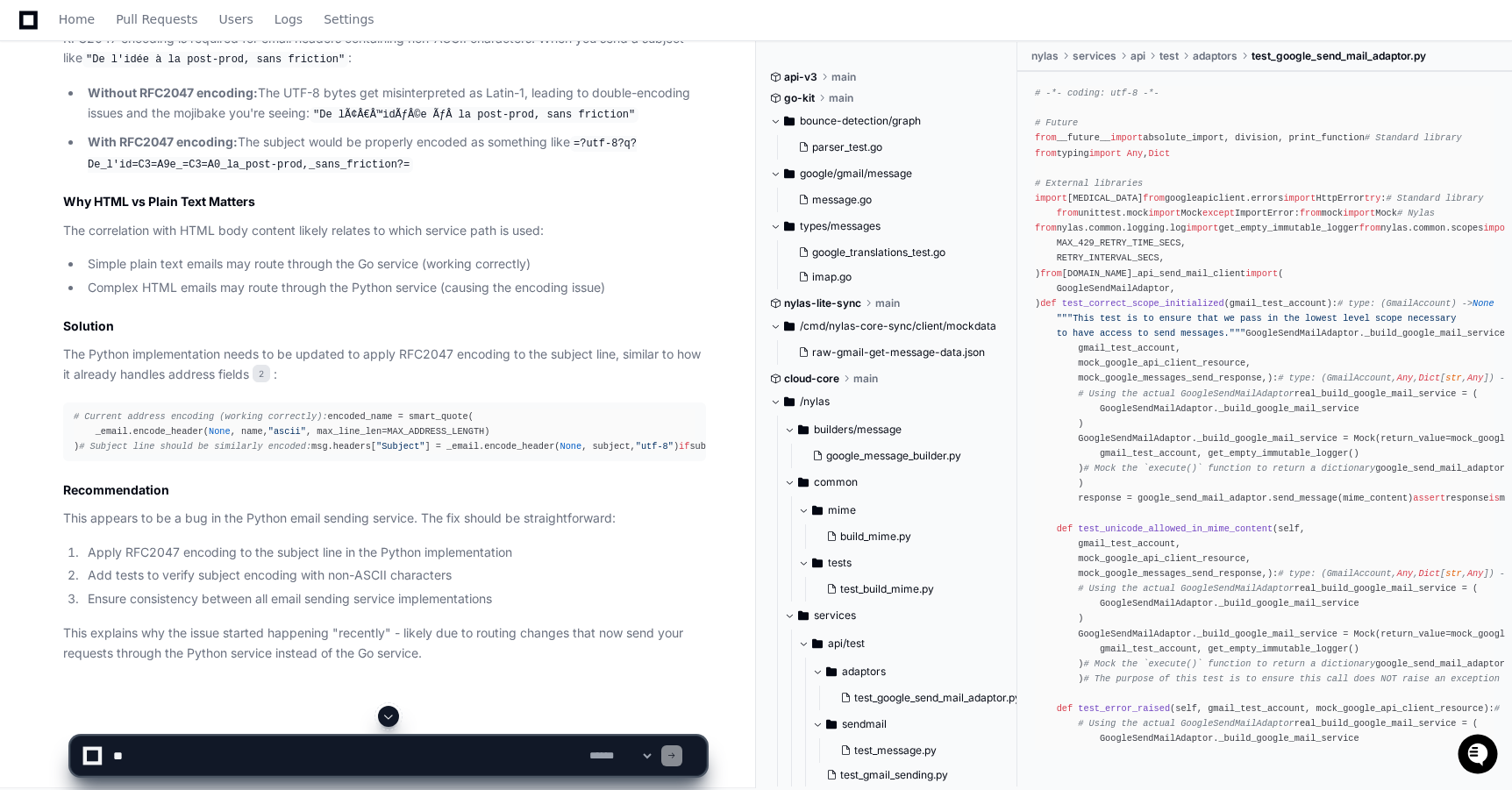
scroll to position [2087, 0]
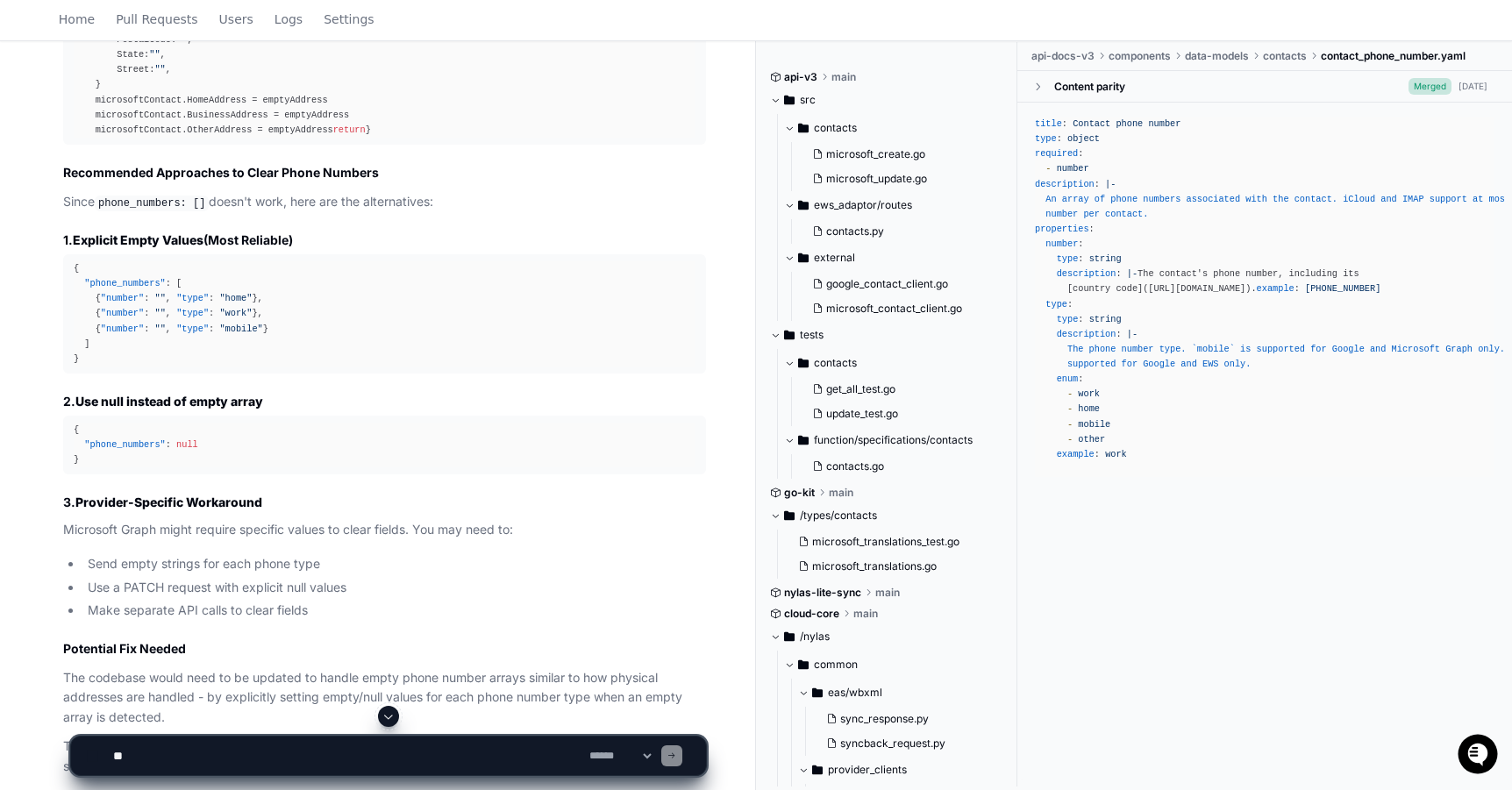
scroll to position [2756, 0]
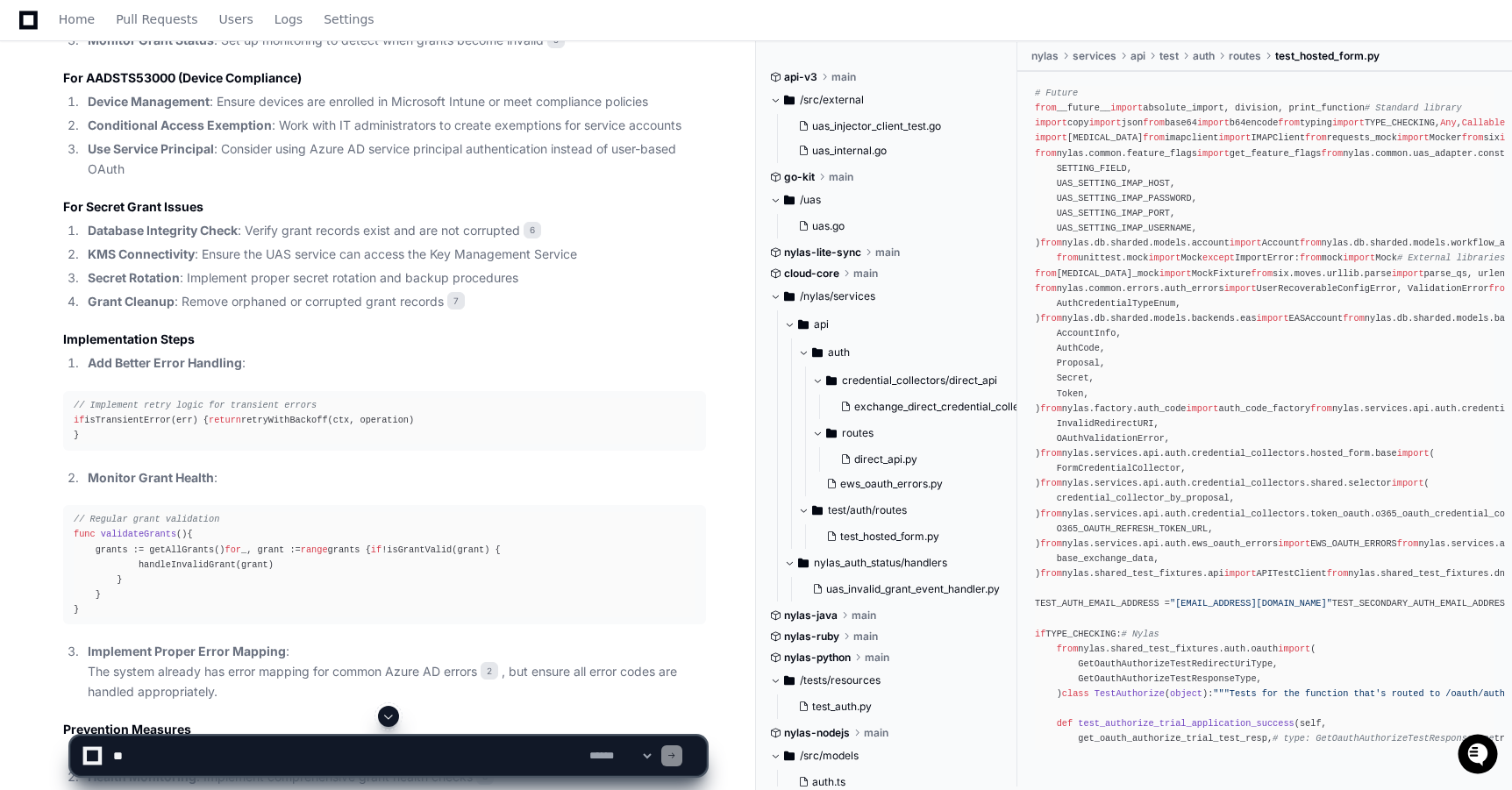
scroll to position [2659, 0]
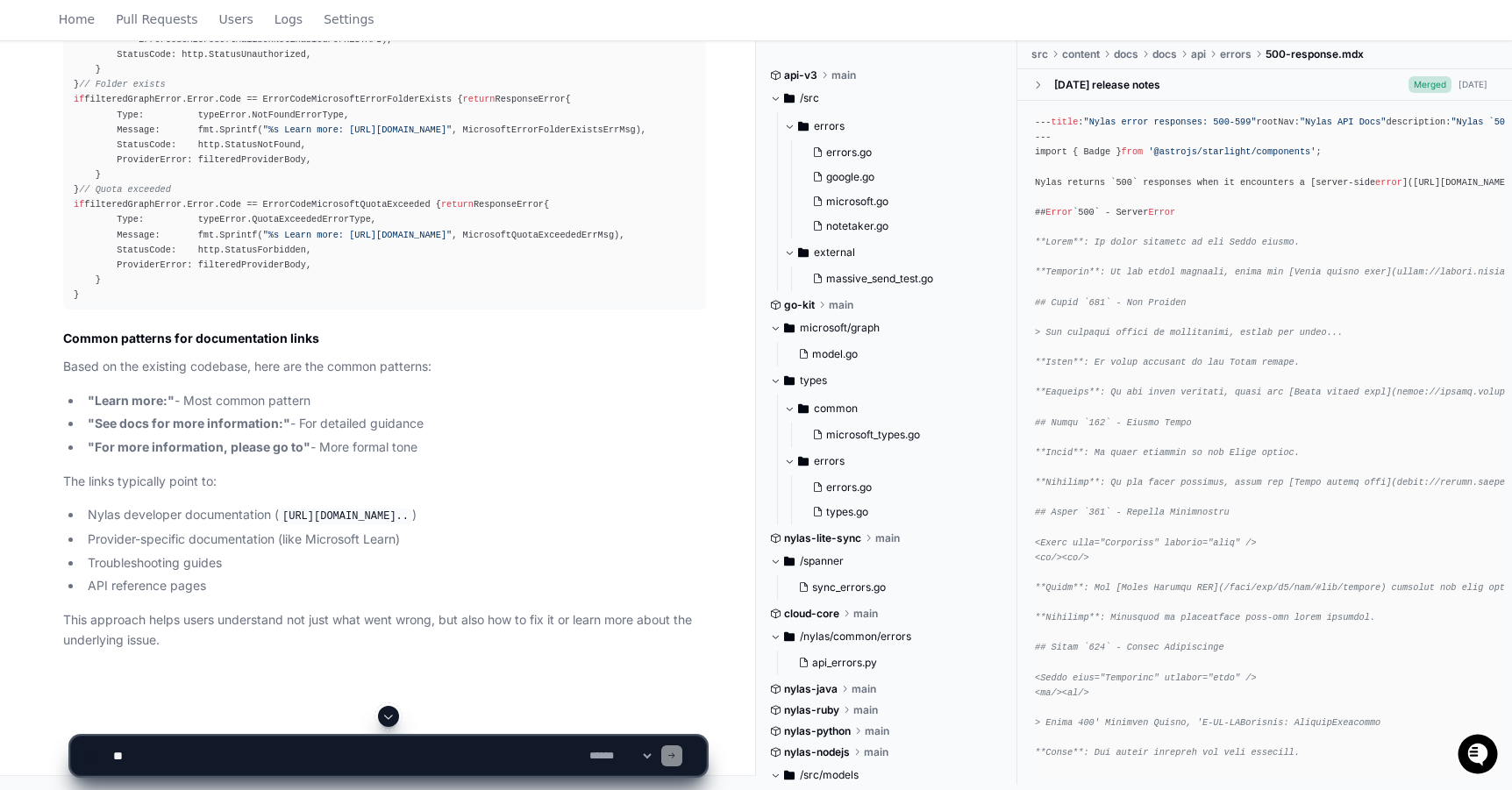
scroll to position [2103, 0]
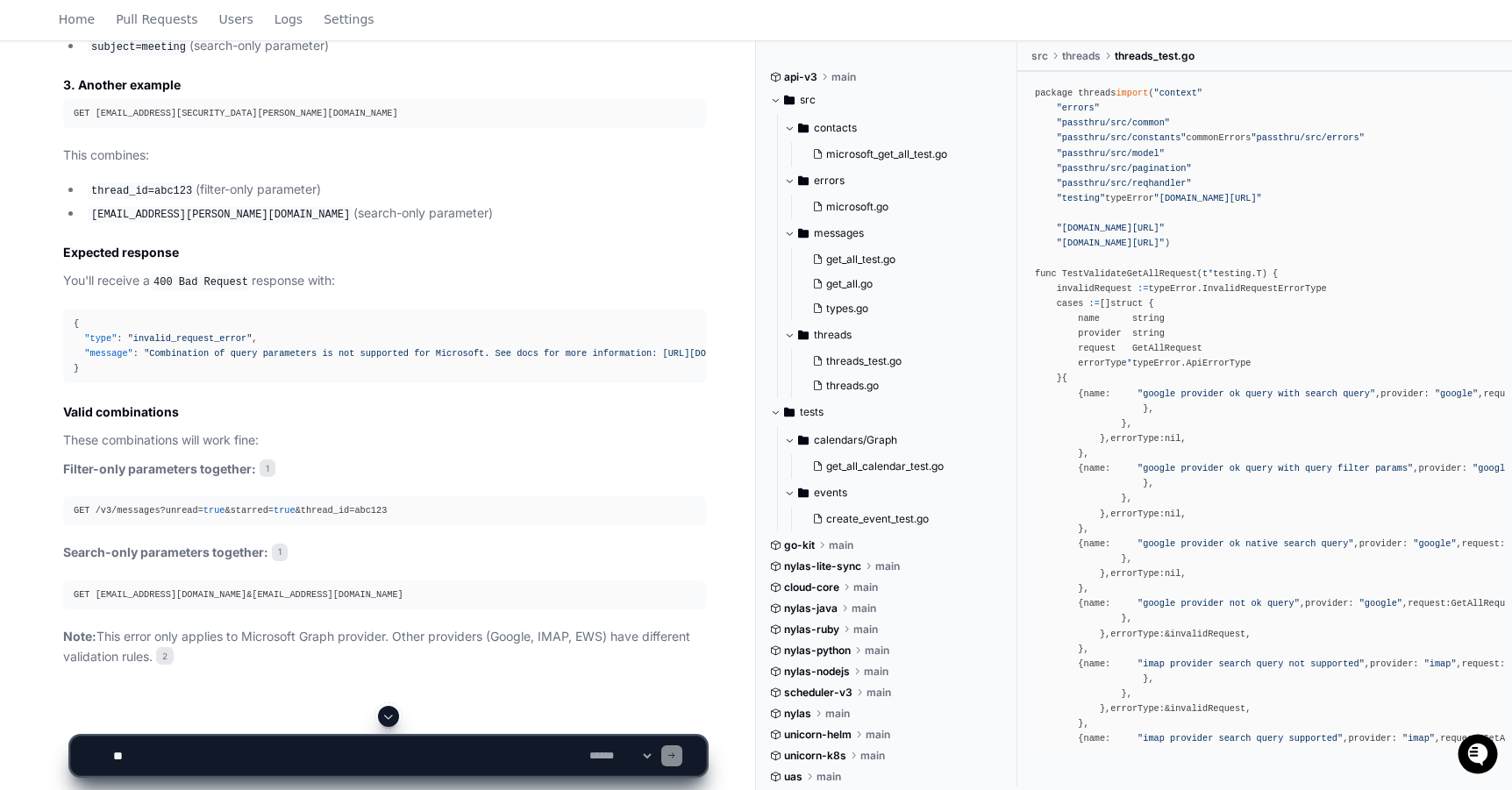
scroll to position [1560, 0]
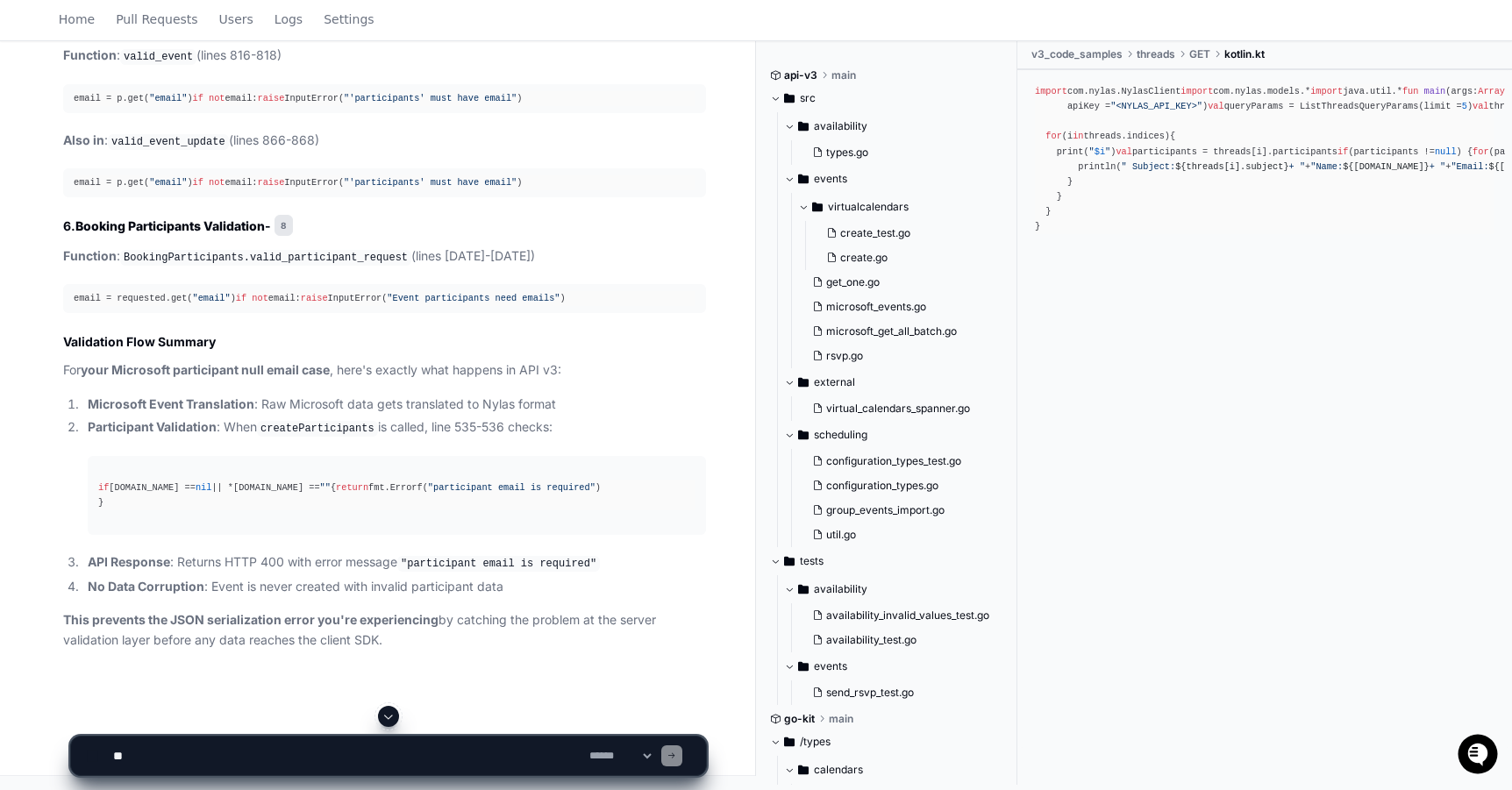
scroll to position [5633, 0]
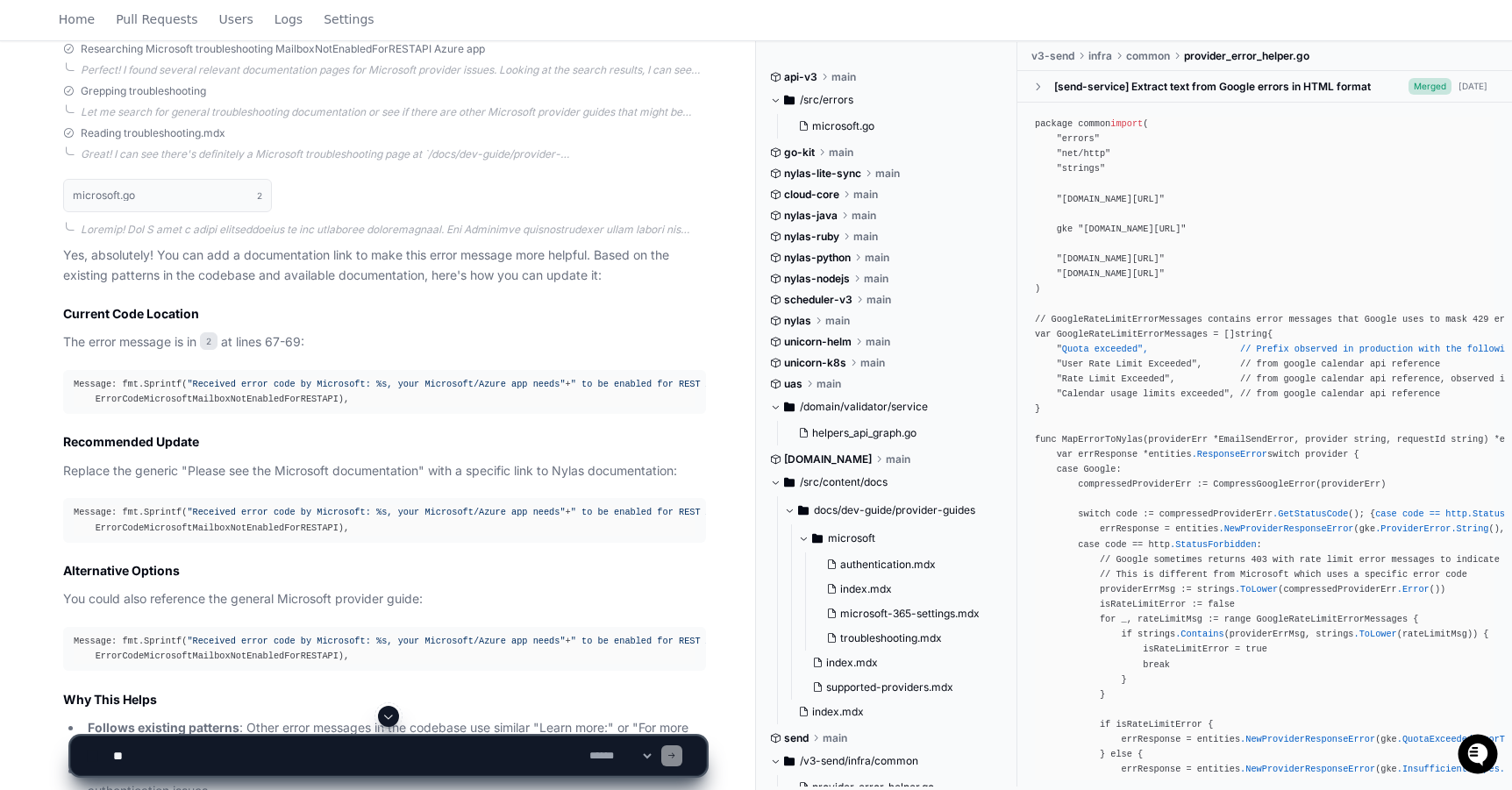
scroll to position [3282, 0]
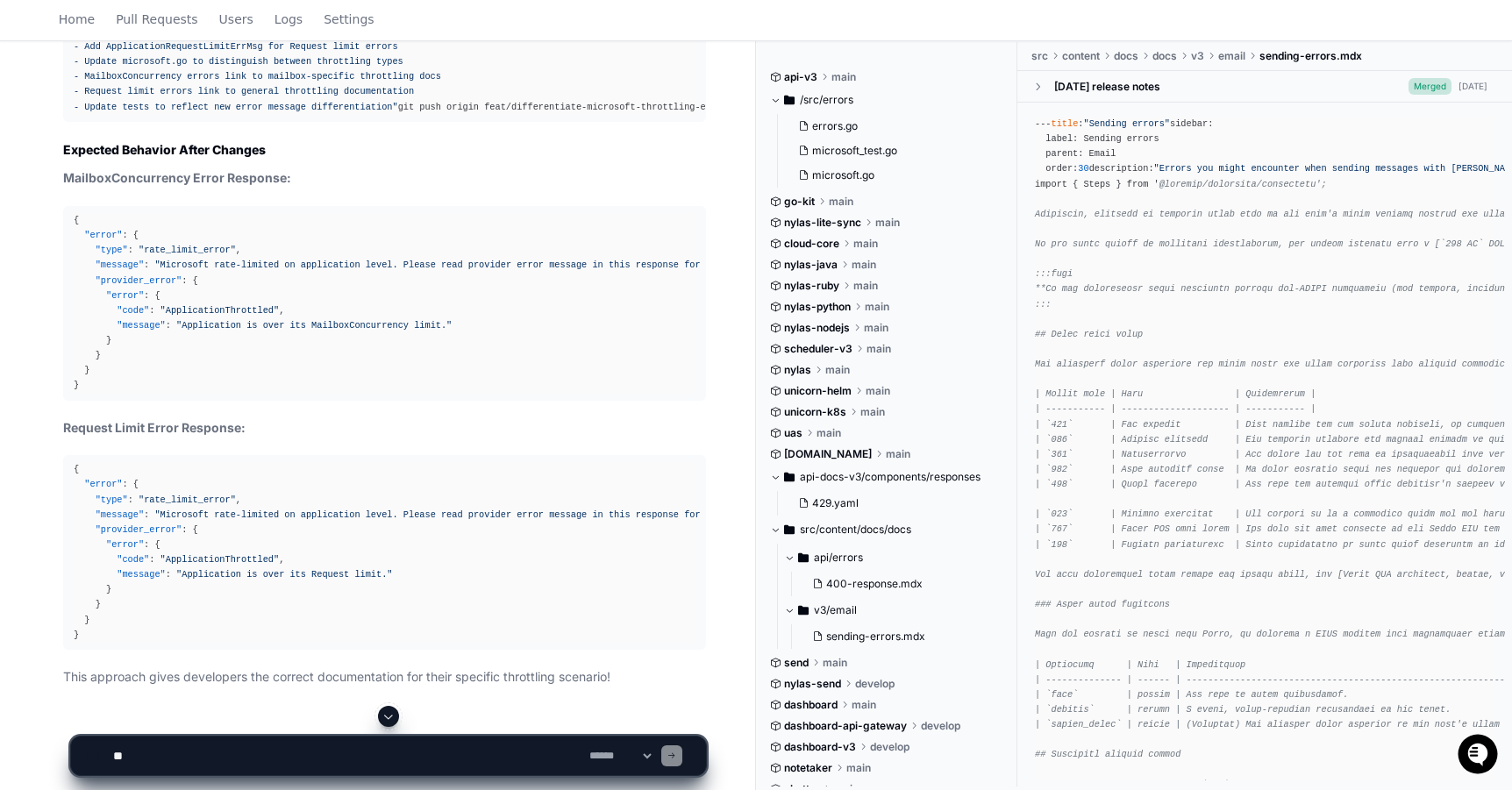
scroll to position [6876, 0]
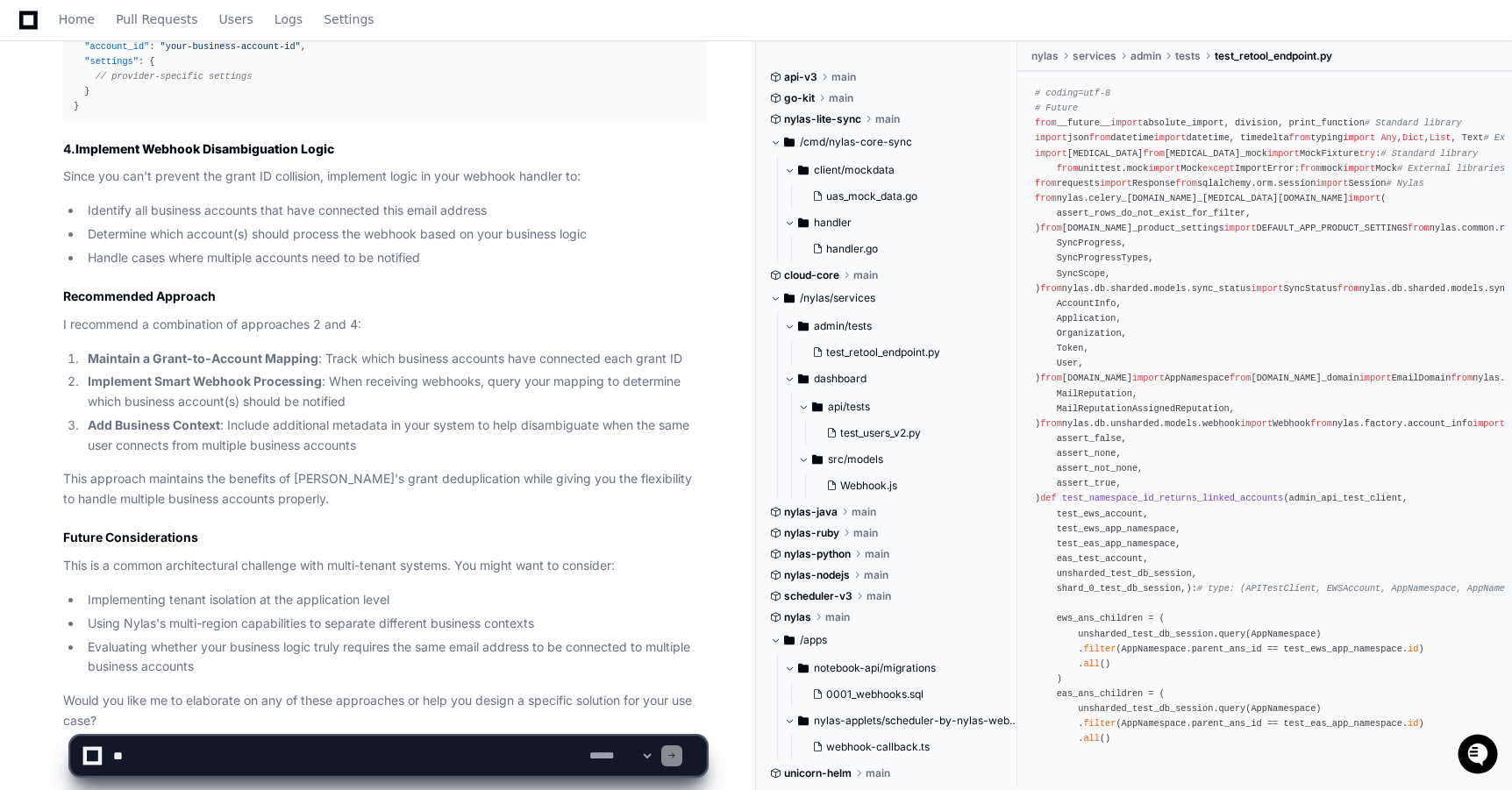
scroll to position [2313, 0]
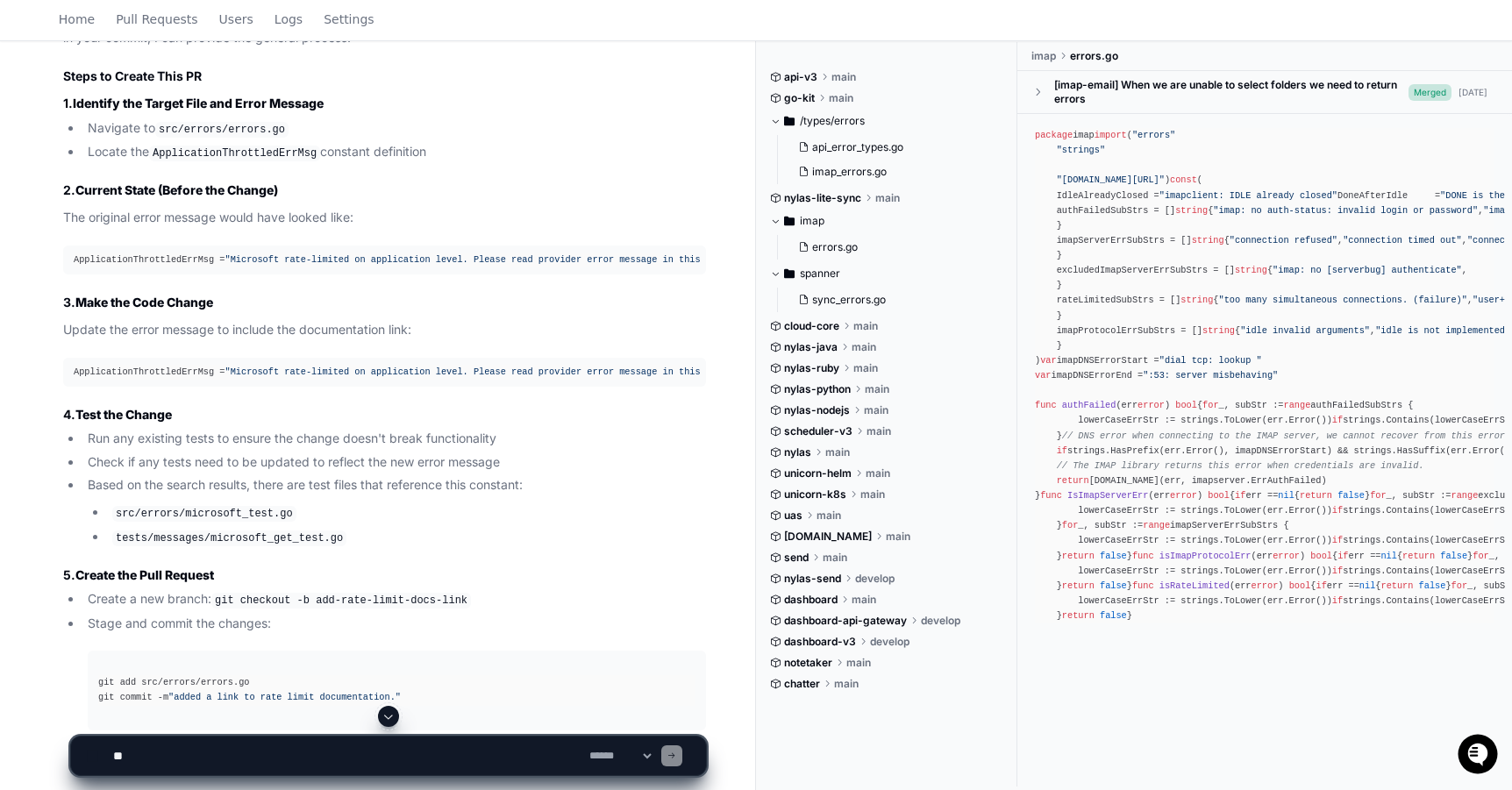
scroll to position [827, 0]
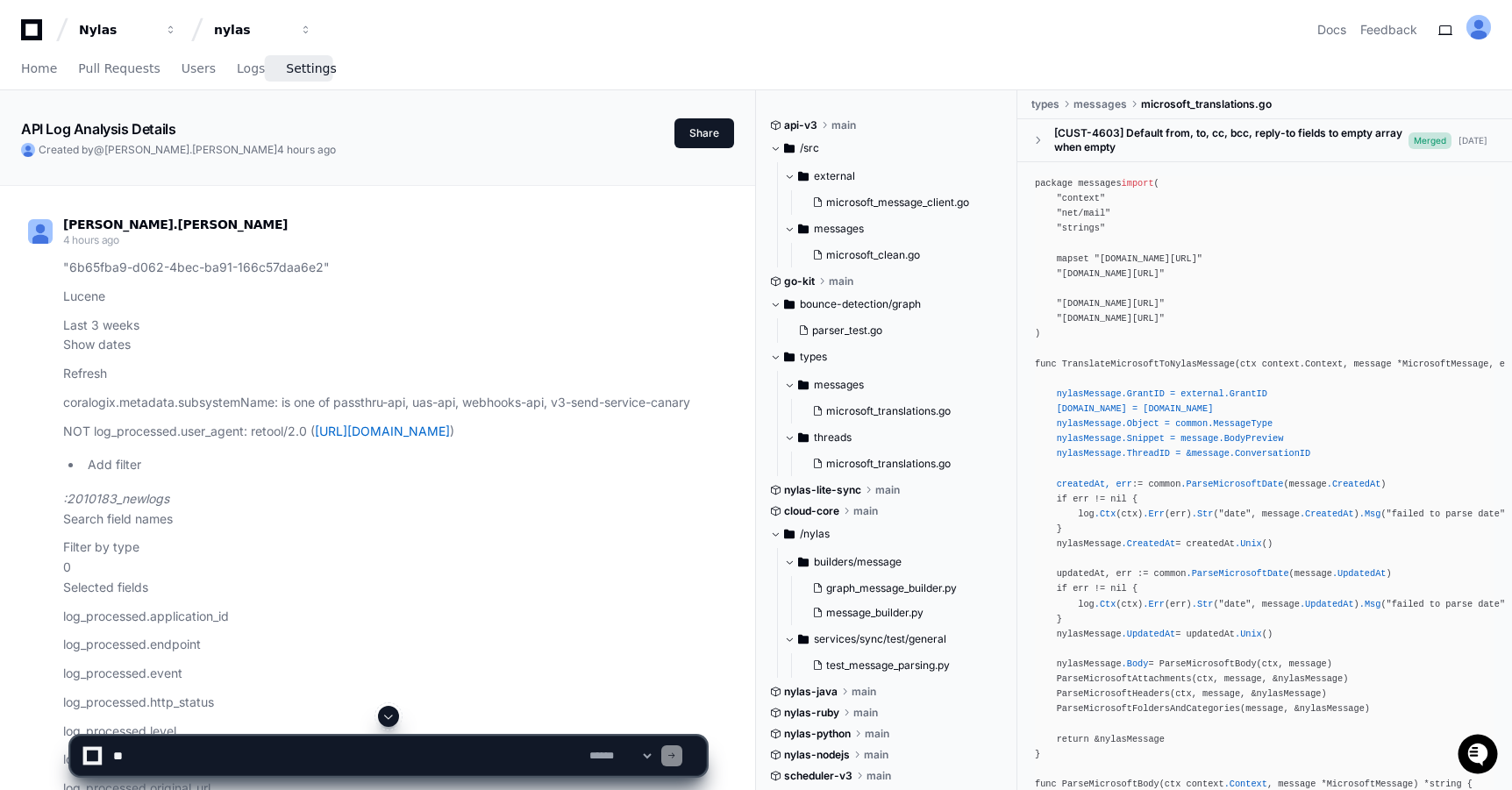
click at [300, 65] on span "Settings" at bounding box center [310, 69] width 50 height 11
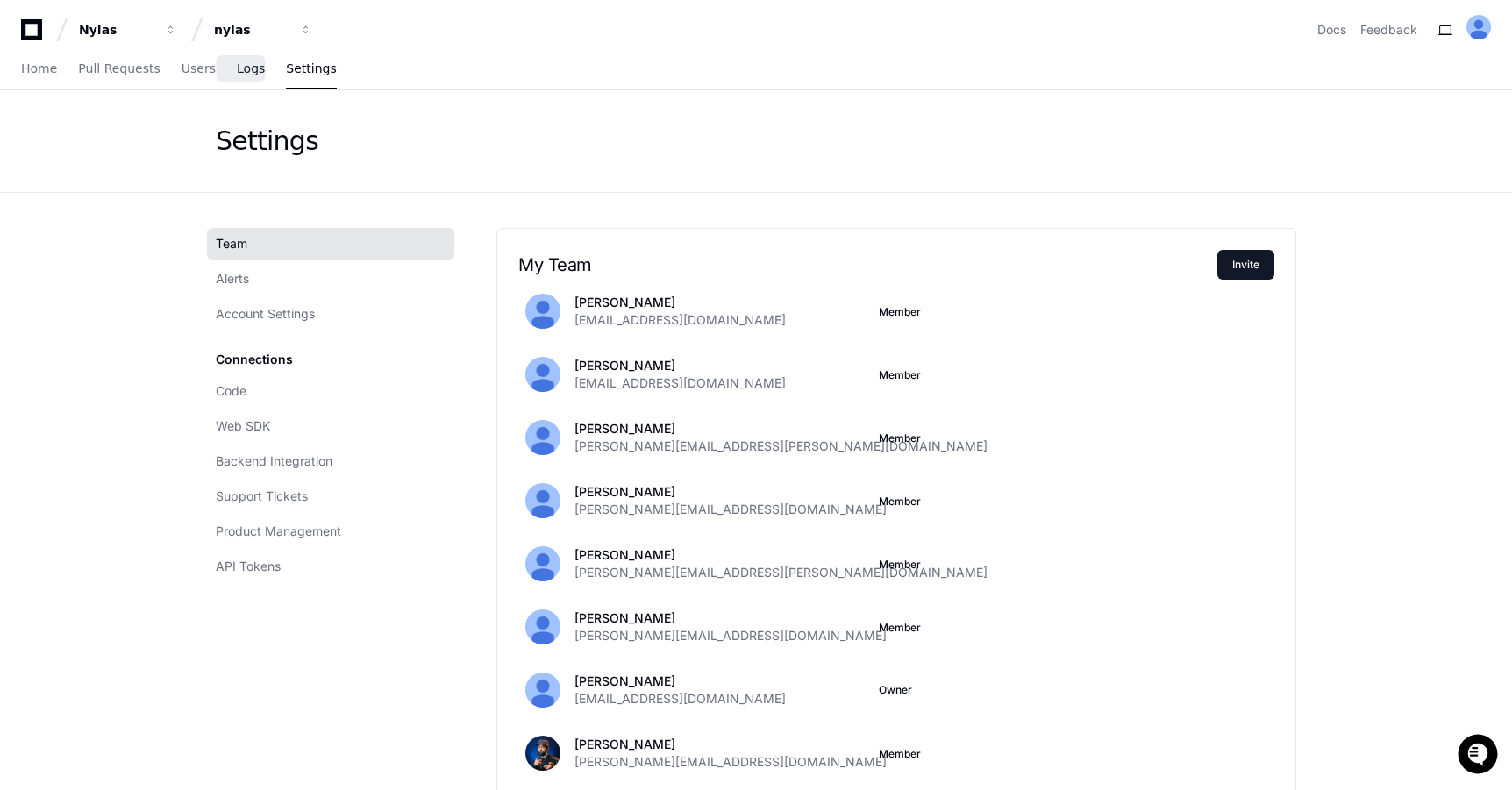
click at [245, 66] on span "Logs" at bounding box center [250, 69] width 28 height 11
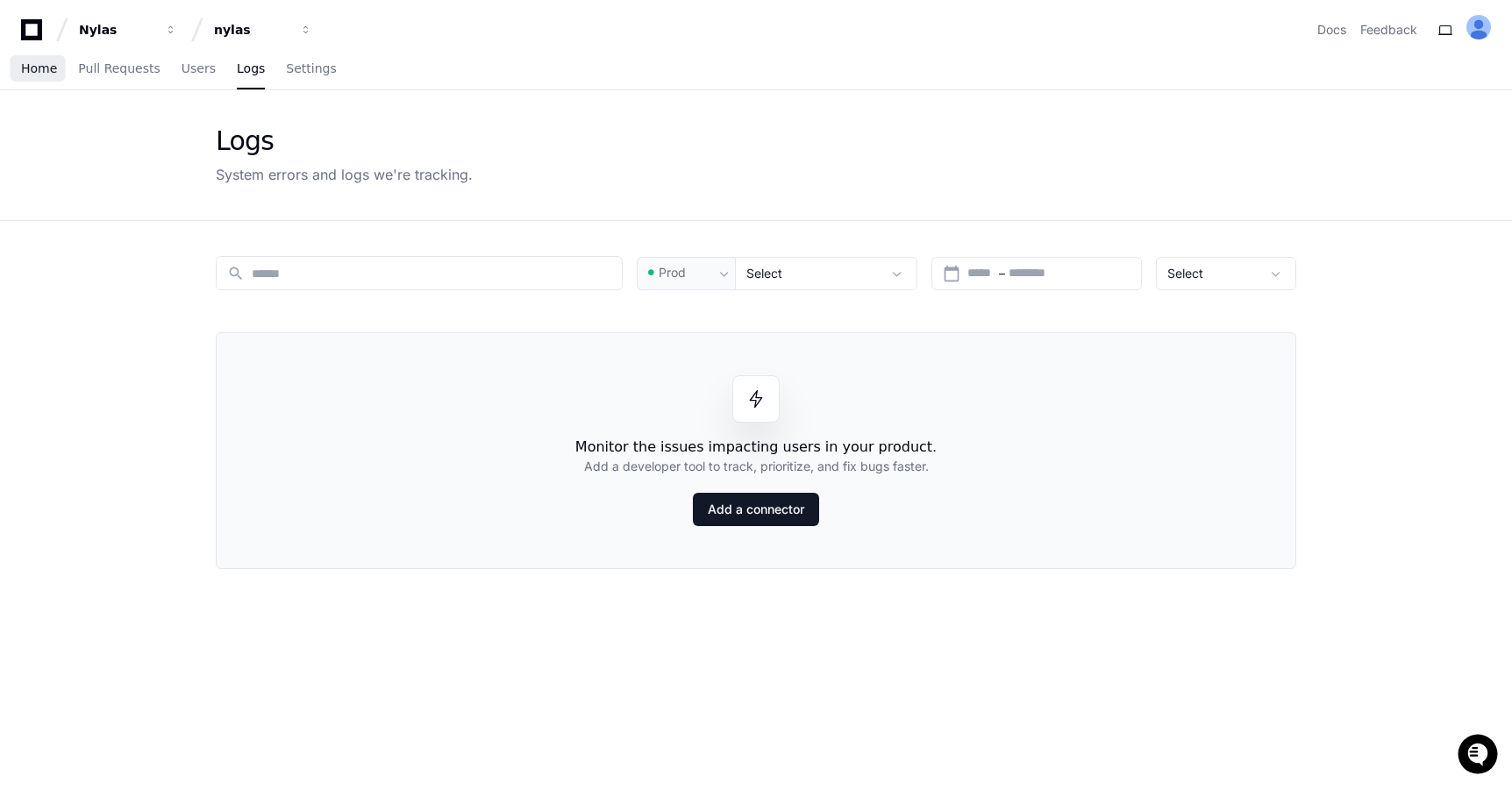
click at [53, 72] on span "Home" at bounding box center [39, 69] width 36 height 11
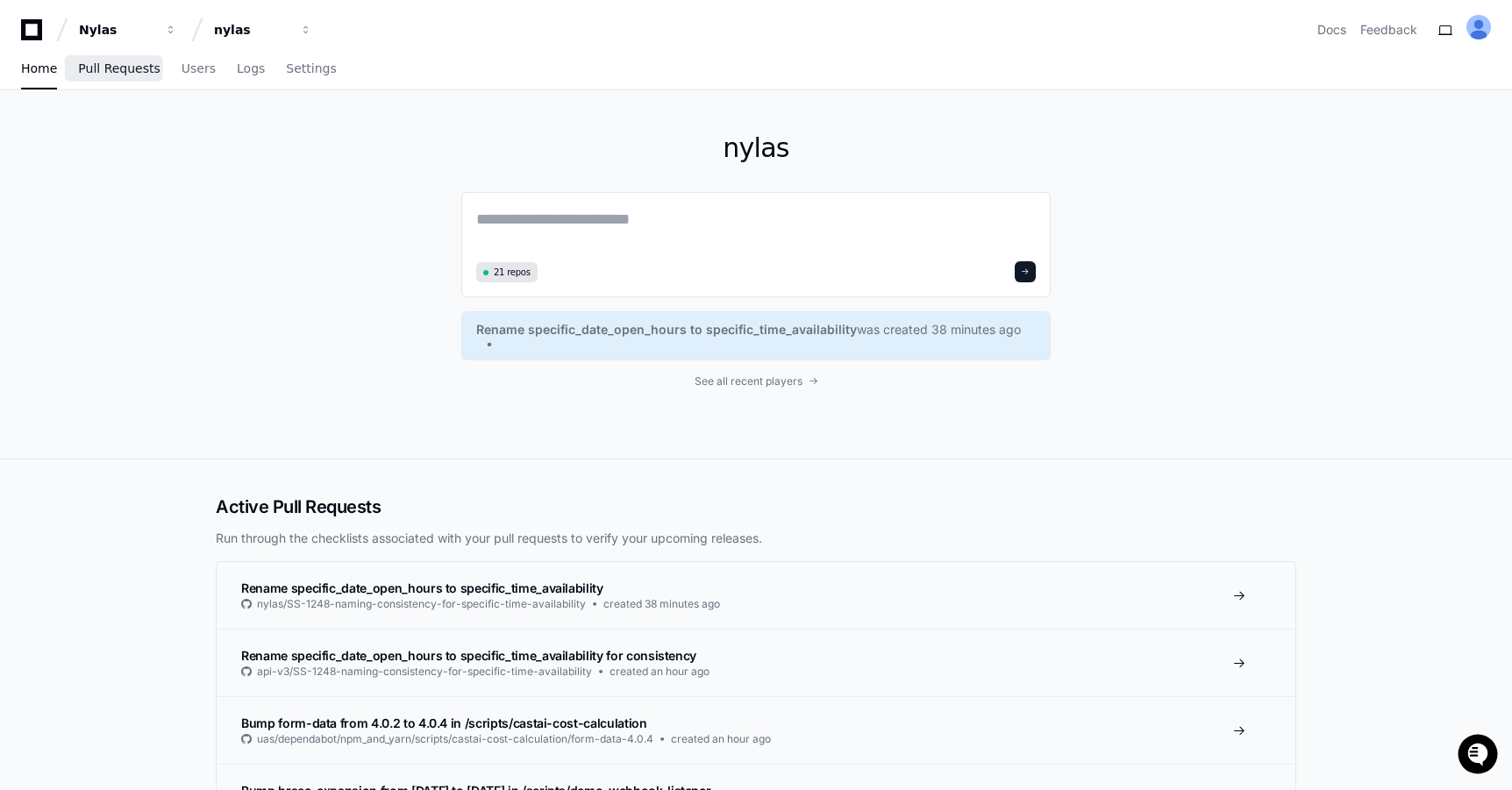
click at [108, 68] on span "Pull Requests" at bounding box center [118, 69] width 81 height 11
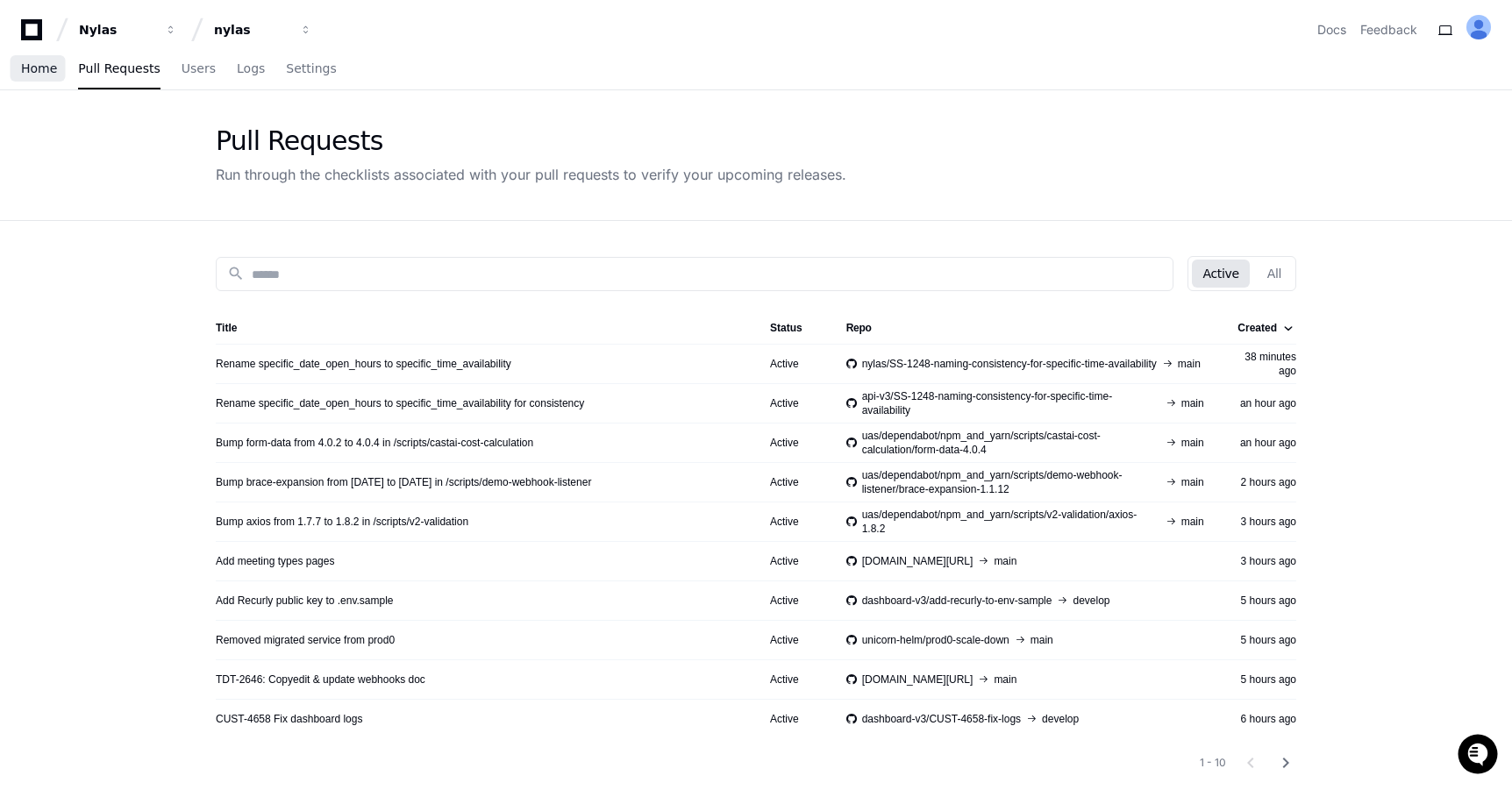
click at [40, 71] on span "Home" at bounding box center [39, 69] width 36 height 11
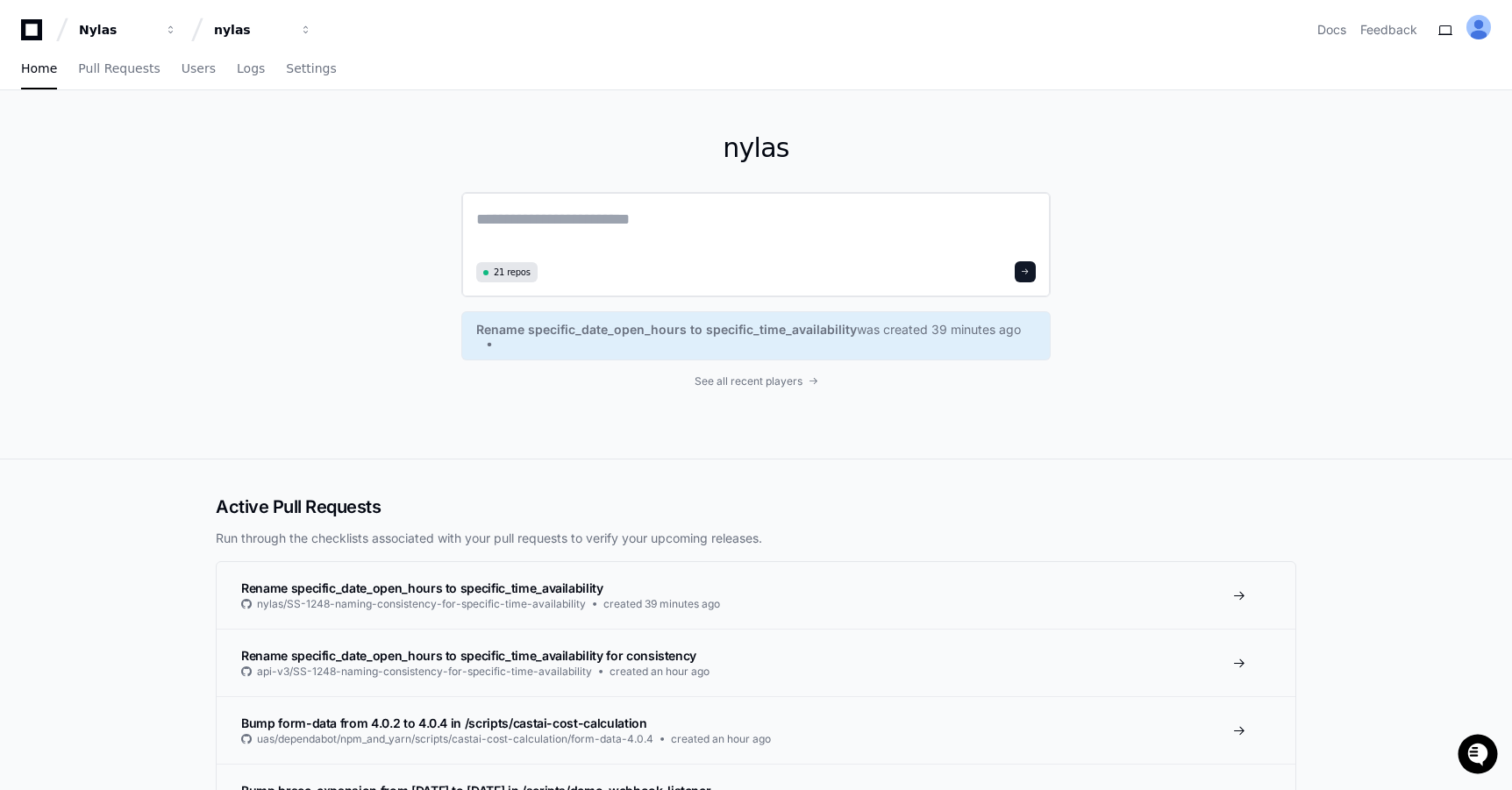
click at [527, 280] on div "21 repos" at bounding box center [507, 272] width 61 height 20
click at [520, 279] on div "21 repos" at bounding box center [507, 272] width 61 height 20
click at [517, 273] on span "21 repos" at bounding box center [512, 272] width 37 height 14
click at [517, 269] on span "21 repos" at bounding box center [512, 272] width 37 height 14
click at [734, 381] on span "See all recent players" at bounding box center [748, 381] width 108 height 14
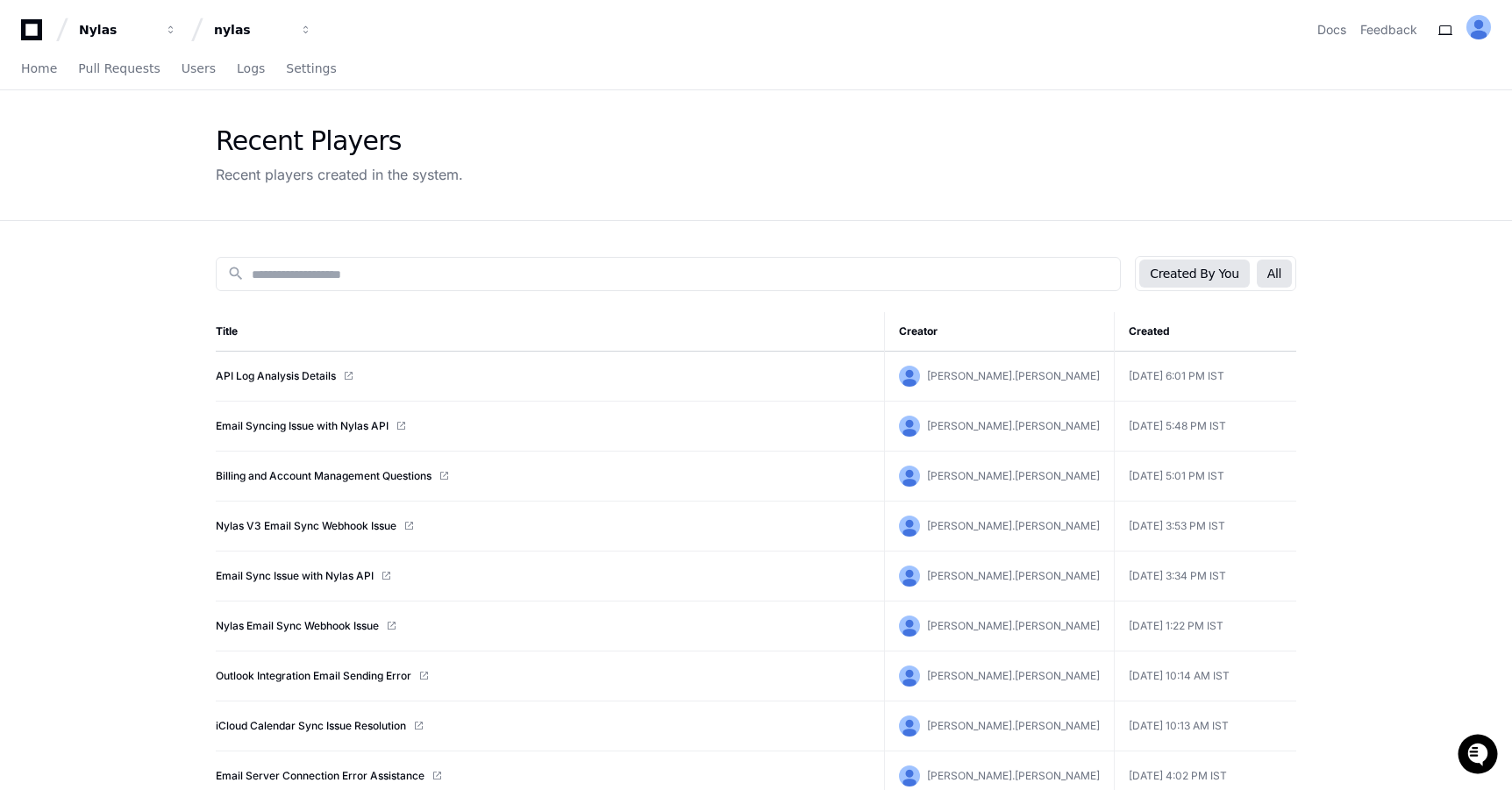
click at [1271, 274] on button "All" at bounding box center [1274, 273] width 35 height 28
click at [1230, 275] on button "Created By You" at bounding box center [1194, 273] width 109 height 28
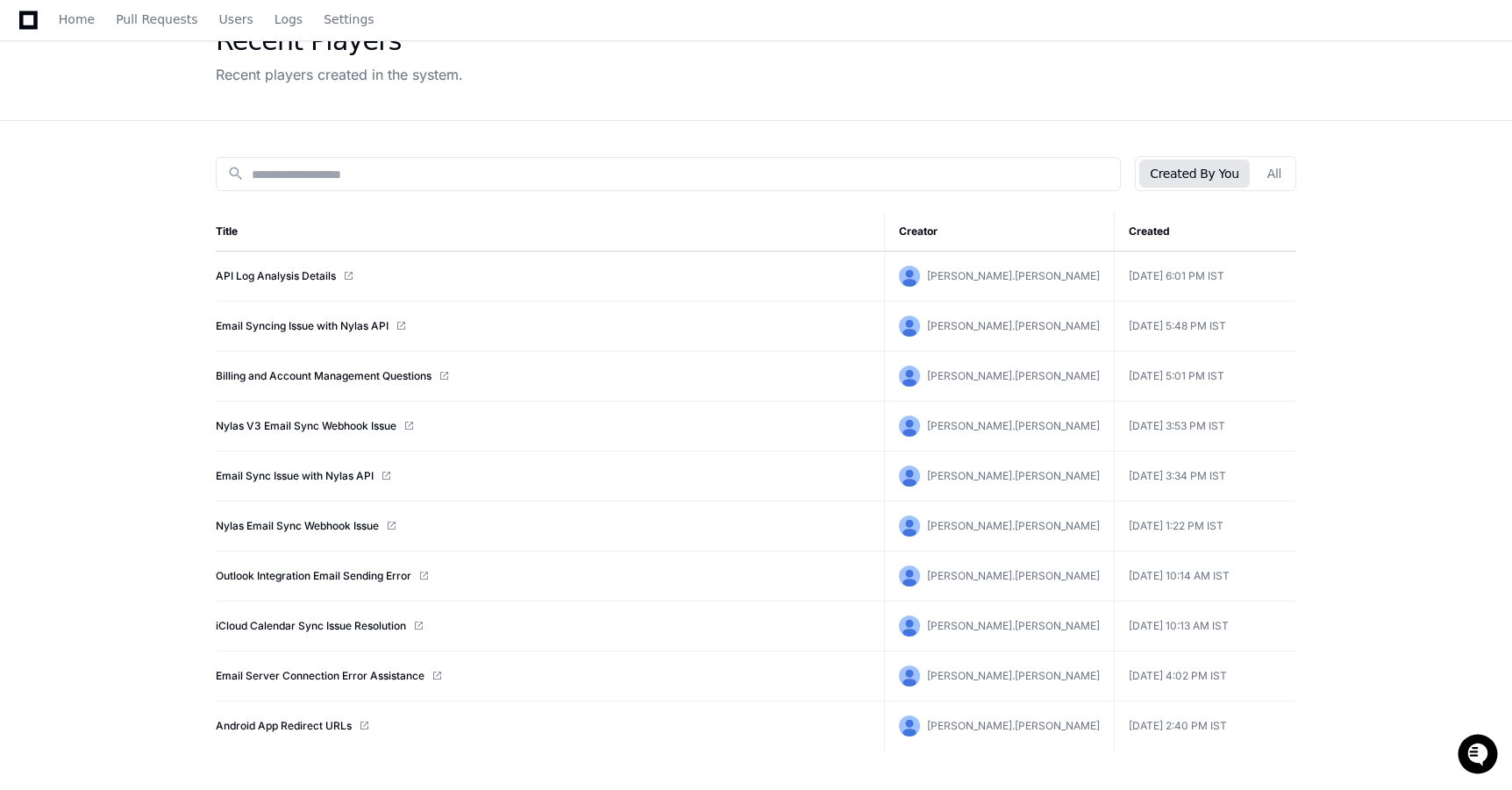
scroll to position [221, 0]
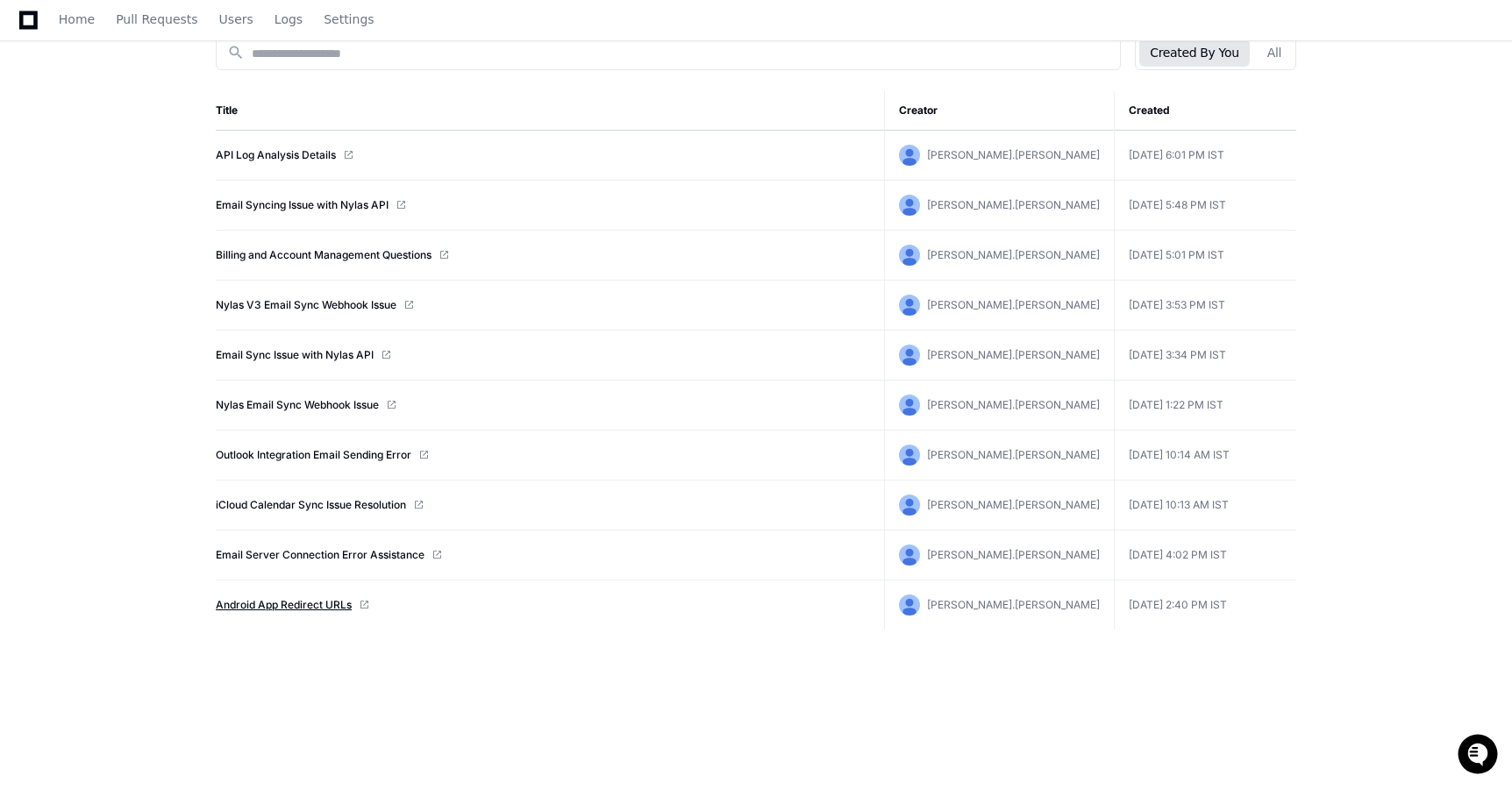
click at [331, 601] on link "Android App Redirect URLs" at bounding box center [284, 605] width 136 height 14
